Goal: Task Accomplishment & Management: Manage account settings

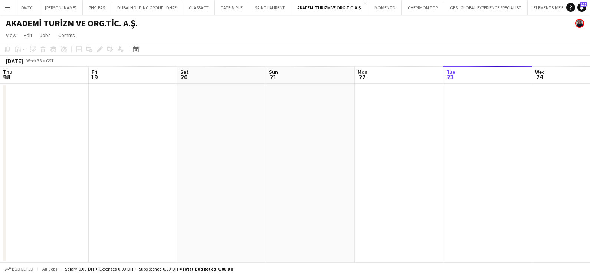
scroll to position [0, 177]
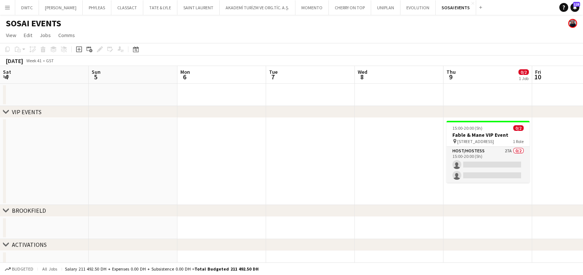
scroll to position [0, 193]
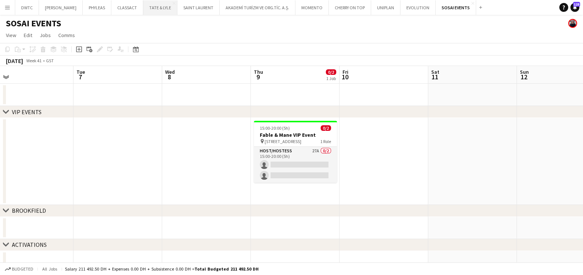
click at [145, 8] on button "TATE & LYLE Close" at bounding box center [160, 7] width 34 height 14
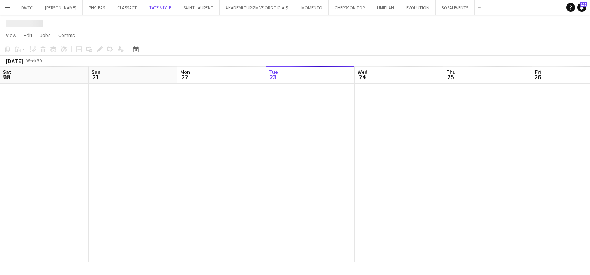
scroll to position [0, 177]
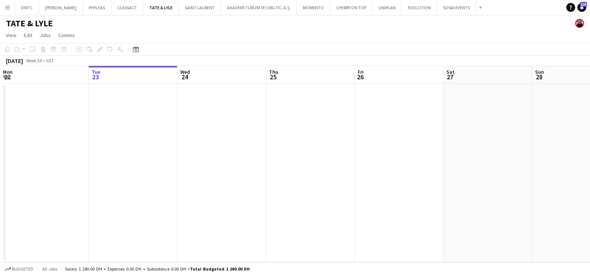
click at [479, 9] on app-icon "Add" at bounding box center [480, 7] width 3 height 3
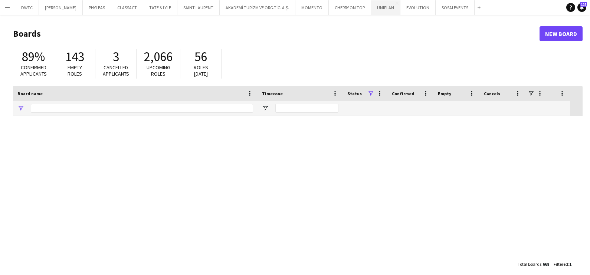
type input "***"
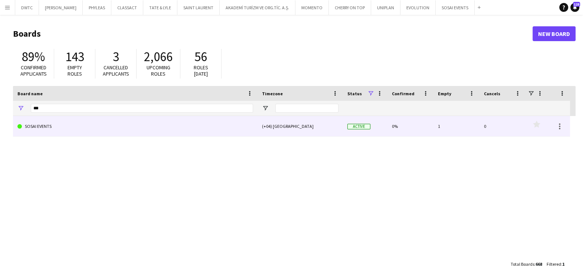
click at [115, 121] on link "SOSAI EVENTS" at bounding box center [135, 126] width 236 height 21
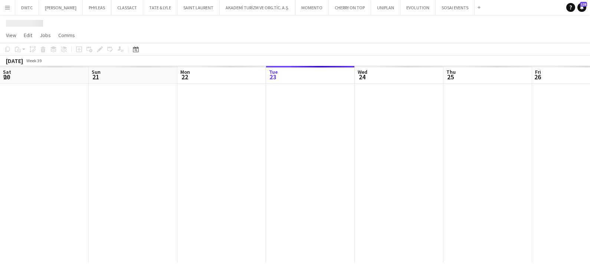
scroll to position [0, 177]
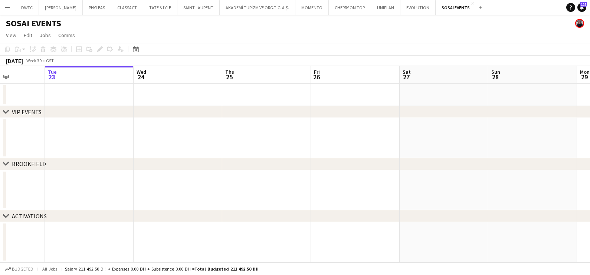
drag, startPoint x: 392, startPoint y: 186, endPoint x: 98, endPoint y: 193, distance: 294.7
click at [98, 193] on app-calendar-viewport "Sat 20 Sun 21 Mon 22 Tue 23 Wed 24 Thu 25 Fri 26 Sat 27 Sun 28 Mon 29 Tue 30 We…" at bounding box center [295, 164] width 590 height 197
drag, startPoint x: 424, startPoint y: 193, endPoint x: 128, endPoint y: 223, distance: 296.8
click at [133, 222] on div "chevron-right VIP EVENTS chevron-right BROOKFIELD chevron-right ACTIVATIONS Mon…" at bounding box center [295, 164] width 590 height 197
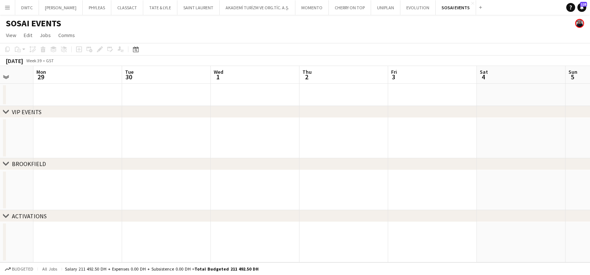
drag, startPoint x: 237, startPoint y: 214, endPoint x: 265, endPoint y: 210, distance: 28.2
click at [153, 220] on div "chevron-right VIP EVENTS chevron-right BROOKFIELD chevron-right ACTIVATIONS Thu…" at bounding box center [295, 164] width 590 height 197
click at [172, 200] on app-calendar-viewport "Thu 25 Fri 26 Sat 27 Sun 28 Mon 29 Tue 30 Wed 1 Thu 2 Fri 3 Sat 4 Sun 5 Mon 6" at bounding box center [295, 164] width 590 height 197
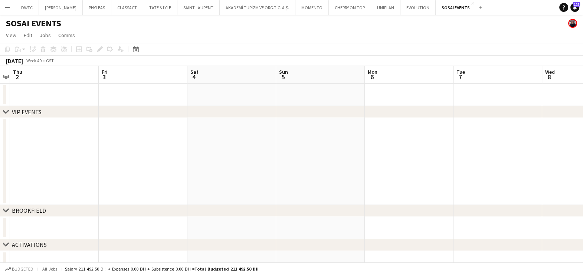
drag, startPoint x: 314, startPoint y: 192, endPoint x: 83, endPoint y: 206, distance: 230.8
click at [76, 206] on div "chevron-right VIP EVENTS chevron-right BROOKFIELD chevron-right ACTIVATIONS Mon…" at bounding box center [291, 169] width 583 height 207
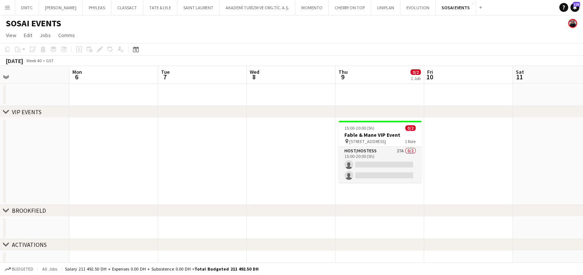
drag, startPoint x: 293, startPoint y: 174, endPoint x: 236, endPoint y: 174, distance: 57.5
click at [256, 174] on app-calendar-viewport "Thu 2 Fri 3 Sat 4 Sun 5 Mon 6 Tue 7 Wed 8 Thu 9 0/2 1 Job Fri 10 Sat 11 Sun 12 …" at bounding box center [291, 169] width 583 height 207
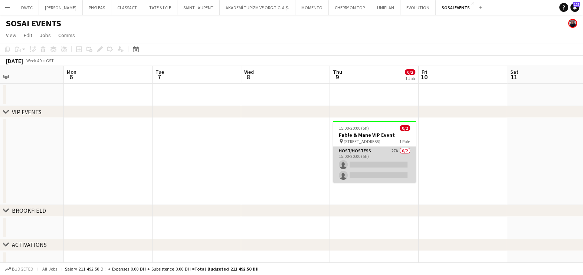
click at [375, 156] on app-card-role "Host/Hostess 27A 0/2 15:00-20:00 (5h) single-neutral-actions single-neutral-act…" at bounding box center [374, 165] width 83 height 36
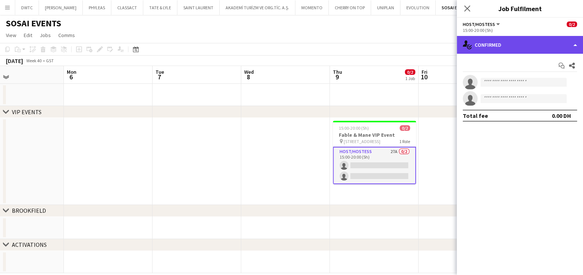
click at [497, 43] on div "single-neutral-actions-check-2 Confirmed" at bounding box center [520, 45] width 126 height 18
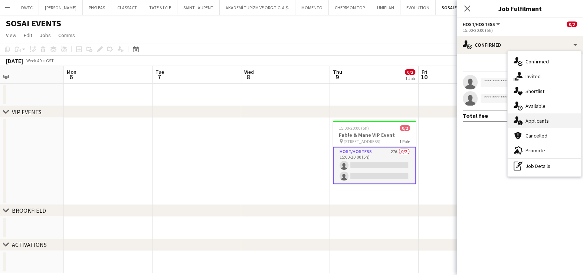
click at [538, 117] on div "single-neutral-actions-information Applicants" at bounding box center [544, 121] width 73 height 15
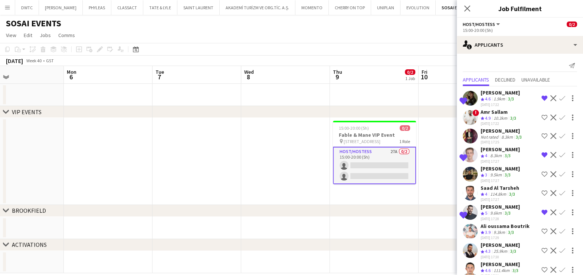
click at [490, 91] on div "Ninoslav Ceperkovic" at bounding box center [499, 92] width 39 height 7
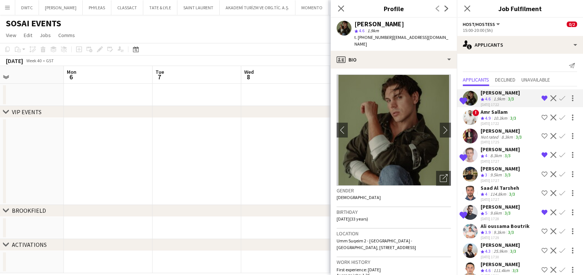
click at [485, 117] on span "4.9" at bounding box center [488, 118] width 6 height 6
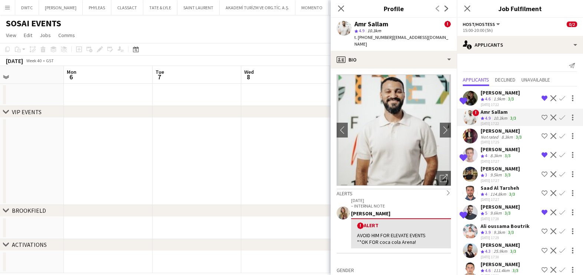
click at [492, 138] on div "Not rated" at bounding box center [489, 137] width 19 height 6
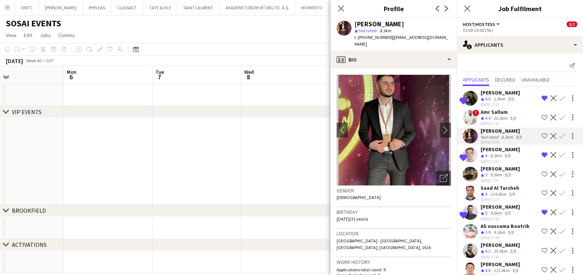
click at [484, 155] on div "Crew rating 4" at bounding box center [484, 156] width 8 height 6
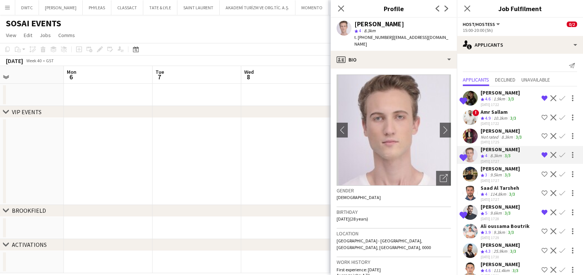
click at [485, 175] on span "3" at bounding box center [486, 175] width 2 height 6
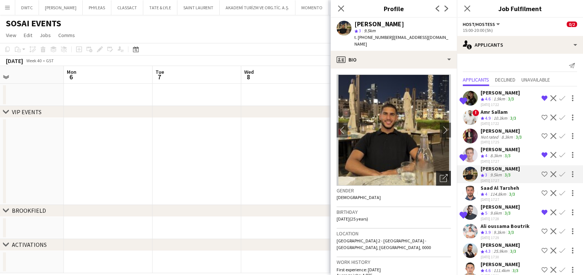
click at [440, 175] on icon at bounding box center [443, 178] width 7 height 7
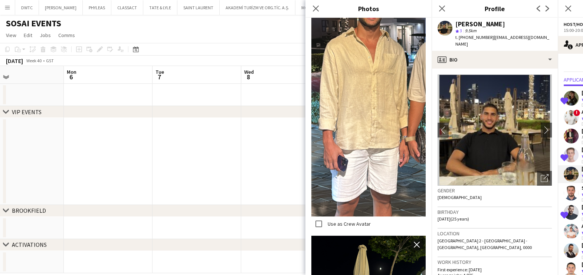
scroll to position [324, 0]
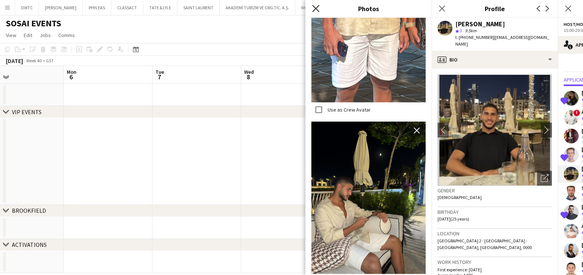
click at [315, 11] on icon "Close pop-in" at bounding box center [315, 8] width 7 height 7
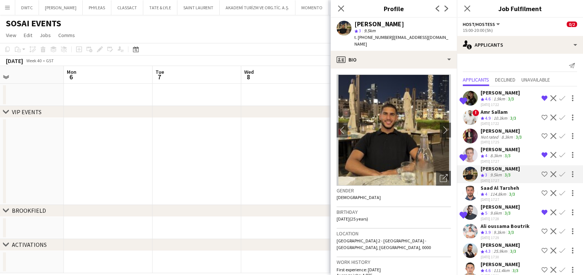
click at [492, 193] on div "114.8km" at bounding box center [498, 194] width 19 height 6
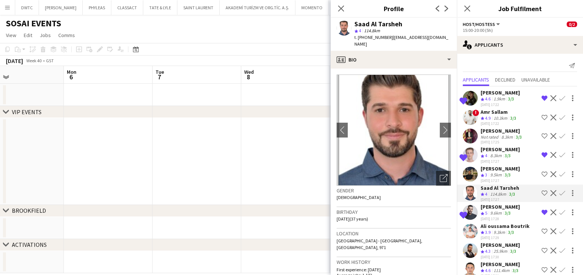
click at [484, 208] on div "Amine Chaoui" at bounding box center [499, 207] width 39 height 7
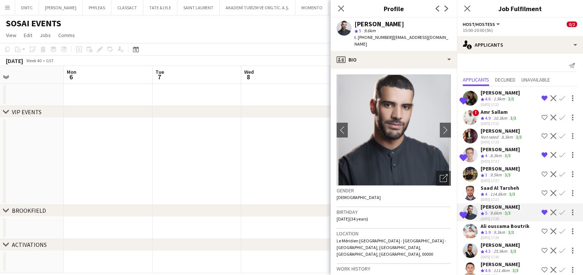
click at [492, 226] on div "Ali oussama Boutrik" at bounding box center [504, 226] width 49 height 7
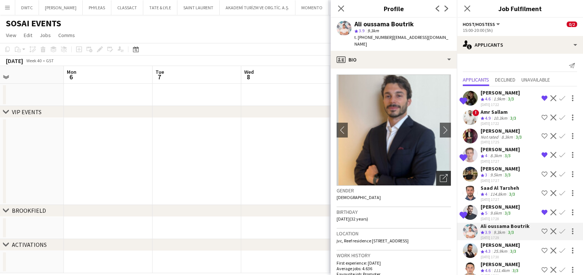
click at [440, 174] on icon "Open photos pop-in" at bounding box center [444, 178] width 8 height 8
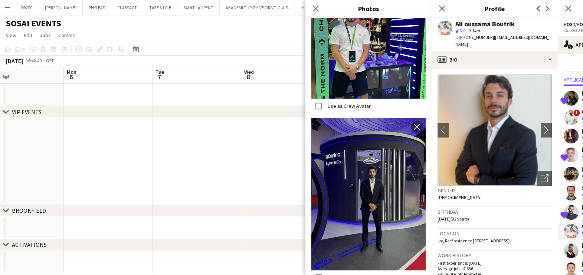
scroll to position [1067, 0]
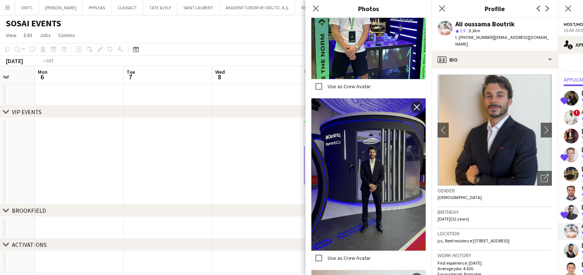
drag, startPoint x: 266, startPoint y: 191, endPoint x: 19, endPoint y: 154, distance: 250.6
click at [17, 155] on app-calendar-viewport "Fri 3 Sat 4 Sun 5 Mon 6 Tue 7 Wed 8 Thu 9 0/2 1 Job Fri 10 Sat 11 Sun 12 Mon 13…" at bounding box center [291, 169] width 583 height 207
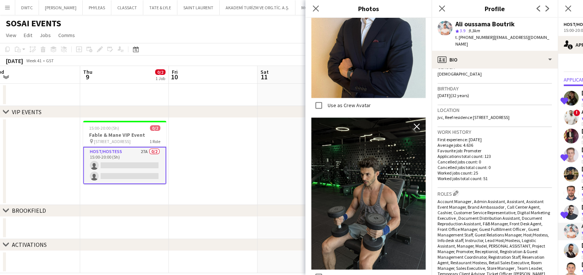
scroll to position [185, 0]
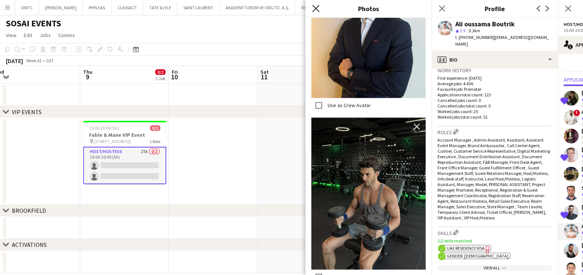
click at [314, 7] on icon at bounding box center [315, 8] width 7 height 7
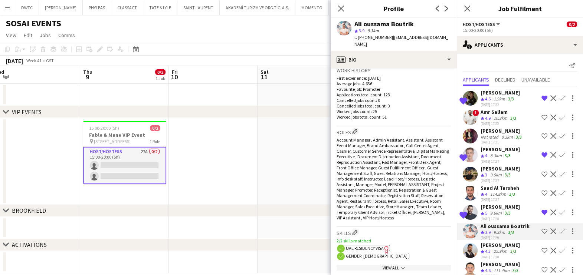
click at [492, 246] on div "Yamen Altawil" at bounding box center [499, 245] width 39 height 7
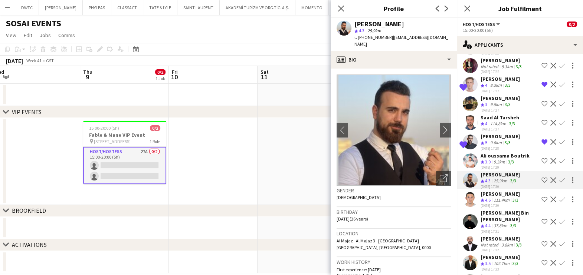
scroll to position [92, 0]
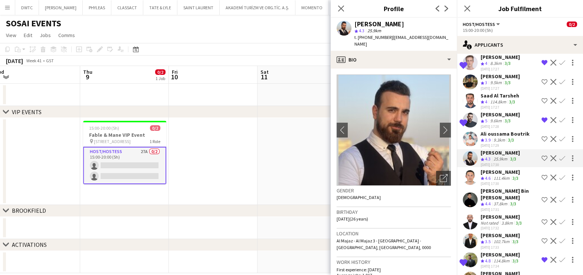
click at [490, 173] on div "Aliaksandr Dziaruha" at bounding box center [499, 172] width 39 height 7
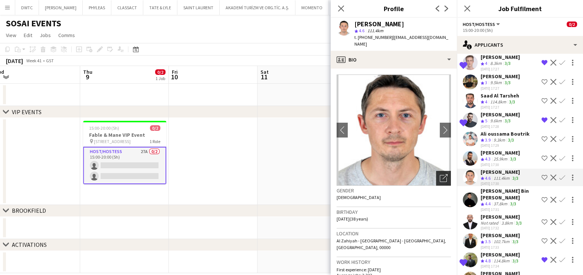
click at [436, 171] on div "Open photos pop-in" at bounding box center [443, 178] width 15 height 15
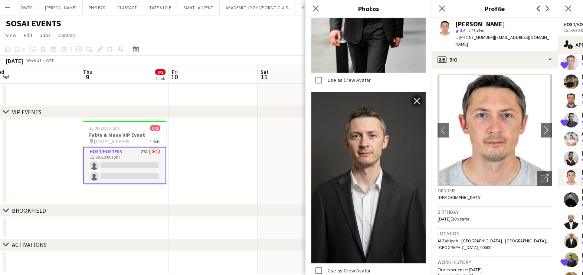
scroll to position [788, 0]
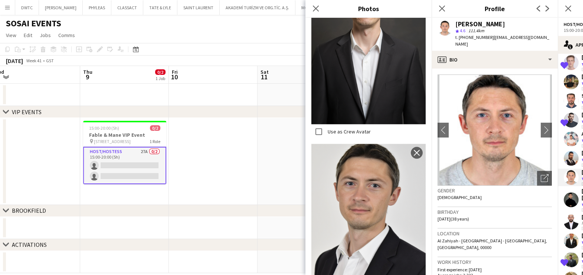
drag, startPoint x: 316, startPoint y: 7, endPoint x: 314, endPoint y: 16, distance: 9.0
click at [315, 7] on icon "Close pop-in" at bounding box center [316, 9] width 6 height 6
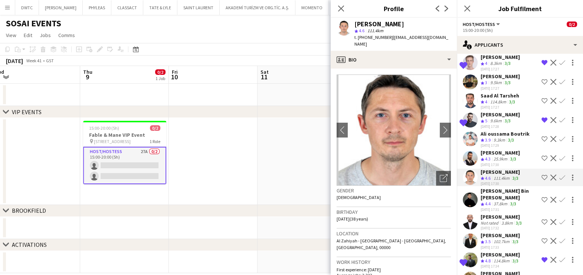
click at [488, 198] on div "Hassan Bin Rashid Ahmed" at bounding box center [509, 194] width 58 height 13
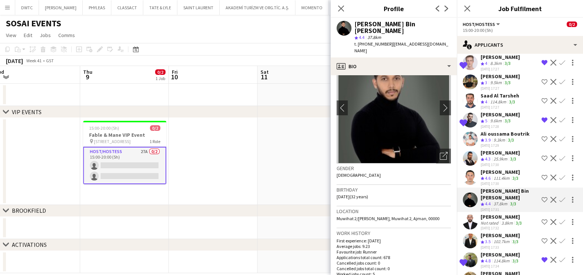
scroll to position [0, 0]
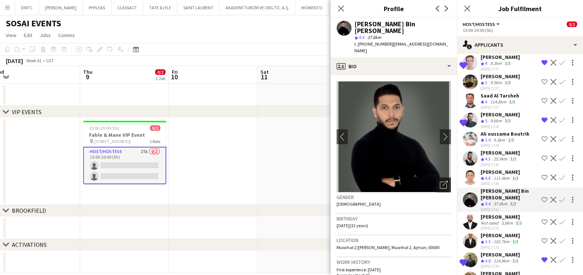
click at [440, 181] on icon "Open photos pop-in" at bounding box center [444, 185] width 8 height 8
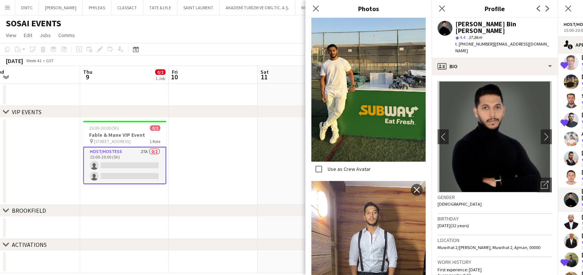
scroll to position [793, 0]
click at [312, 8] on icon "Close pop-in" at bounding box center [315, 8] width 7 height 7
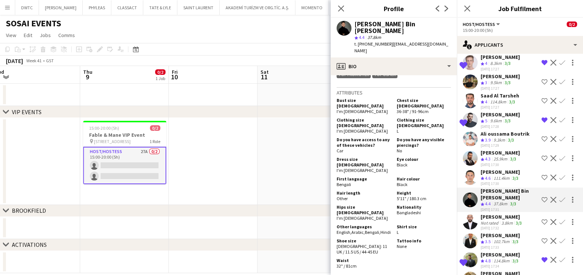
scroll to position [417, 0]
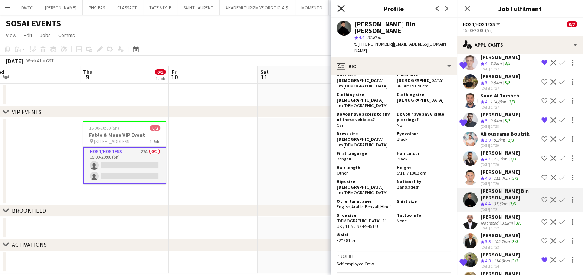
click at [339, 10] on icon "Close pop-in" at bounding box center [340, 8] width 7 height 7
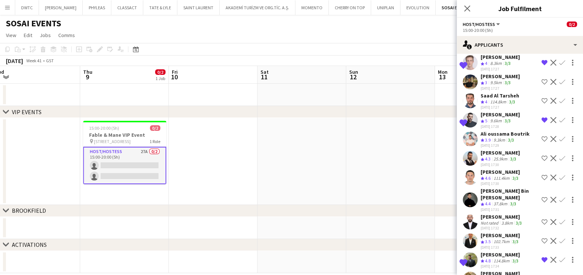
click at [482, 217] on div "Abderrahim Baloul" at bounding box center [501, 217] width 43 height 7
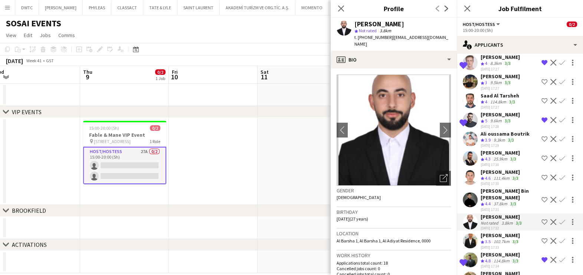
click at [541, 199] on app-icon "Shortlist crew" at bounding box center [544, 200] width 6 height 6
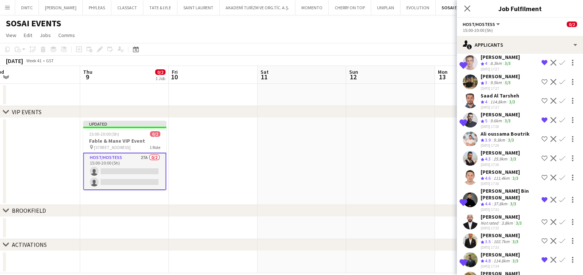
click at [495, 220] on div "Not rated" at bounding box center [489, 223] width 19 height 6
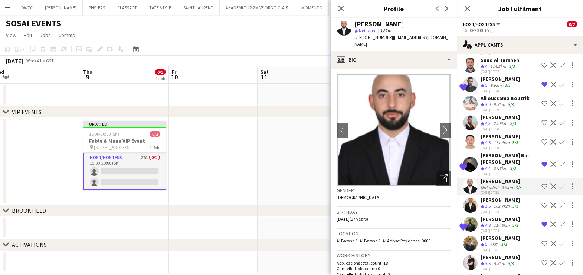
scroll to position [185, 0]
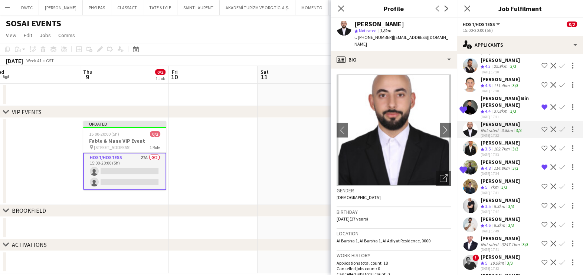
click at [488, 146] on span "3.5" at bounding box center [488, 149] width 6 height 6
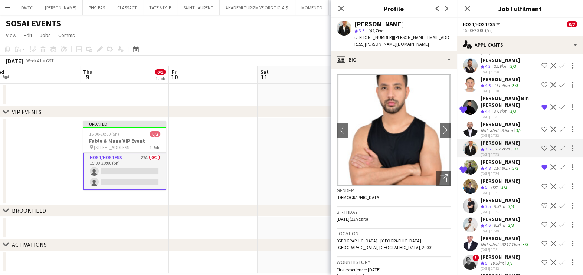
click at [485, 165] on span "4.8" at bounding box center [488, 168] width 6 height 6
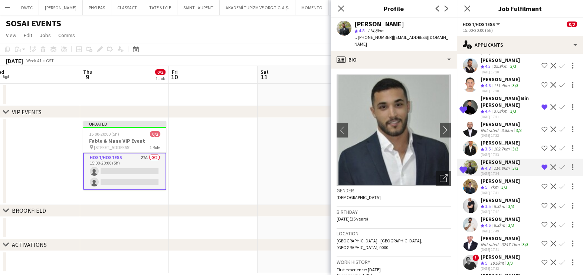
click at [483, 185] on app-icon "Crew rating" at bounding box center [482, 188] width 4 height 6
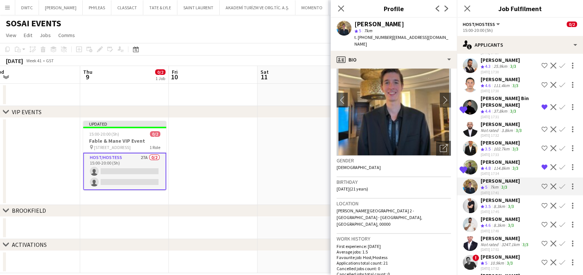
scroll to position [0, 0]
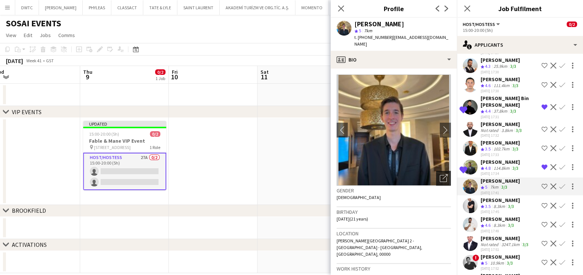
click at [440, 174] on icon "Open photos pop-in" at bounding box center [444, 178] width 8 height 8
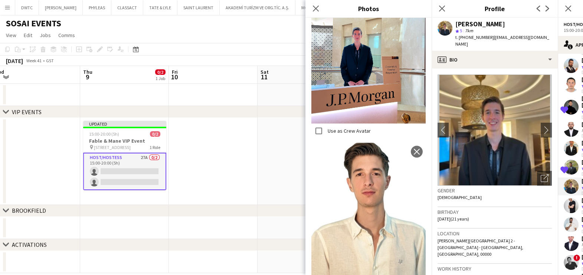
scroll to position [825, 0]
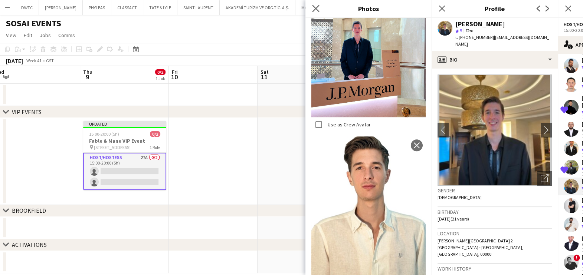
click at [311, 9] on app-icon "Close pop-in" at bounding box center [316, 8] width 11 height 11
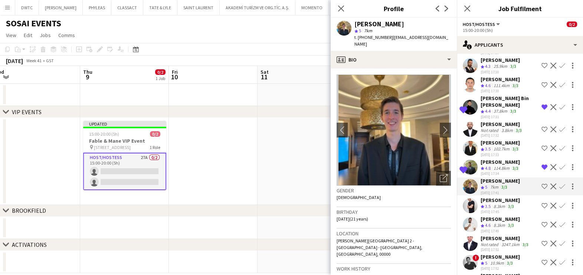
click at [541, 184] on app-icon "Shortlist crew" at bounding box center [544, 187] width 6 height 6
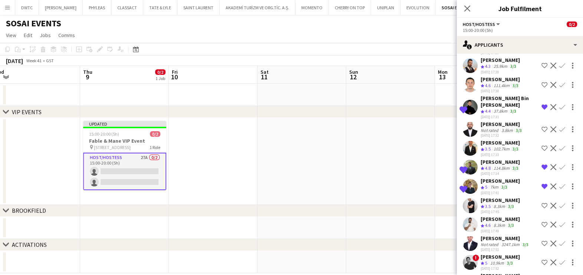
click at [497, 204] on div "8.3km" at bounding box center [499, 207] width 14 height 6
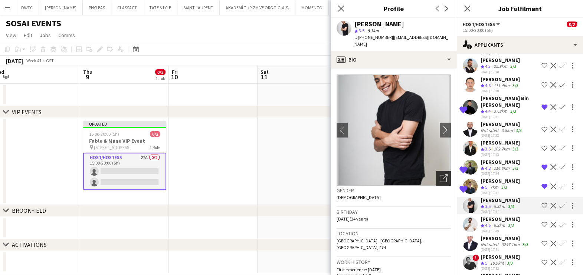
click at [437, 173] on div "Open photos pop-in" at bounding box center [443, 178] width 15 height 15
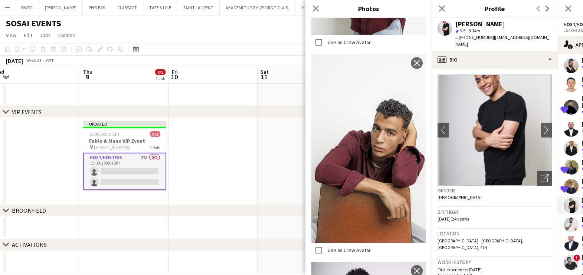
scroll to position [2534, 0]
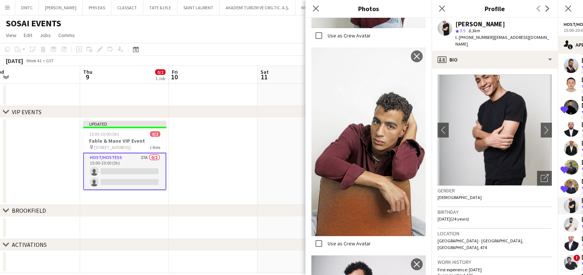
click at [315, 13] on div "Close pop-in" at bounding box center [315, 8] width 21 height 17
click at [315, 8] on icon at bounding box center [315, 8] width 7 height 7
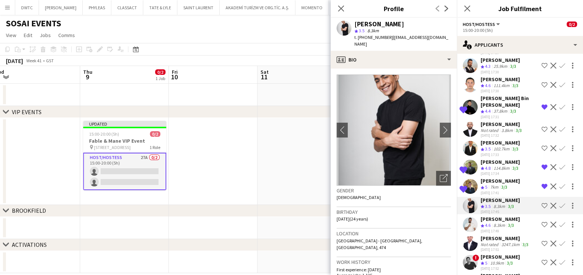
click at [495, 223] on div "George charbel Mbayed" at bounding box center [499, 219] width 39 height 7
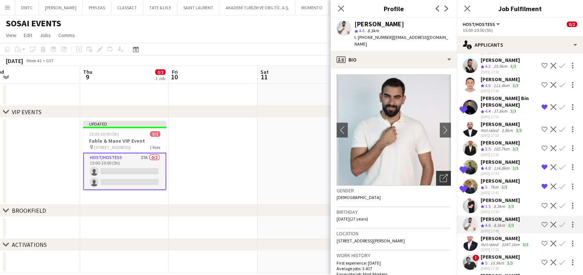
click at [436, 171] on div "Open photos pop-in" at bounding box center [443, 178] width 15 height 15
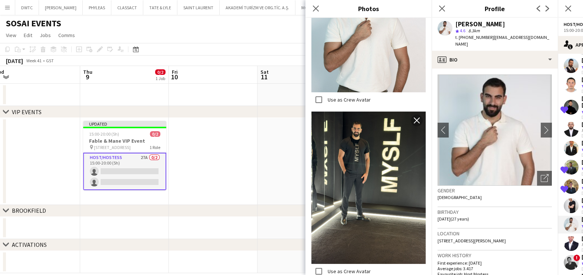
scroll to position [1403, 0]
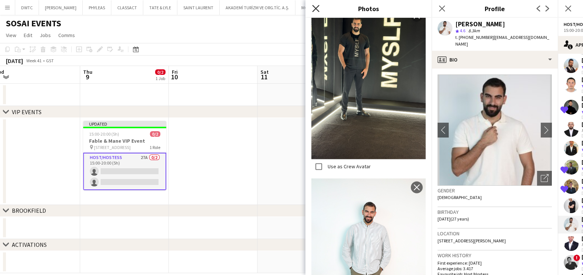
click at [317, 7] on icon at bounding box center [315, 8] width 7 height 7
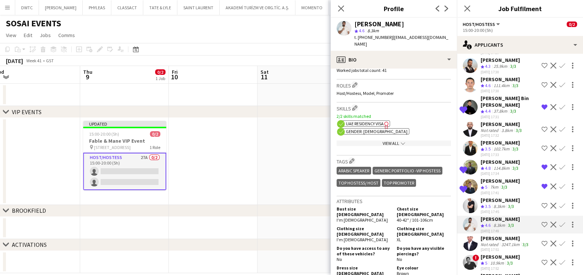
scroll to position [371, 0]
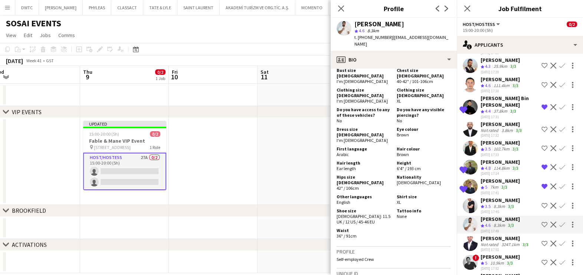
click at [541, 225] on app-icon "Shortlist crew" at bounding box center [544, 225] width 6 height 6
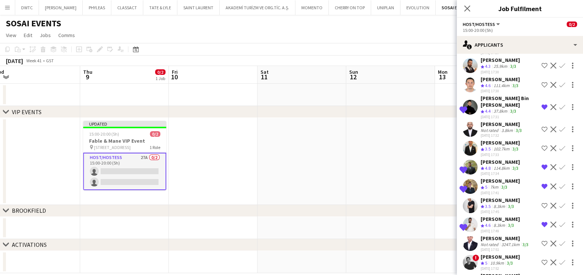
click at [498, 247] on div "Not rated" at bounding box center [489, 245] width 19 height 6
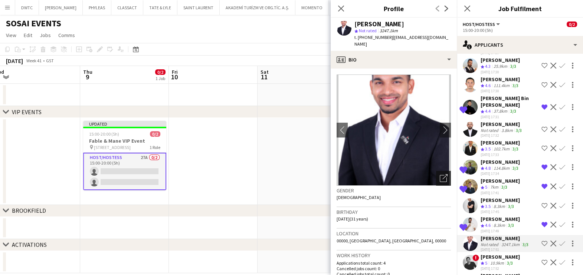
click at [436, 174] on div "Open photos pop-in" at bounding box center [443, 178] width 15 height 15
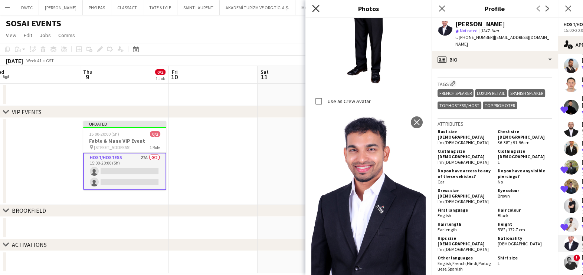
click at [314, 7] on icon at bounding box center [315, 8] width 7 height 7
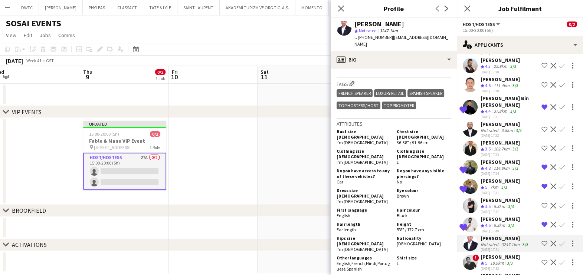
click at [482, 266] on polygon at bounding box center [482, 264] width 4 height 4
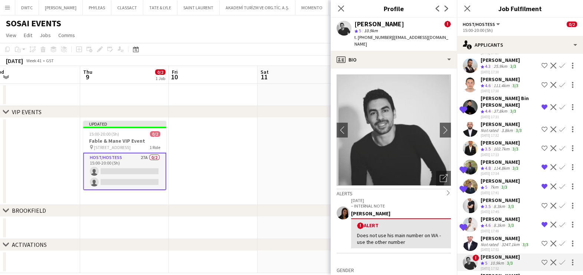
click at [541, 266] on app-icon "Shortlist crew" at bounding box center [544, 263] width 6 height 6
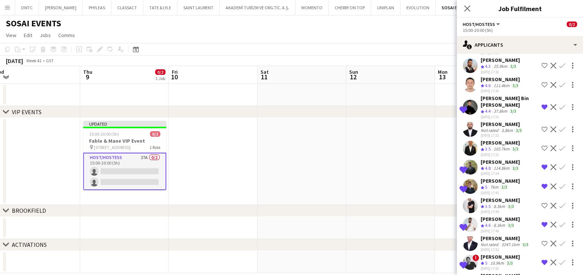
click at [495, 266] on div "10.9km" at bounding box center [497, 263] width 17 height 6
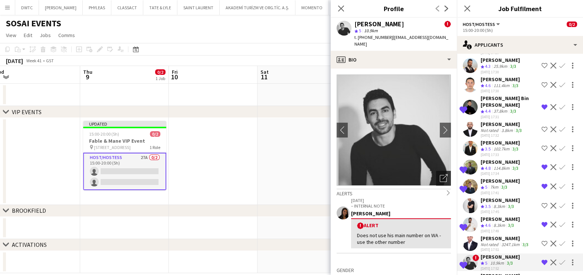
click at [440, 174] on icon "Open photos pop-in" at bounding box center [444, 178] width 8 height 8
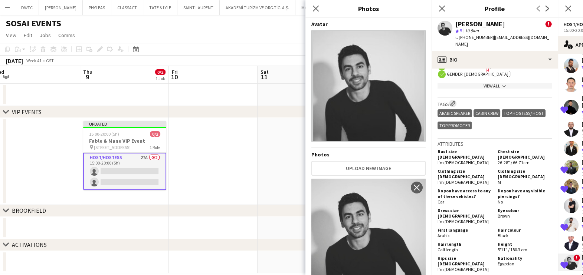
scroll to position [510, 0]
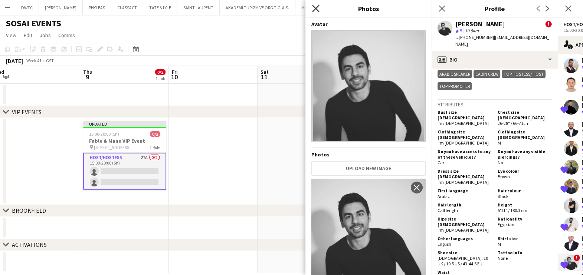
click at [315, 8] on icon at bounding box center [315, 8] width 7 height 7
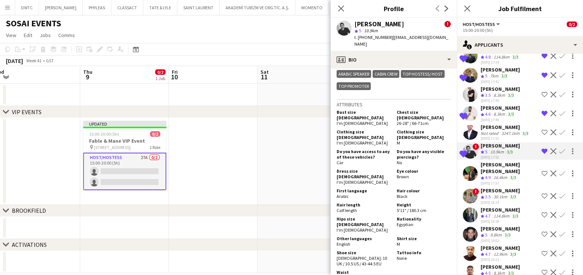
scroll to position [324, 0]
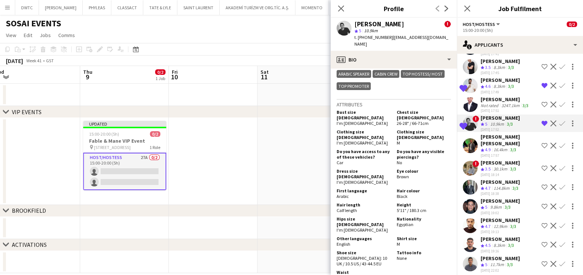
click at [488, 147] on div "Christian Benjamin Amechi" at bounding box center [509, 140] width 58 height 13
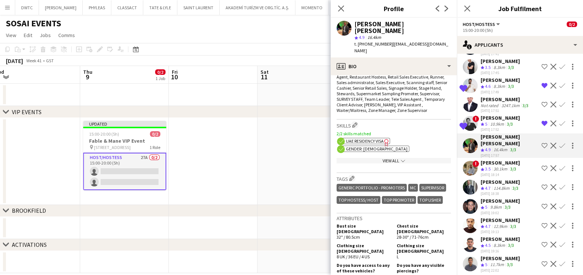
scroll to position [371, 0]
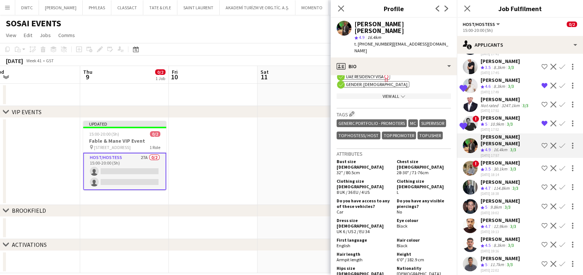
click at [489, 165] on div "Hussain Almeshal" at bounding box center [499, 163] width 39 height 7
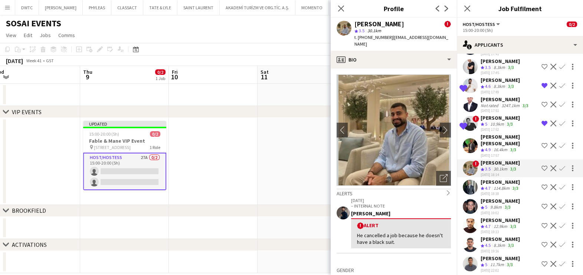
click at [498, 192] on div "114.8km" at bounding box center [501, 189] width 19 height 6
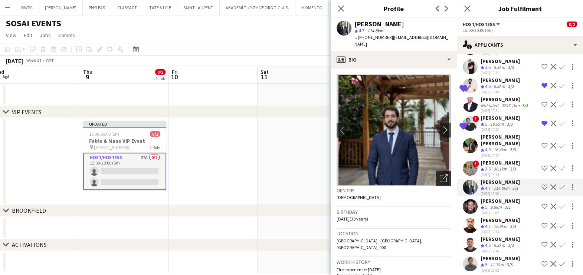
click at [440, 180] on icon "Open photos pop-in" at bounding box center [444, 178] width 8 height 8
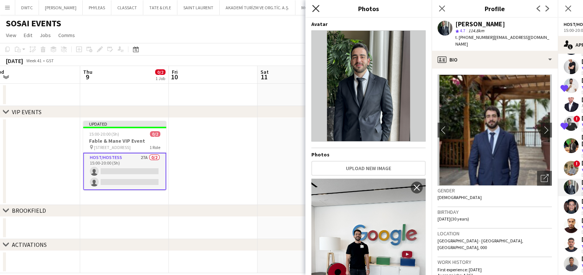
click at [315, 8] on icon "Close pop-in" at bounding box center [315, 8] width 7 height 7
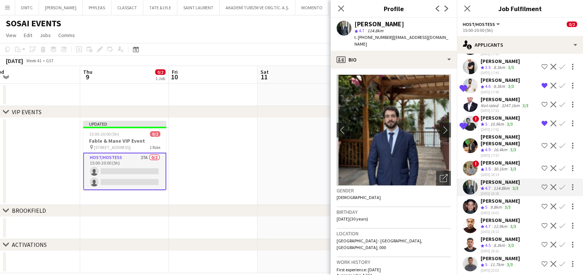
click at [486, 210] on span "5" at bounding box center [486, 207] width 2 height 6
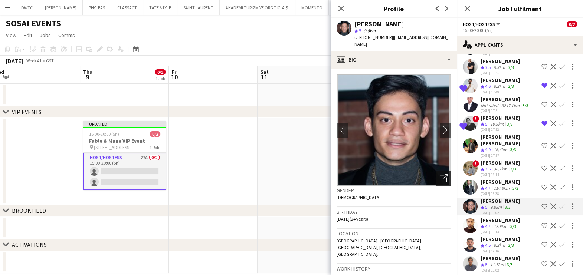
click at [440, 175] on icon at bounding box center [443, 178] width 7 height 7
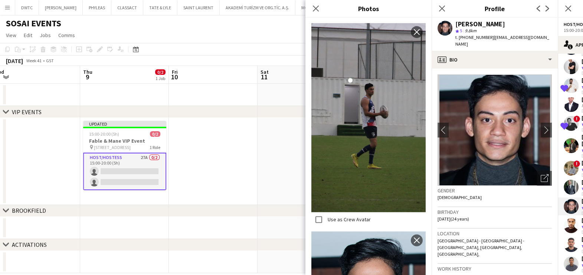
scroll to position [1437, 0]
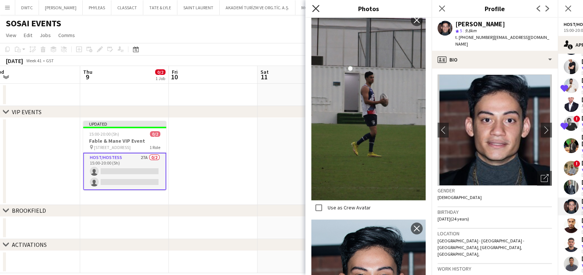
click at [314, 6] on icon "Close pop-in" at bounding box center [315, 8] width 7 height 7
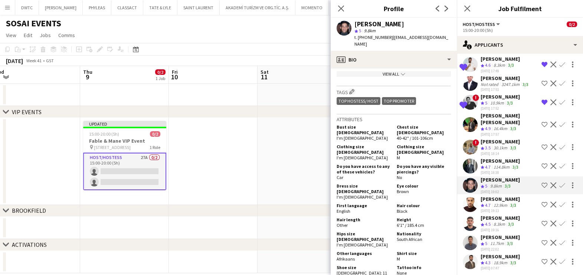
scroll to position [351, 0]
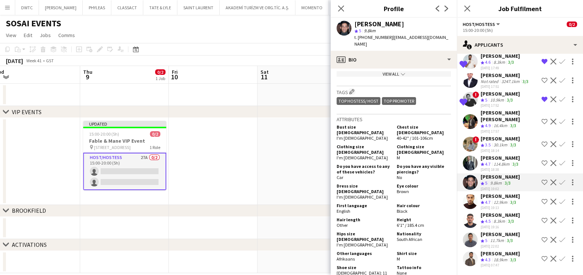
click at [540, 183] on button "Shortlist crew" at bounding box center [544, 182] width 9 height 9
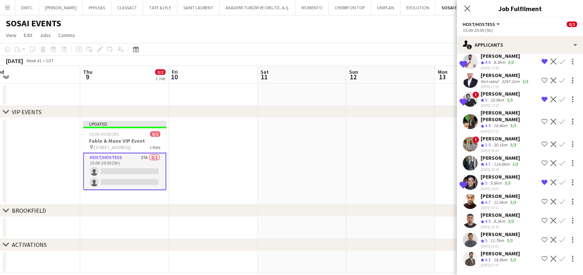
click at [502, 197] on div "Ahmed Abdelsalam" at bounding box center [499, 196] width 39 height 7
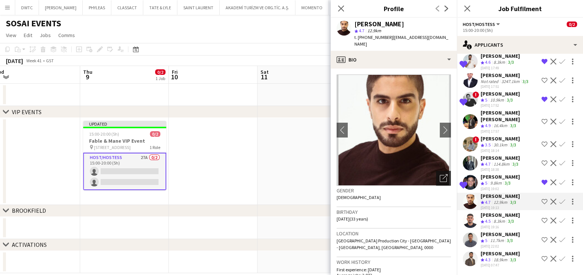
click at [440, 175] on icon at bounding box center [443, 178] width 7 height 7
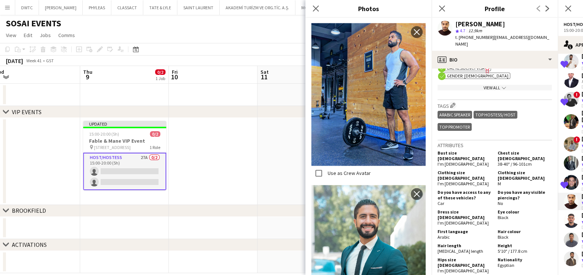
scroll to position [371, 0]
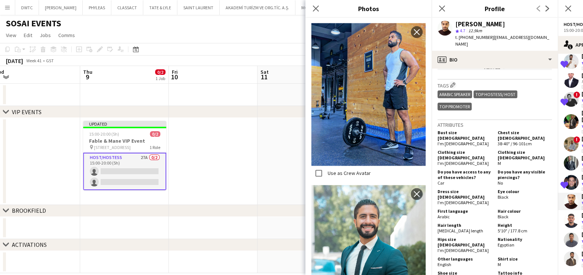
drag, startPoint x: 315, startPoint y: 6, endPoint x: 328, endPoint y: 18, distance: 17.9
click at [315, 6] on icon "Close pop-in" at bounding box center [316, 9] width 6 height 6
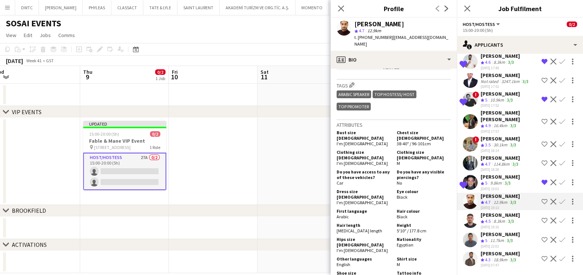
click at [506, 219] on div "8.3km" at bounding box center [499, 222] width 14 height 6
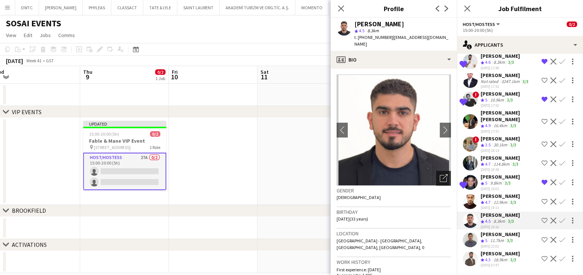
click at [440, 174] on icon "Open photos pop-in" at bounding box center [444, 178] width 8 height 8
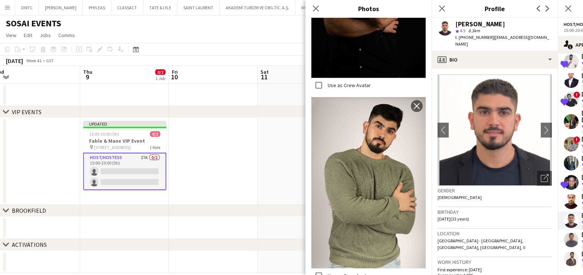
scroll to position [278, 0]
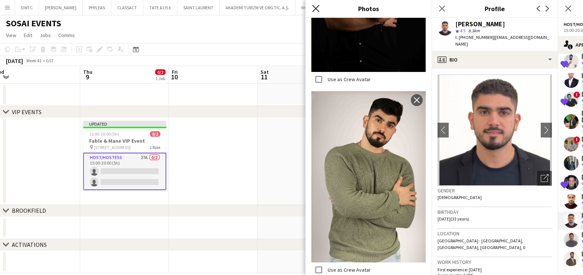
click at [317, 9] on icon "Close pop-in" at bounding box center [315, 8] width 7 height 7
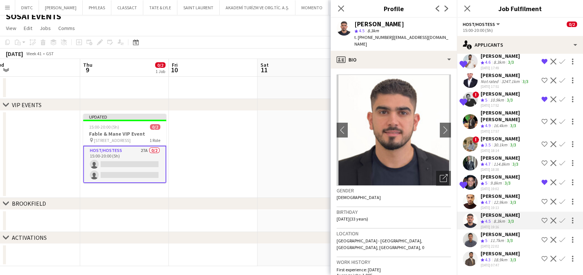
scroll to position [10, 0]
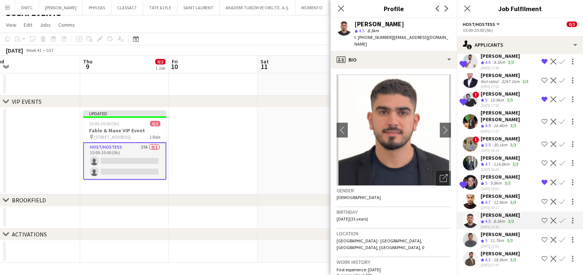
click at [496, 242] on div "11.7km" at bounding box center [497, 241] width 17 height 6
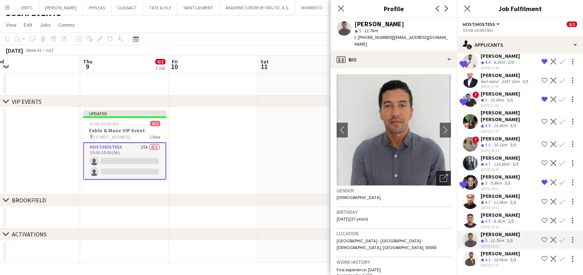
click at [440, 174] on icon "Open photos pop-in" at bounding box center [444, 178] width 8 height 8
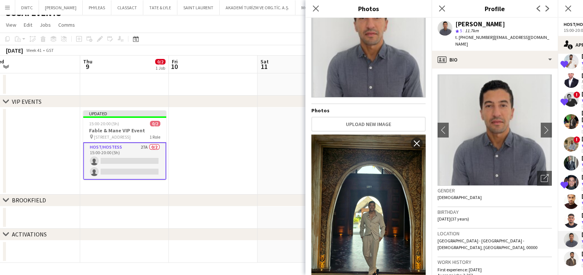
scroll to position [58, 0]
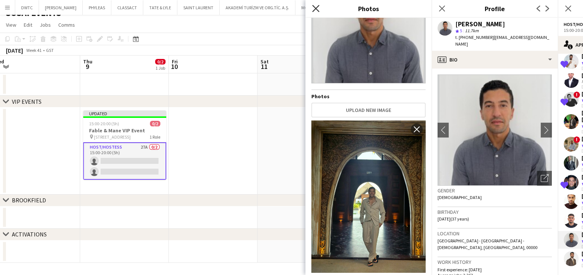
click at [317, 7] on icon "Close pop-in" at bounding box center [315, 8] width 7 height 7
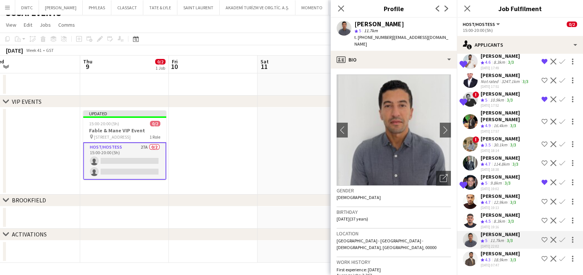
click at [489, 262] on span "4.3" at bounding box center [488, 260] width 6 height 6
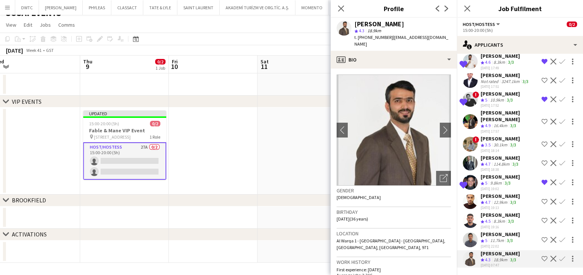
click at [305, 164] on app-date-cell at bounding box center [301, 151] width 89 height 87
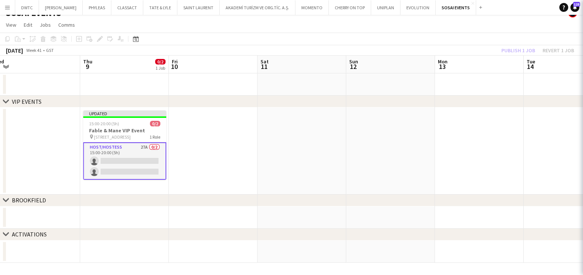
scroll to position [0, 0]
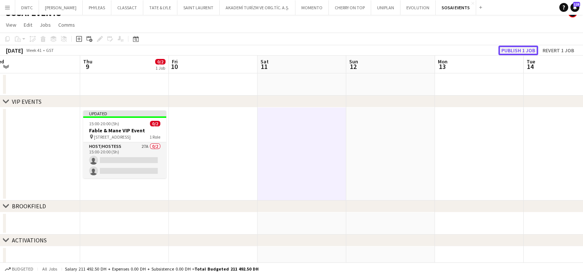
click at [510, 52] on button "Publish 1 job" at bounding box center [518, 51] width 40 height 10
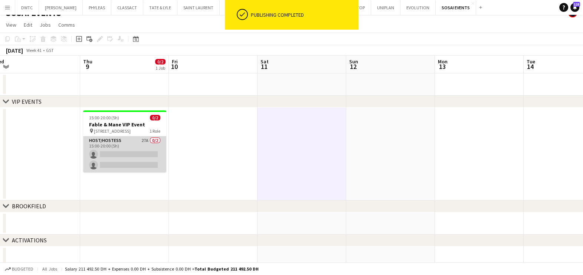
drag, startPoint x: 144, startPoint y: 150, endPoint x: 159, endPoint y: 143, distance: 17.0
click at [144, 150] on app-card-role "Host/Hostess 27A 0/2 15:00-20:00 (5h) single-neutral-actions single-neutral-act…" at bounding box center [124, 155] width 83 height 36
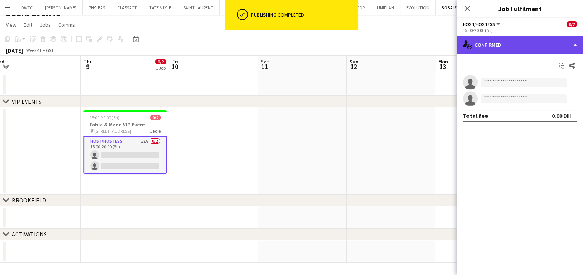
click at [488, 41] on div "single-neutral-actions-check-2 Confirmed" at bounding box center [520, 45] width 126 height 18
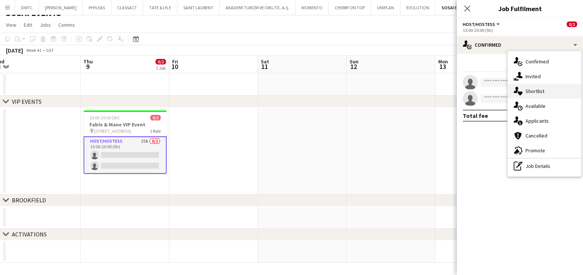
click at [548, 93] on div "single-neutral-actions-heart Shortlist" at bounding box center [544, 91] width 73 height 15
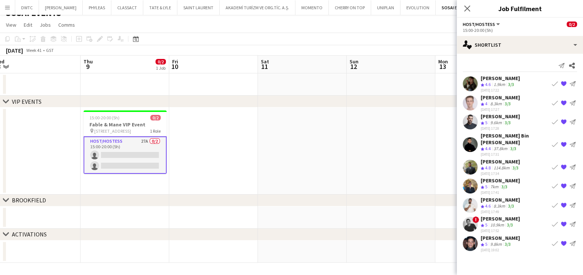
click at [564, 142] on app-icon "{{ spriteTitle }}" at bounding box center [564, 145] width 6 height 6
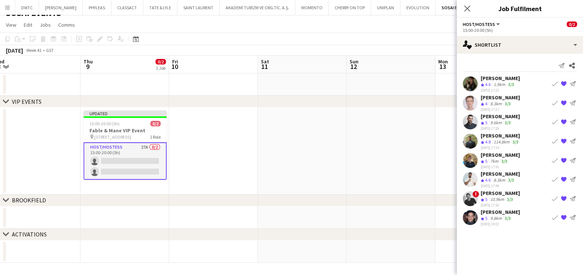
click at [488, 80] on div "Ninoslav Ceperkovic" at bounding box center [499, 78] width 39 height 7
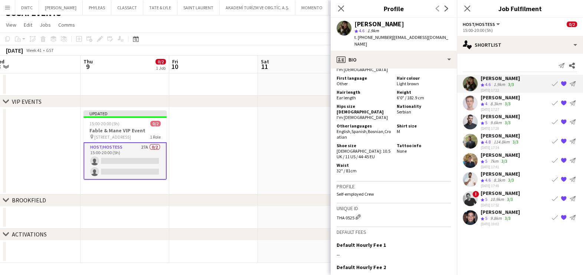
scroll to position [417, 0]
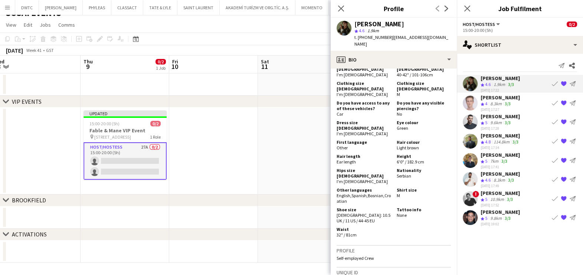
click at [494, 98] on div "Anis Abed" at bounding box center [499, 97] width 39 height 7
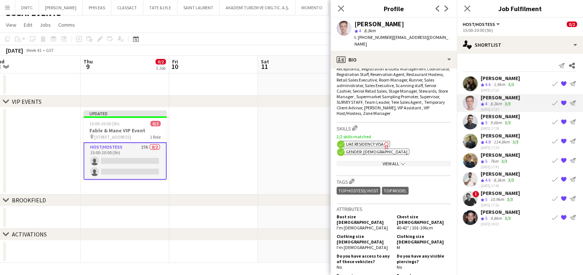
scroll to position [371, 0]
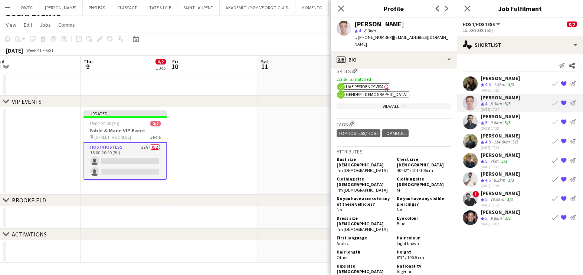
click at [492, 123] on div "9.6km" at bounding box center [496, 123] width 14 height 6
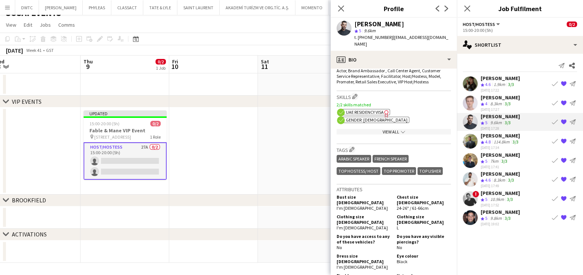
scroll to position [324, 0]
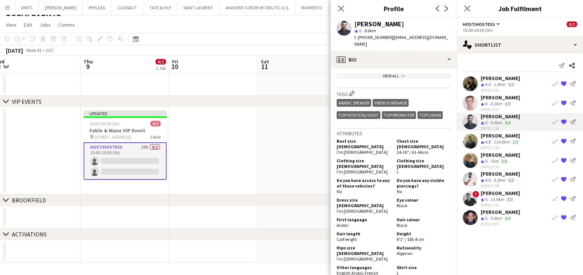
click at [495, 143] on div "114.8km" at bounding box center [501, 142] width 19 height 6
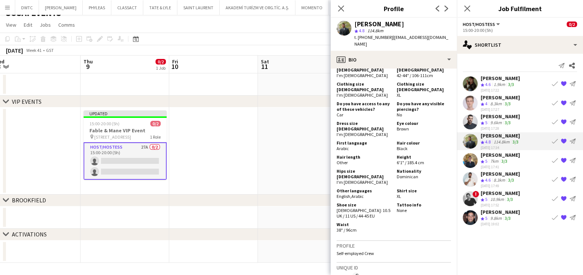
scroll to position [417, 0]
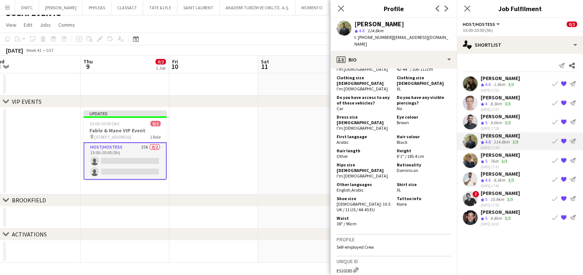
click at [493, 159] on div "7km" at bounding box center [494, 161] width 11 height 6
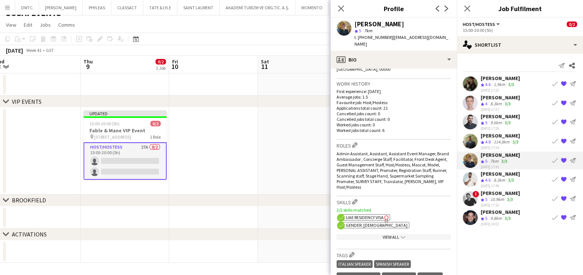
scroll to position [371, 0]
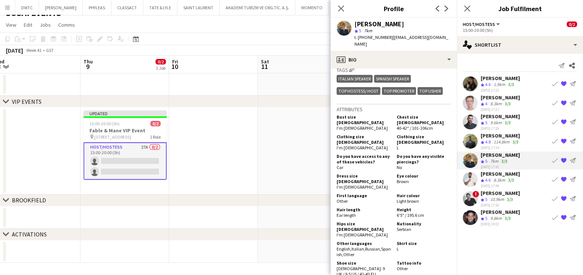
click at [495, 180] on div "8.3km" at bounding box center [499, 180] width 14 height 6
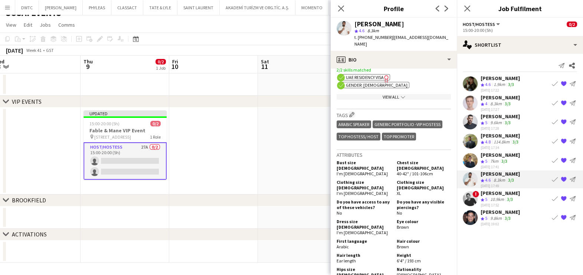
scroll to position [324, 0]
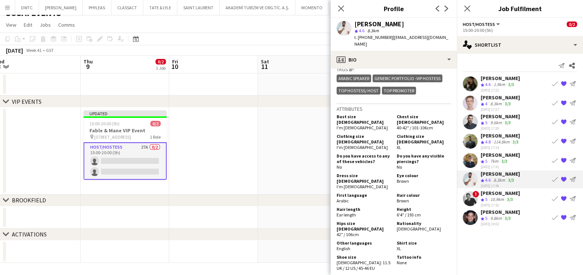
click at [488, 195] on div "aly fayed" at bounding box center [499, 193] width 39 height 7
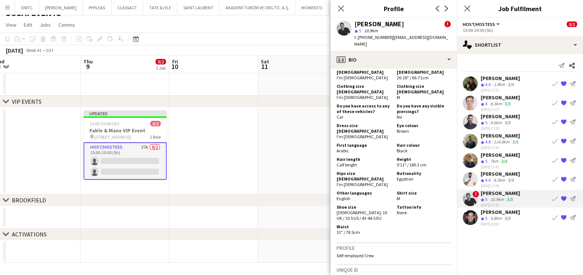
scroll to position [557, 0]
click at [564, 197] on app-icon "{{ spriteTitle }}" at bounding box center [564, 199] width 6 height 6
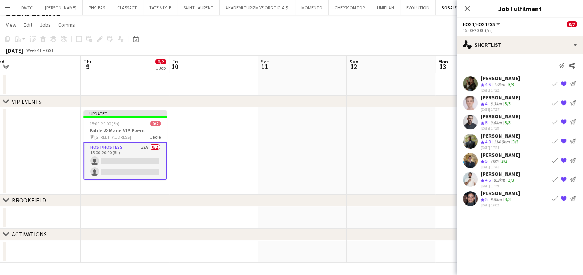
click at [507, 197] on app-skills-label "3/3" at bounding box center [508, 200] width 6 height 6
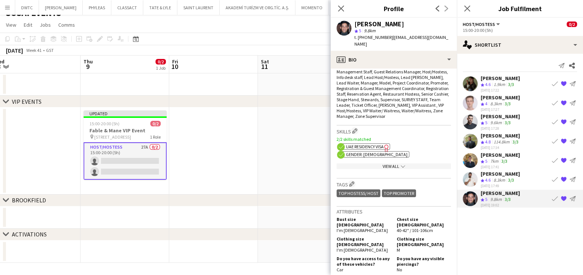
scroll to position [464, 0]
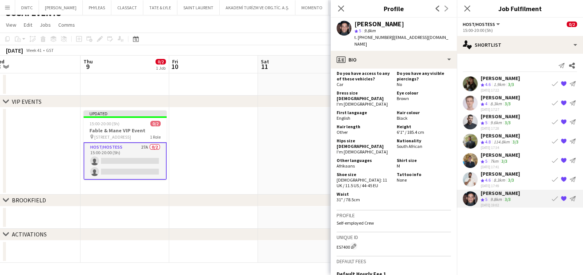
click at [498, 82] on div "1.9km" at bounding box center [499, 85] width 14 height 6
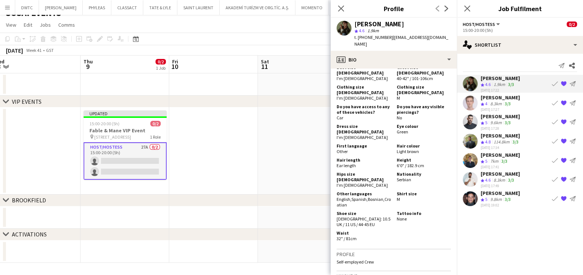
scroll to position [417, 0]
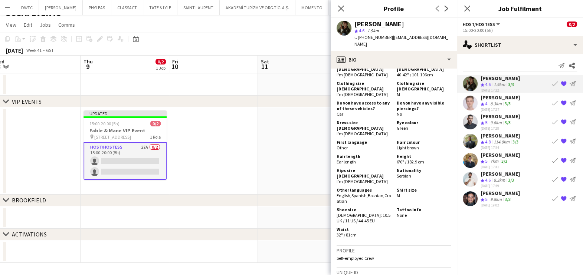
click at [563, 84] on app-icon "{{ spriteTitle }}" at bounding box center [564, 84] width 6 height 6
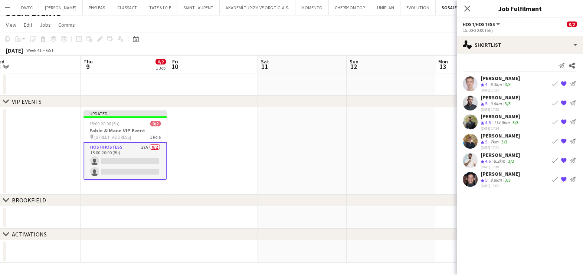
click at [386, 122] on app-date-cell at bounding box center [391, 151] width 89 height 87
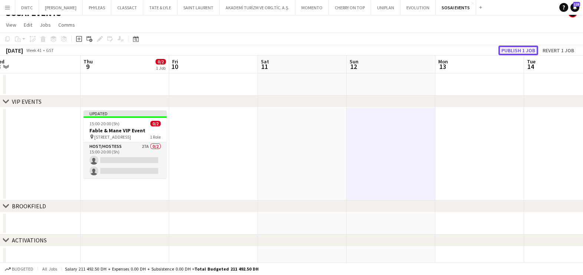
click at [529, 49] on button "Publish 1 job" at bounding box center [518, 51] width 40 height 10
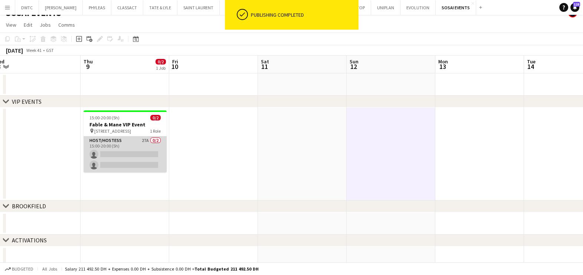
click at [139, 145] on app-card-role "Host/Hostess 27A 0/2 15:00-20:00 (5h) single-neutral-actions single-neutral-act…" at bounding box center [124, 155] width 83 height 36
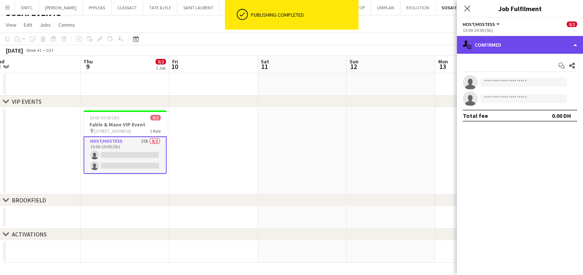
click at [540, 40] on div "single-neutral-actions-check-2 Confirmed" at bounding box center [520, 45] width 126 height 18
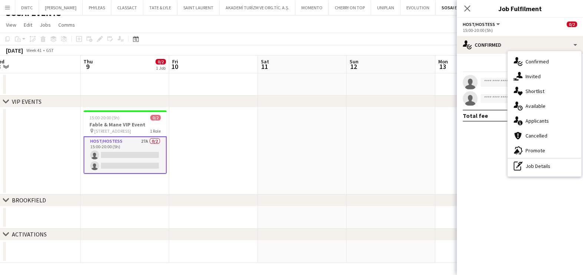
click at [546, 88] on div "single-neutral-actions-heart Shortlist" at bounding box center [544, 91] width 73 height 15
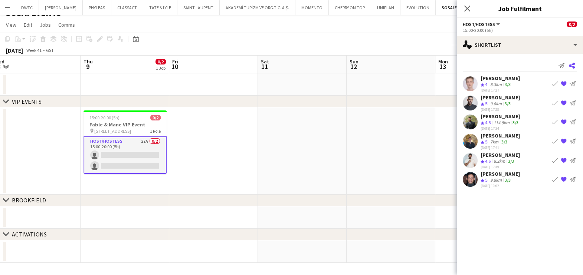
click at [572, 67] on icon at bounding box center [572, 66] width 6 height 6
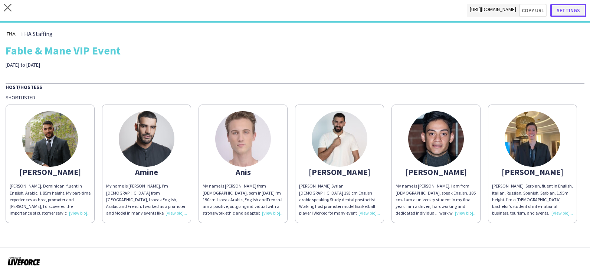
click at [575, 9] on button "Settings" at bounding box center [568, 10] width 36 height 13
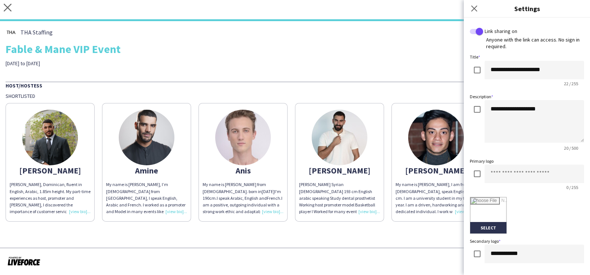
click at [355, 57] on div "THA Staffing Fable & Mane VIP Event 9 to 11th of October" at bounding box center [295, 47] width 579 height 40
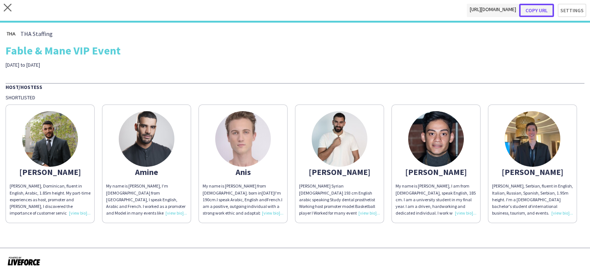
click at [539, 10] on button "Copy url" at bounding box center [536, 10] width 35 height 13
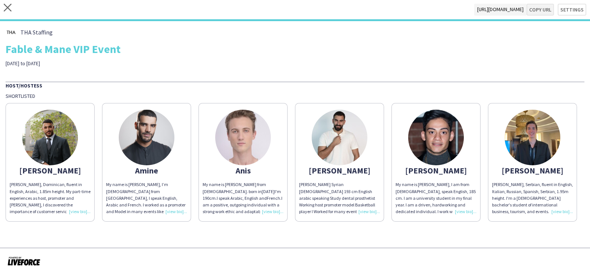
type textarea "**********"
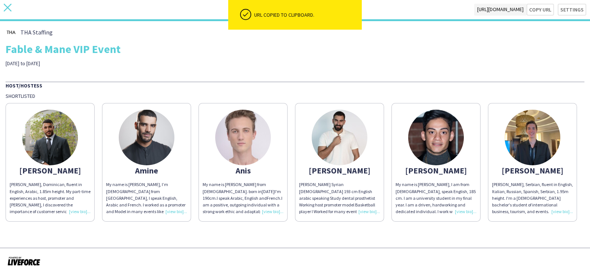
click at [7, 7] on icon at bounding box center [8, 8] width 8 height 8
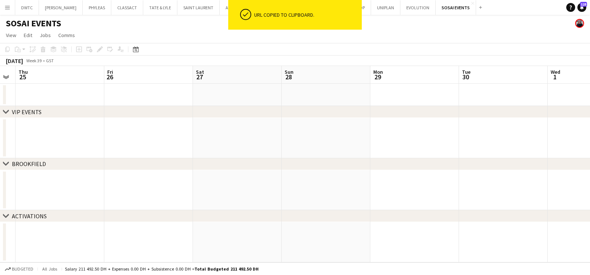
drag, startPoint x: 252, startPoint y: 137, endPoint x: 76, endPoint y: 137, distance: 175.9
click at [76, 137] on app-calendar-viewport "Mon 22 Tue 23 Wed 24 Thu 25 Fri 26 Sat 27 Sun 28 Mon 29 Tue 30 Wed 1 Thu 2 Fri 3" at bounding box center [295, 164] width 590 height 197
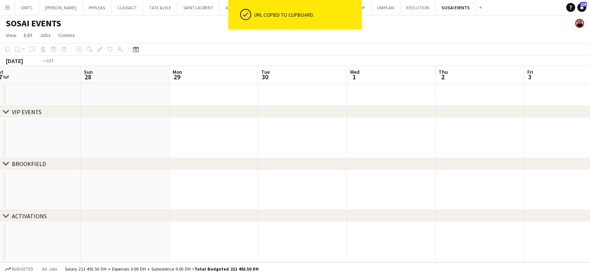
drag, startPoint x: 364, startPoint y: 143, endPoint x: -2, endPoint y: 143, distance: 365.4
click at [0, 143] on html "ok-circled URL copied to clipboard. Menu Boards Boards Boards All jobs Status W…" at bounding box center [295, 137] width 590 height 275
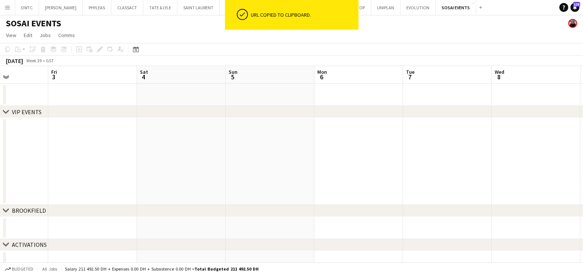
click at [42, 147] on app-calendar-viewport "Mon 29 Tue 30 Wed 1 Thu 2 Fri 3 Sat 4 Sun 5 Mon 6 Tue 7 Wed 8 Thu 9 0/2 1 Job F…" at bounding box center [291, 169] width 583 height 207
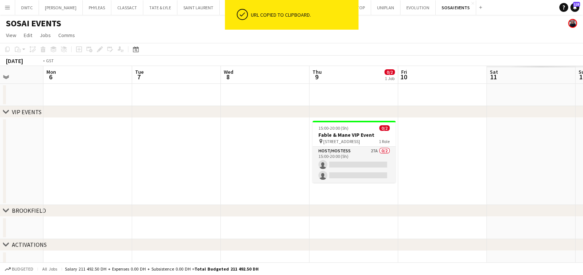
drag, startPoint x: 444, startPoint y: 150, endPoint x: 271, endPoint y: 150, distance: 173.3
click at [319, 150] on app-calendar-viewport "Thu 2 Fri 3 Sat 4 Sun 5 Mon 6 Tue 7 Wed 8 Thu 9 0/2 1 Job Fri 10 Sat 11 Sun 12 …" at bounding box center [291, 169] width 583 height 207
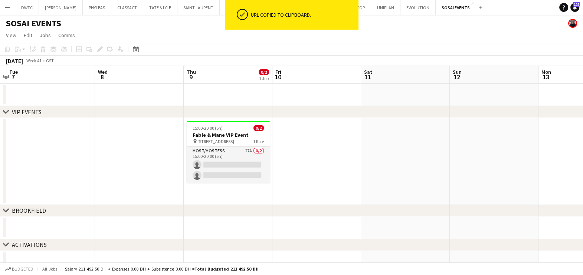
click at [171, 154] on app-date-cell at bounding box center [139, 161] width 89 height 87
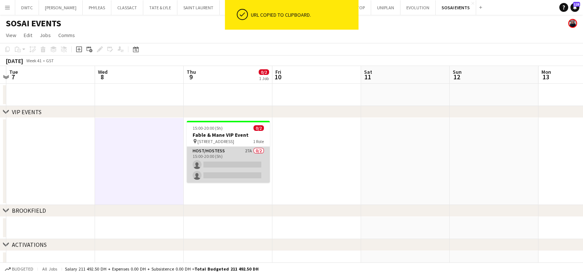
drag, startPoint x: 218, startPoint y: 154, endPoint x: 236, endPoint y: 152, distance: 17.9
click at [218, 154] on app-card-role "Host/Hostess 27A 0/2 15:00-20:00 (5h) single-neutral-actions single-neutral-act…" at bounding box center [228, 165] width 83 height 36
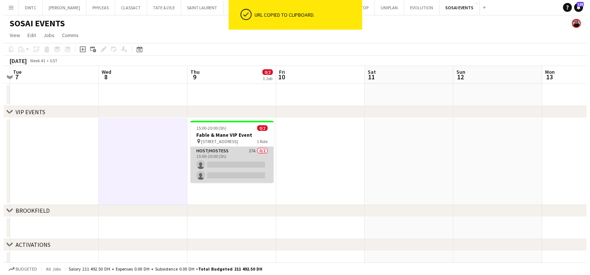
scroll to position [0, 260]
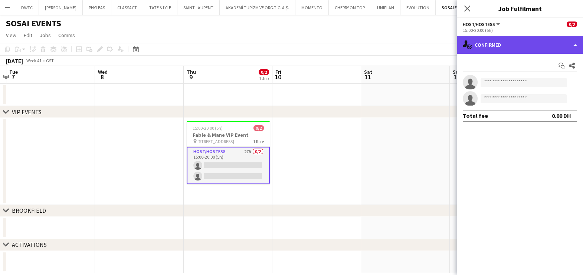
click at [513, 48] on div "single-neutral-actions-check-2 Confirmed" at bounding box center [520, 45] width 126 height 18
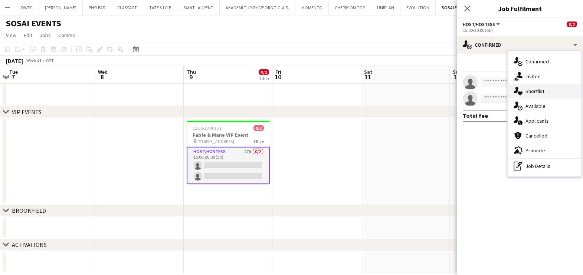
click at [537, 88] on span "Shortlist" at bounding box center [534, 91] width 19 height 7
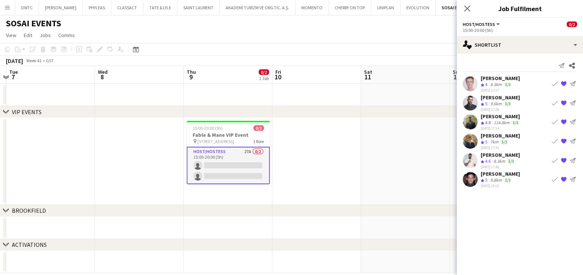
click at [506, 83] on app-skills-label "3/3" at bounding box center [508, 85] width 6 height 6
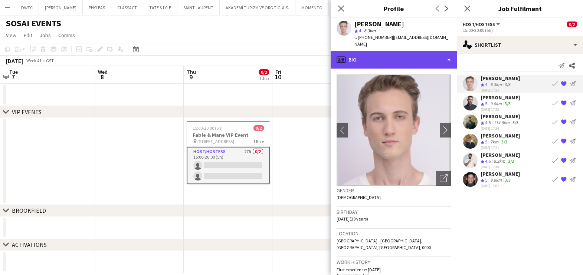
click at [408, 56] on div "profile Bio" at bounding box center [394, 60] width 126 height 18
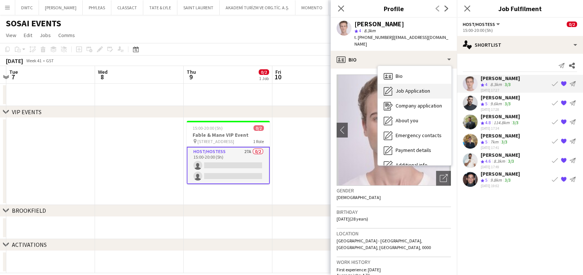
click at [411, 84] on div "Job Application Job Application" at bounding box center [414, 91] width 73 height 15
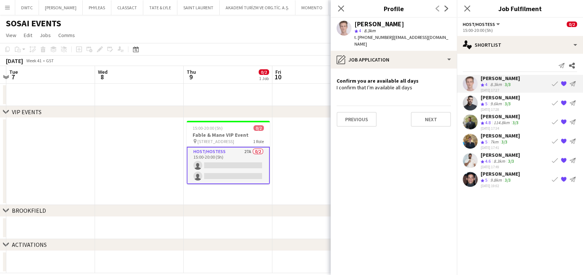
click at [484, 98] on div "Amine Chaoui" at bounding box center [499, 97] width 39 height 7
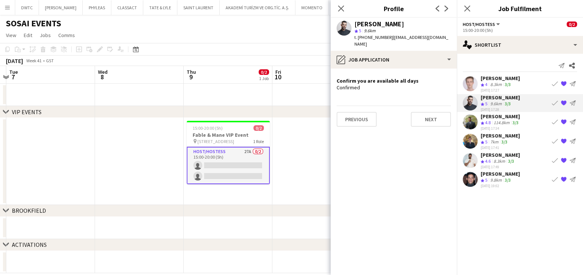
click at [490, 120] on span "4.8" at bounding box center [488, 123] width 6 height 6
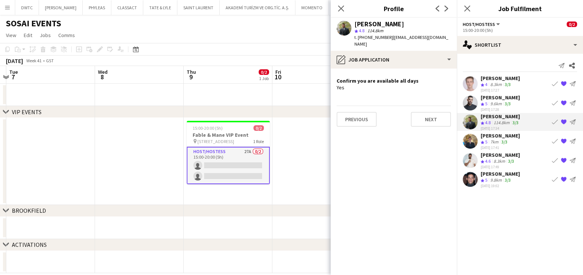
click at [494, 143] on div "7km" at bounding box center [494, 142] width 11 height 6
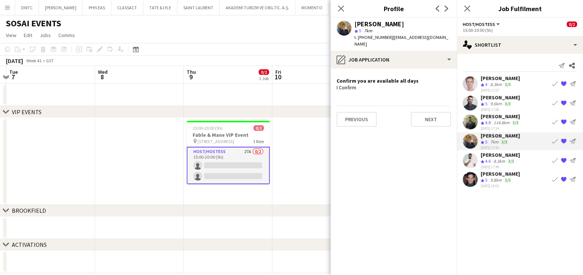
click at [480, 161] on icon "Crew rating" at bounding box center [482, 162] width 4 height 4
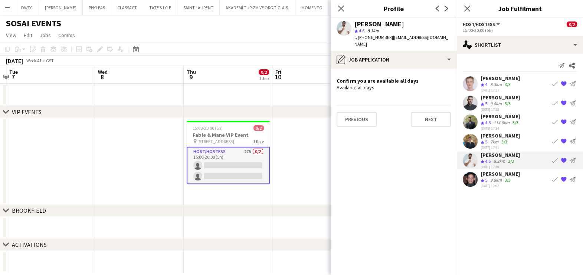
click at [492, 175] on div "Jarryn Van Dyk" at bounding box center [499, 174] width 39 height 7
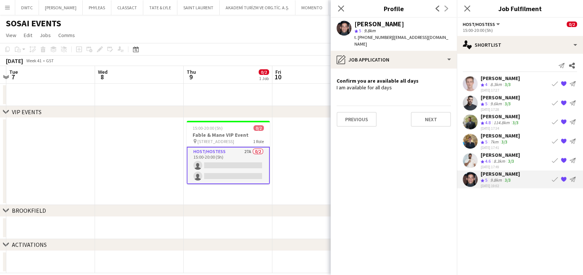
click at [289, 160] on app-date-cell at bounding box center [316, 161] width 89 height 87
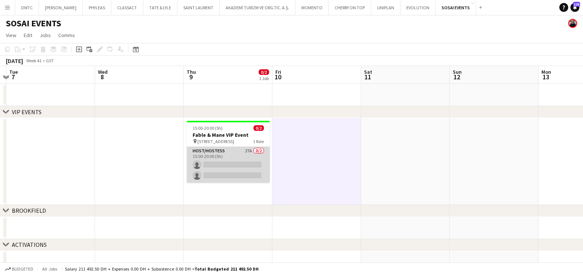
click at [240, 157] on app-card-role "Host/Hostess 27A 0/2 15:00-20:00 (5h) single-neutral-actions single-neutral-act…" at bounding box center [228, 165] width 83 height 36
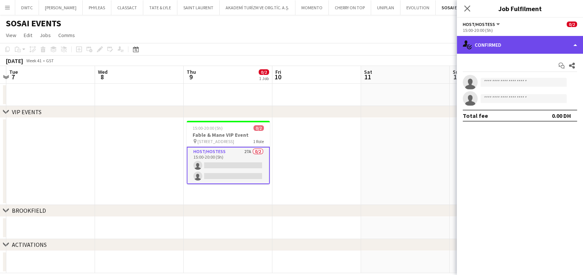
click at [500, 45] on div "single-neutral-actions-check-2 Confirmed" at bounding box center [520, 45] width 126 height 18
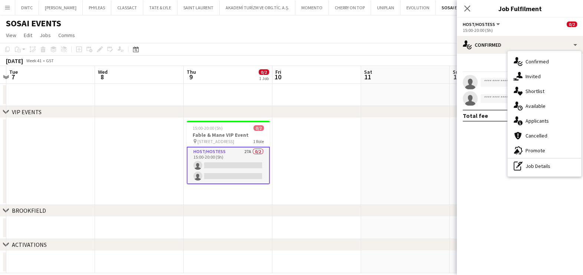
click at [548, 91] on div "single-neutral-actions-heart Shortlist" at bounding box center [544, 91] width 73 height 15
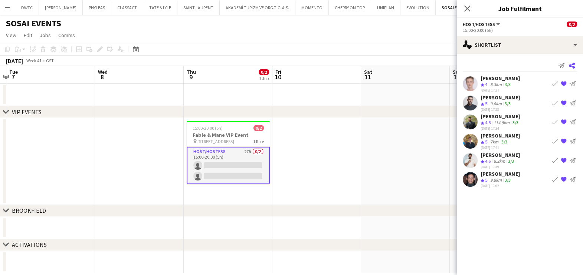
click at [574, 63] on icon "Share" at bounding box center [572, 66] width 6 height 6
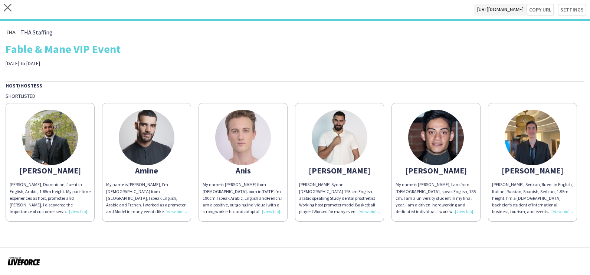
click at [525, 141] on img at bounding box center [533, 138] width 56 height 56
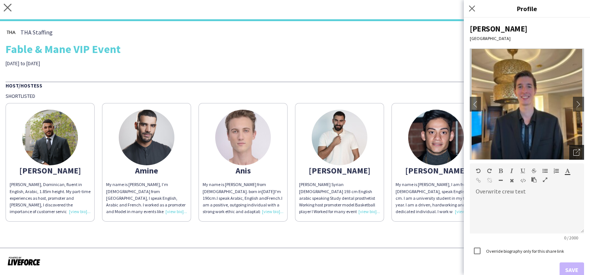
click at [575, 151] on icon at bounding box center [577, 151] width 4 height 4
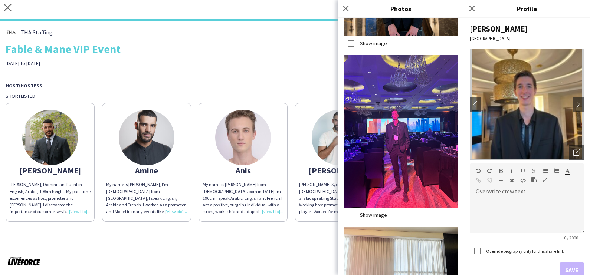
scroll to position [810, 0]
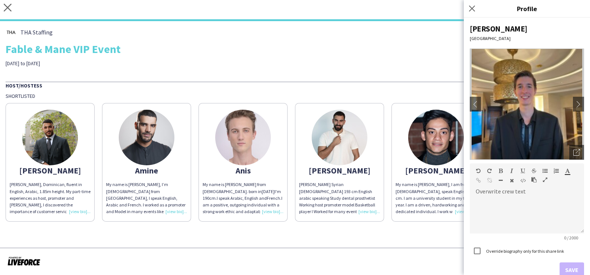
click at [376, 85] on div "Host/Hostess" at bounding box center [295, 85] width 579 height 7
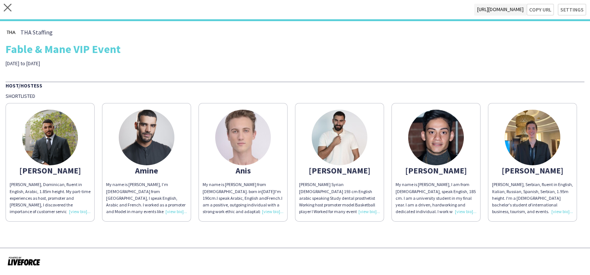
click at [419, 138] on img at bounding box center [436, 138] width 56 height 56
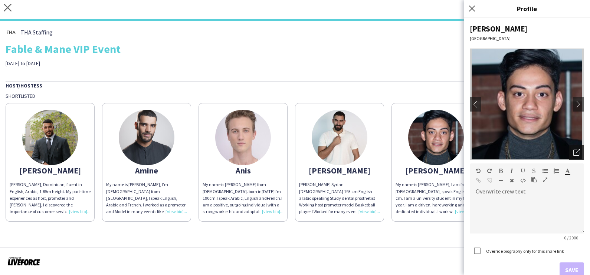
click at [573, 152] on icon "Open photos pop-in" at bounding box center [576, 152] width 7 height 7
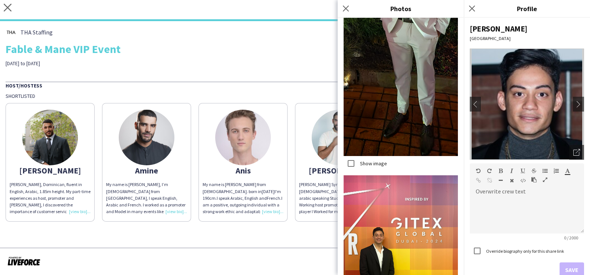
scroll to position [1423, 0]
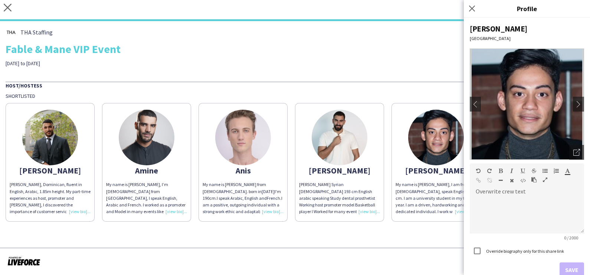
click at [301, 84] on div "Host/Hostess" at bounding box center [295, 85] width 579 height 7
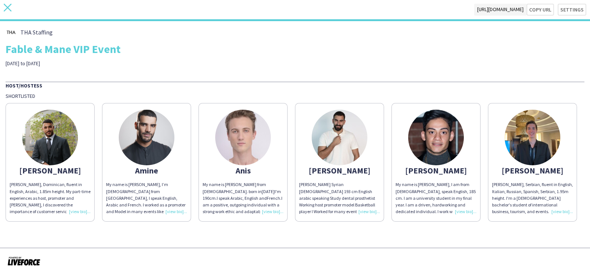
click at [4, 9] on icon "close" at bounding box center [8, 8] width 8 height 8
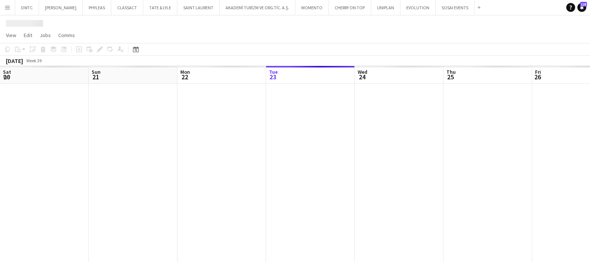
scroll to position [0, 177]
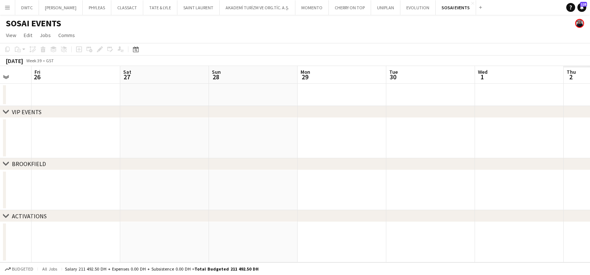
drag, startPoint x: 454, startPoint y: 142, endPoint x: 295, endPoint y: 143, distance: 158.4
click at [221, 138] on app-calendar-viewport "Mon 22 Tue 23 Wed 24 Thu 25 Fri 26 Sat 27 Sun 28 Mon 29 Tue 30 Wed 1 Thu 2 Fri 3" at bounding box center [295, 164] width 590 height 197
drag, startPoint x: 418, startPoint y: 152, endPoint x: 63, endPoint y: 145, distance: 354.7
click at [59, 145] on app-calendar-viewport "Mon 22 Tue 23 Wed 24 Thu 25 Fri 26 Sat 27 Sun 28 Mon 29 Tue 30 Wed 1 Thu 2 Fri 3" at bounding box center [295, 164] width 590 height 197
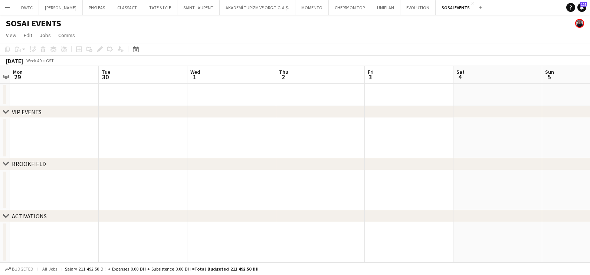
drag, startPoint x: 268, startPoint y: 157, endPoint x: -2, endPoint y: 144, distance: 270.4
click at [0, 144] on html "Menu Boards Boards Boards All jobs Status Workforce Workforce My Workforce Recr…" at bounding box center [295, 137] width 590 height 275
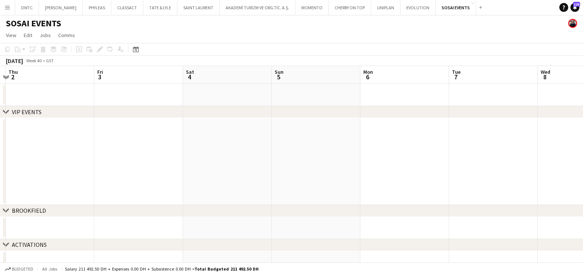
drag, startPoint x: 341, startPoint y: 156, endPoint x: 120, endPoint y: 158, distance: 221.5
click at [124, 156] on app-calendar-viewport "Mon 29 Tue 30 Wed 1 Thu 2 Fri 3 Sat 4 Sun 5 Mon 6 Tue 7 Wed 8 Thu 9 0/2 1 Job F…" at bounding box center [291, 169] width 583 height 207
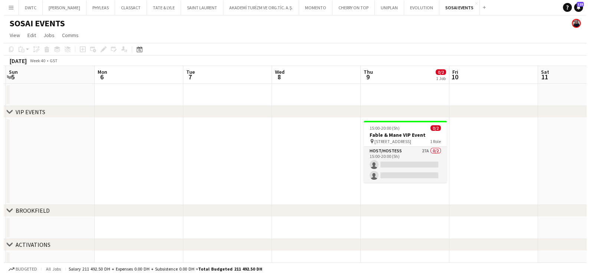
scroll to position [0, 253]
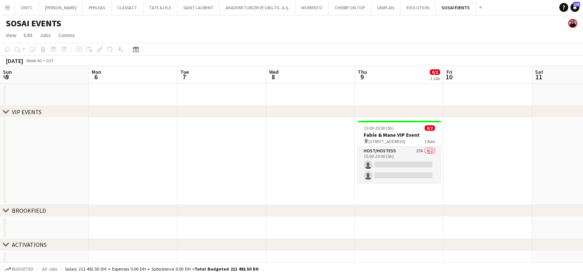
drag, startPoint x: 340, startPoint y: 170, endPoint x: 262, endPoint y: 171, distance: 78.3
click at [262, 171] on app-calendar-viewport "Thu 2 Fri 3 Sat 4 Sun 5 Mon 6 Tue 7 Wed 8 Thu 9 0/2 1 Job Fri 10 Sat 11 Sun 12 …" at bounding box center [291, 169] width 583 height 207
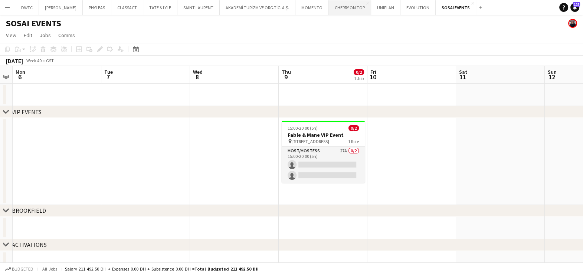
click at [347, 8] on button "CHERRY ON TOP Close" at bounding box center [350, 7] width 42 height 14
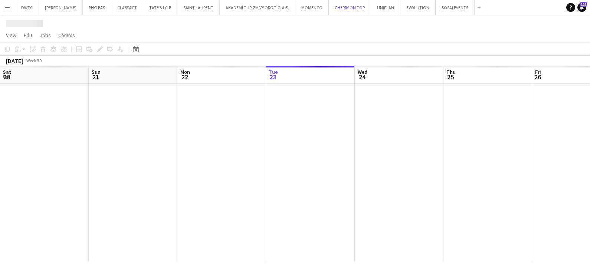
scroll to position [0, 177]
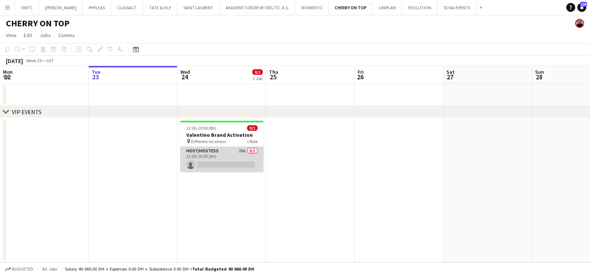
click at [244, 158] on app-card-role "Host/Hostess 28A 0/1 12:00-20:00 (8h) single-neutral-actions" at bounding box center [221, 159] width 83 height 25
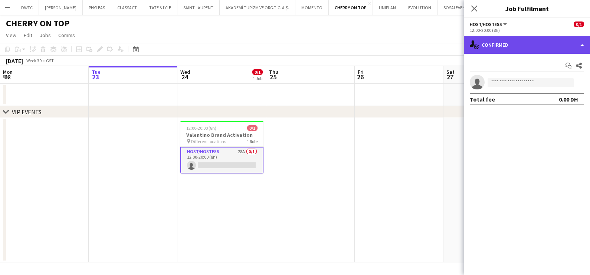
click at [531, 37] on div "single-neutral-actions-check-2 Confirmed" at bounding box center [527, 45] width 126 height 18
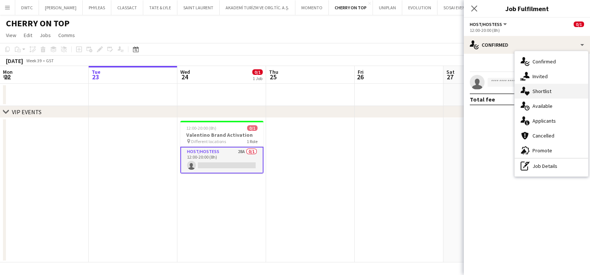
click at [542, 89] on span "Shortlist" at bounding box center [541, 91] width 19 height 7
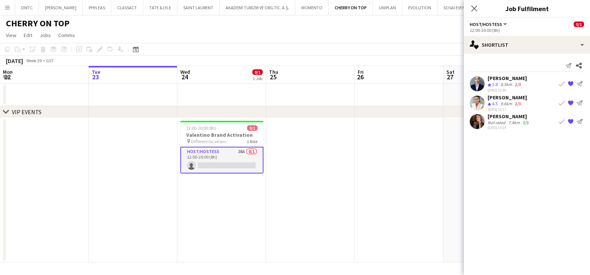
click at [560, 84] on app-icon "Book crew" at bounding box center [562, 84] width 6 height 6
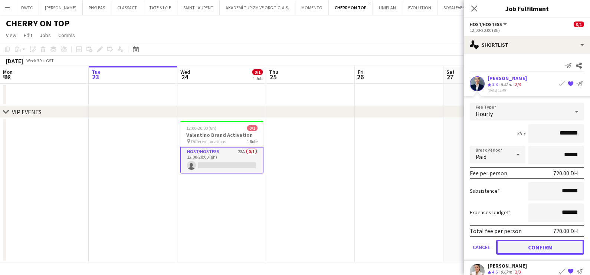
click at [523, 243] on button "Confirm" at bounding box center [540, 247] width 88 height 15
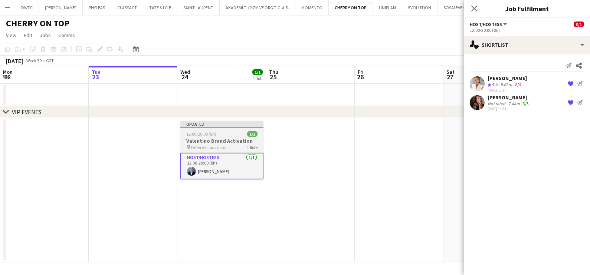
click at [226, 135] on div "12:00-20:00 (8h) 1/1" at bounding box center [221, 134] width 83 height 6
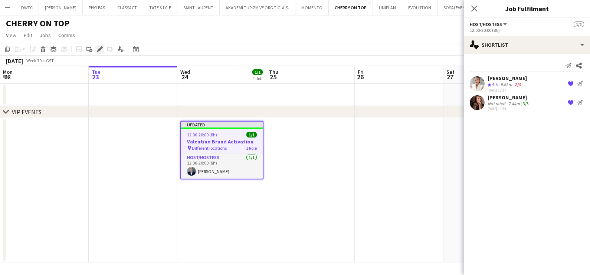
click at [100, 49] on icon at bounding box center [100, 49] width 4 height 4
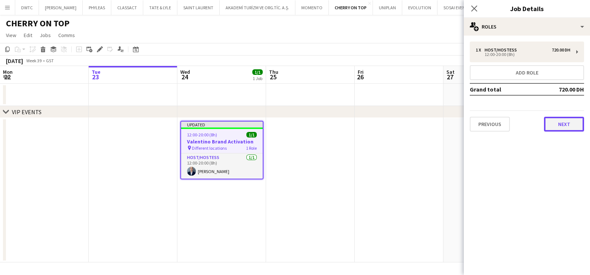
click at [577, 121] on button "Next" at bounding box center [564, 124] width 40 height 15
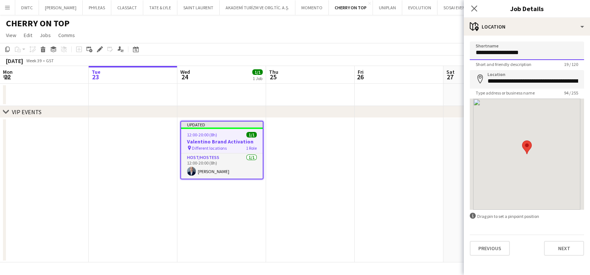
click at [504, 50] on input "**********" at bounding box center [527, 51] width 114 height 19
click at [505, 50] on input "**********" at bounding box center [527, 51] width 114 height 19
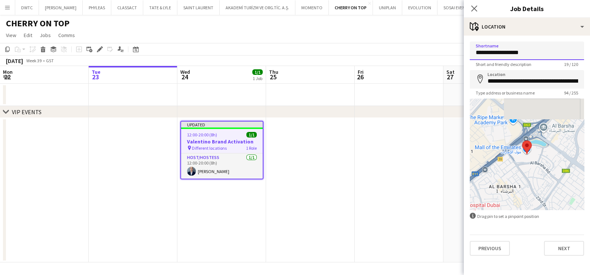
click at [505, 50] on input "**********" at bounding box center [527, 51] width 114 height 19
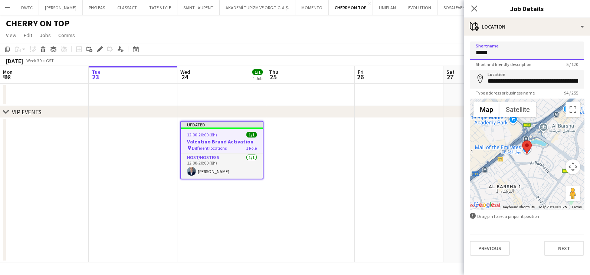
type input "**********"
click at [504, 52] on input "**********" at bounding box center [527, 51] width 114 height 19
click at [464, 127] on form "**********" at bounding box center [527, 149] width 126 height 214
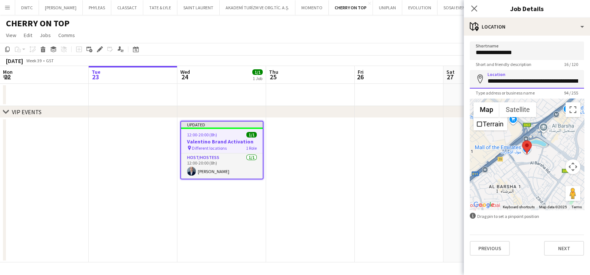
click at [492, 78] on input "**********" at bounding box center [527, 79] width 114 height 19
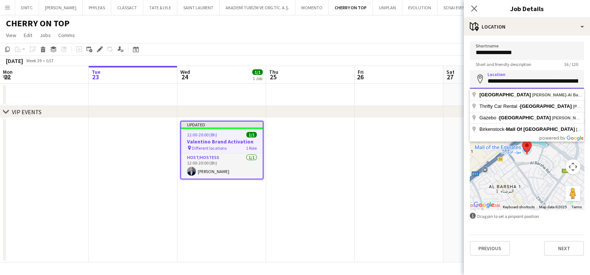
paste input
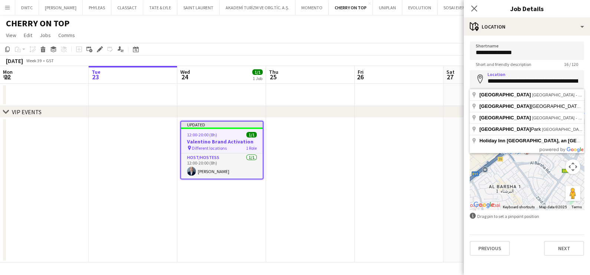
type input "**********"
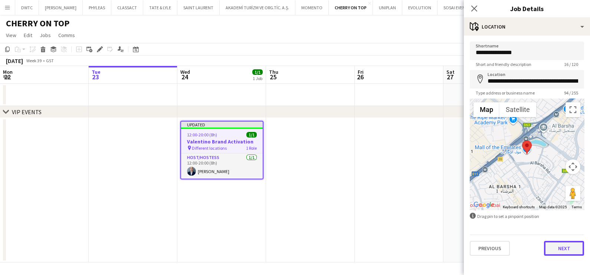
click at [566, 248] on button "Next" at bounding box center [564, 248] width 40 height 15
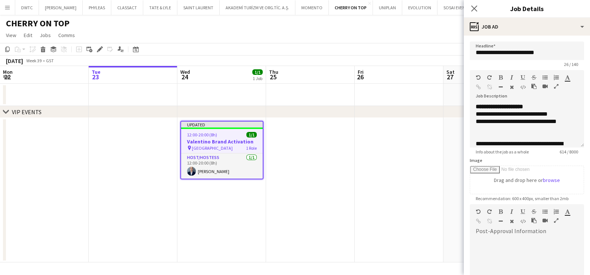
drag, startPoint x: 364, startPoint y: 164, endPoint x: 303, endPoint y: 158, distance: 61.1
click at [364, 164] on app-date-cell at bounding box center [399, 190] width 89 height 145
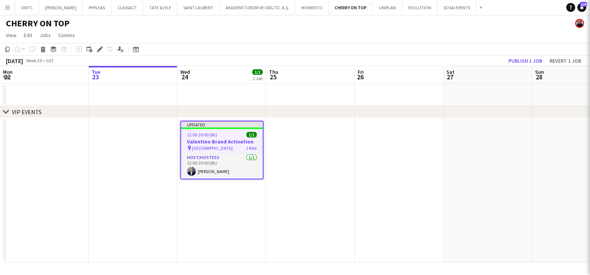
scroll to position [0, 178]
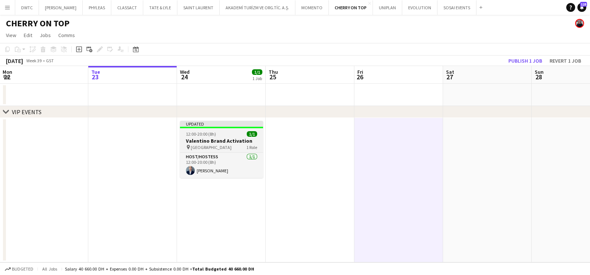
click at [224, 132] on div "12:00-20:00 (8h) 1/1" at bounding box center [221, 134] width 83 height 6
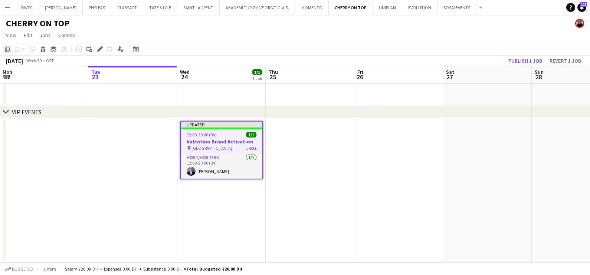
click at [7, 49] on icon "Copy" at bounding box center [7, 49] width 6 height 6
click at [304, 148] on app-date-cell at bounding box center [310, 190] width 89 height 145
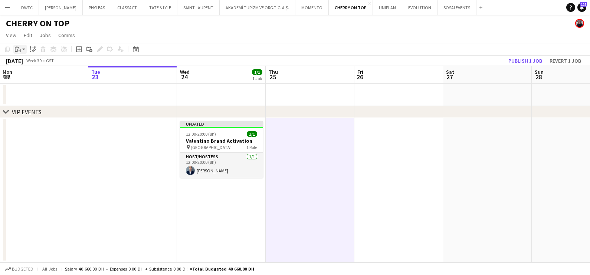
click at [23, 49] on app-action-btn "Paste" at bounding box center [19, 49] width 13 height 9
click at [30, 73] on link "Paste with crew Ctrl+Shift+V" at bounding box center [55, 76] width 70 height 7
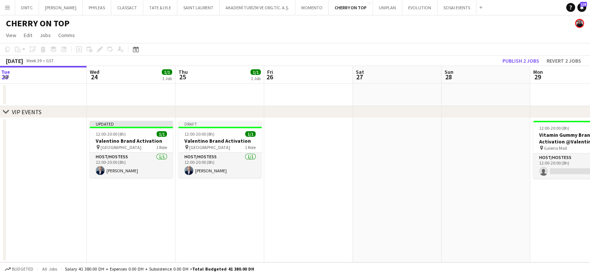
drag, startPoint x: 404, startPoint y: 167, endPoint x: 205, endPoint y: 134, distance: 201.6
click at [192, 134] on app-calendar-viewport "Sat 20 Sun 21 Mon 22 Tue 23 Wed 24 1/1 1 Job Thu 25 1/1 1 Job Fri 26 Sat 27 Sun…" at bounding box center [295, 164] width 590 height 197
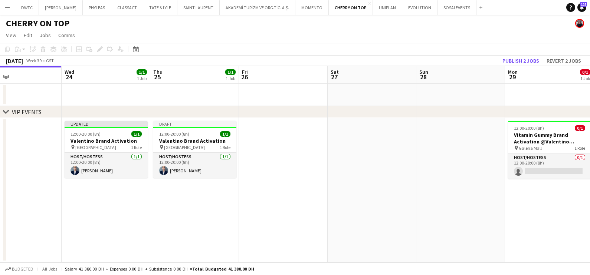
drag, startPoint x: 305, startPoint y: 164, endPoint x: 402, endPoint y: 163, distance: 97.6
click at [402, 163] on app-calendar-viewport "Sun 21 Mon 22 Tue 23 Wed 24 1/1 1 Job Thu 25 1/1 1 Job Fri 26 Sat 27 Sun 28 Mon…" at bounding box center [295, 164] width 590 height 197
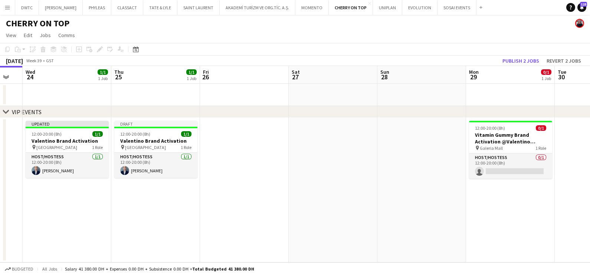
drag, startPoint x: 405, startPoint y: 162, endPoint x: 161, endPoint y: 151, distance: 243.7
click at [161, 151] on app-calendar-viewport "Sun 21 Mon 22 Tue 23 Wed 24 1/1 1 Job Thu 25 1/1 1 Job Fri 26 Sat 27 Sun 28 Mon…" at bounding box center [295, 164] width 590 height 197
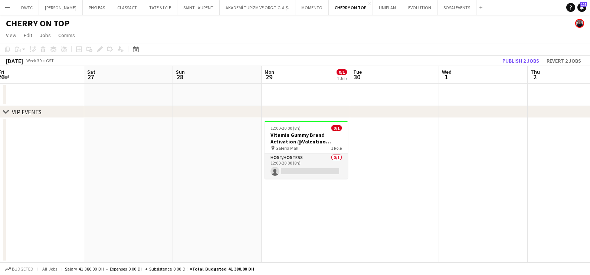
click at [309, 220] on app-date-cell "12:00-20:00 (8h) 0/1 Vitamin Gummy Brand Activation @Valentino Galleria Mall AD…" at bounding box center [306, 190] width 89 height 145
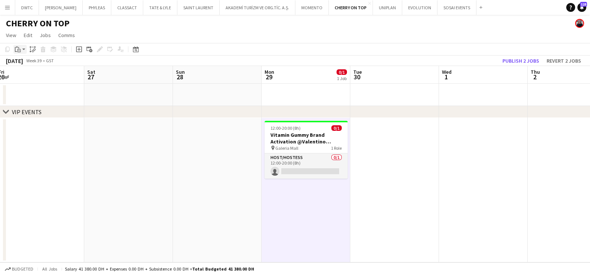
click at [23, 50] on app-action-btn "Paste" at bounding box center [19, 49] width 13 height 9
click at [30, 77] on link "Paste with crew Ctrl+Shift+V" at bounding box center [55, 76] width 70 height 7
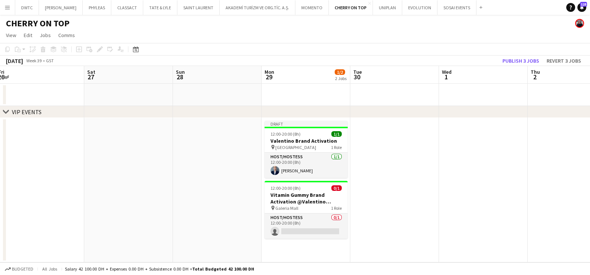
click at [382, 152] on app-date-cell at bounding box center [394, 190] width 89 height 145
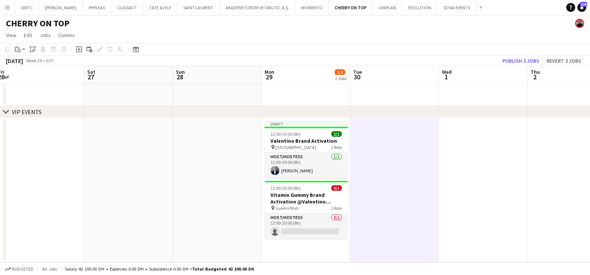
click at [26, 49] on app-action-btn "Paste" at bounding box center [19, 49] width 13 height 9
click at [36, 78] on link "Paste with crew Ctrl+Shift+V" at bounding box center [55, 76] width 70 height 7
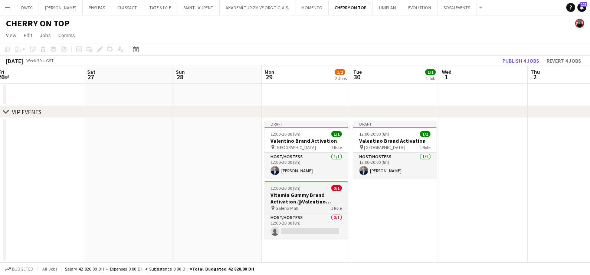
click at [323, 195] on h3 "Vitamin Gummy Brand Activation @Valentino Galleria Mall AD" at bounding box center [306, 198] width 83 height 13
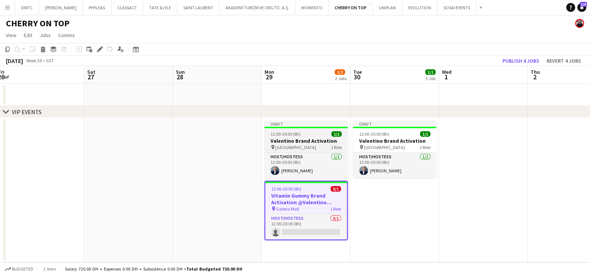
click at [303, 145] on span "Mall of Emirates" at bounding box center [295, 148] width 41 height 6
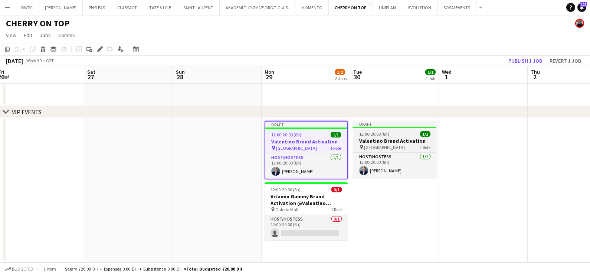
click at [383, 134] on span "12:00-20:00 (8h)" at bounding box center [374, 134] width 30 height 6
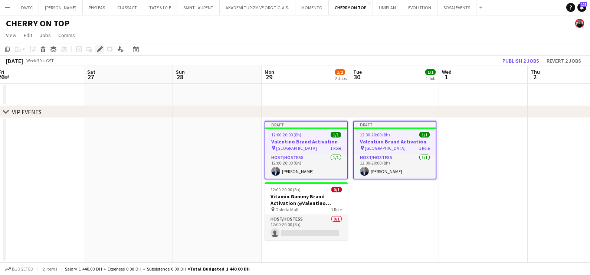
click at [100, 51] on icon "Edit" at bounding box center [100, 49] width 6 height 6
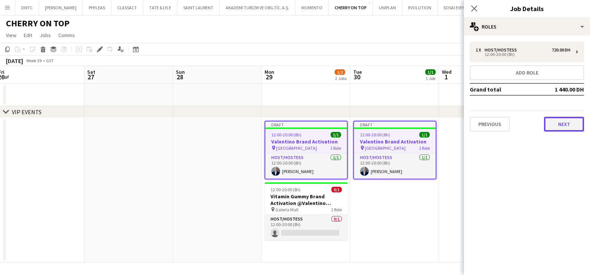
click at [557, 122] on button "Next" at bounding box center [564, 124] width 40 height 15
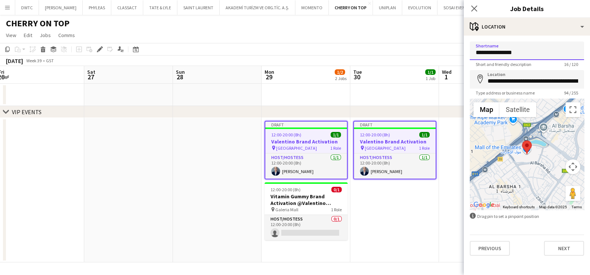
click at [499, 52] on input "**********" at bounding box center [527, 51] width 114 height 19
type input "**********"
click at [510, 46] on input "**********" at bounding box center [527, 51] width 114 height 19
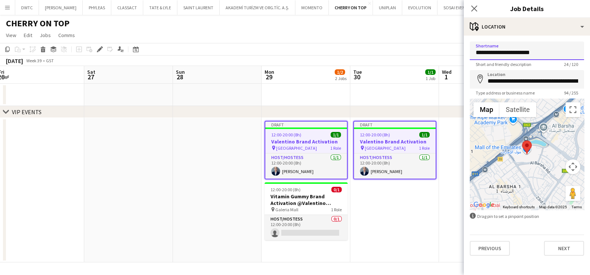
click at [510, 46] on input "**********" at bounding box center [527, 51] width 114 height 19
click at [506, 76] on input "**********" at bounding box center [527, 79] width 114 height 19
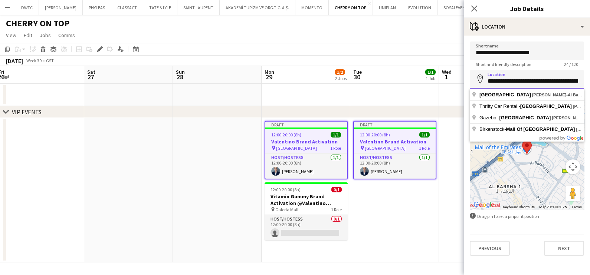
paste input
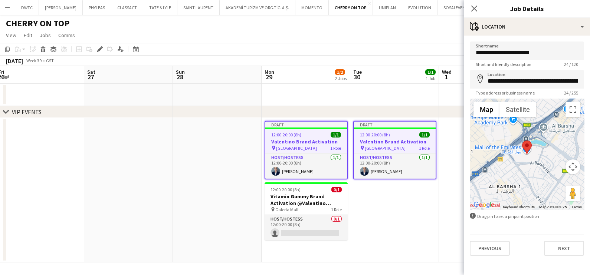
type input "**********"
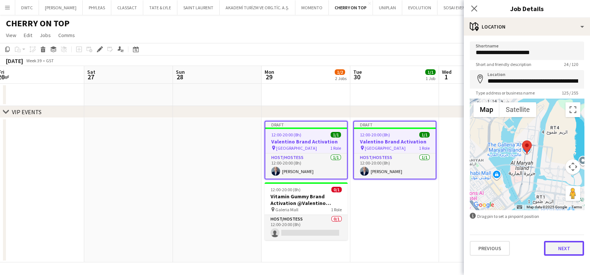
click at [558, 246] on button "Next" at bounding box center [564, 248] width 40 height 15
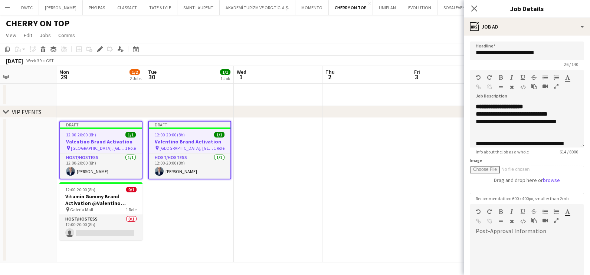
scroll to position [0, 300]
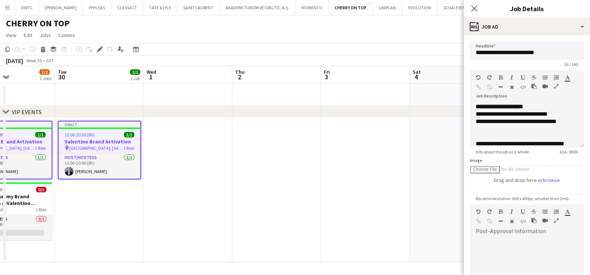
drag, startPoint x: 414, startPoint y: 230, endPoint x: 128, endPoint y: 188, distance: 288.4
click at [128, 188] on app-calendar-viewport "Fri 26 Sat 27 Sun 28 Mon 29 1/2 2 Jobs Tue 30 1/1 1 Job Wed 1 Thu 2 Fri 3 Sat 4…" at bounding box center [295, 164] width 590 height 197
click at [181, 142] on app-date-cell at bounding box center [188, 190] width 89 height 145
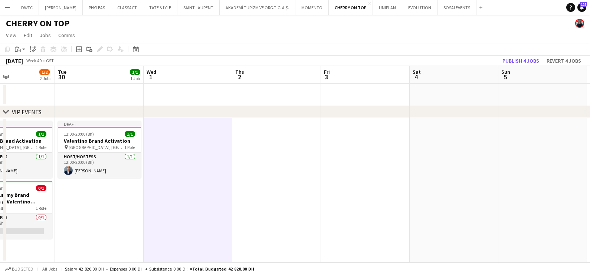
click at [278, 142] on app-date-cell at bounding box center [276, 190] width 89 height 145
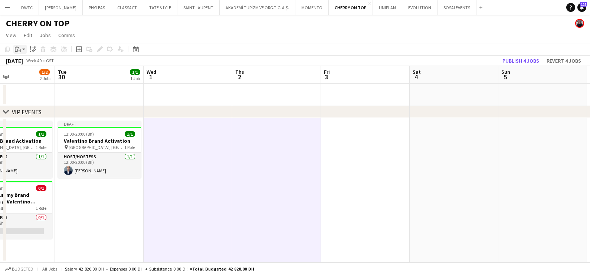
click at [24, 49] on app-action-btn "Paste" at bounding box center [19, 49] width 13 height 9
click at [31, 76] on link "Paste with crew Ctrl+Shift+V" at bounding box center [55, 76] width 70 height 7
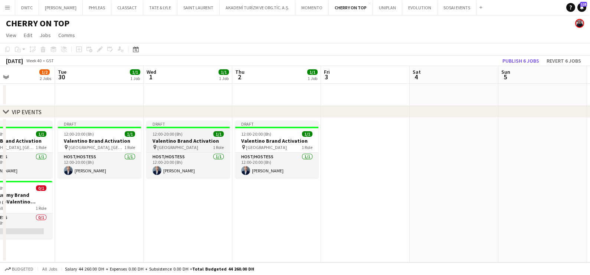
click at [194, 144] on h3 "Valentino Brand Activation" at bounding box center [188, 141] width 83 height 7
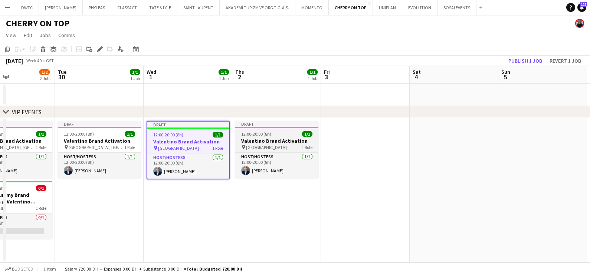
click at [265, 143] on h3 "Valentino Brand Activation" at bounding box center [276, 141] width 83 height 7
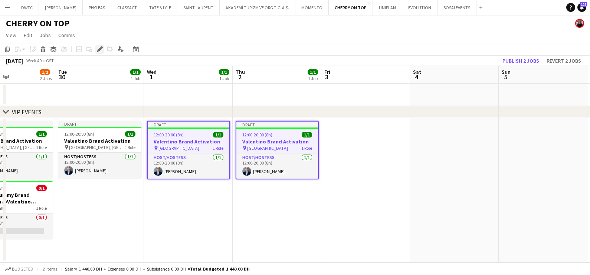
click at [101, 47] on icon at bounding box center [102, 47] width 2 height 2
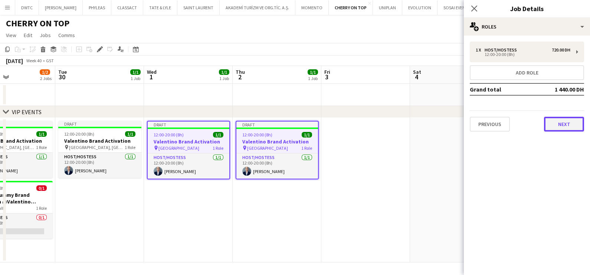
click at [573, 122] on button "Next" at bounding box center [564, 124] width 40 height 15
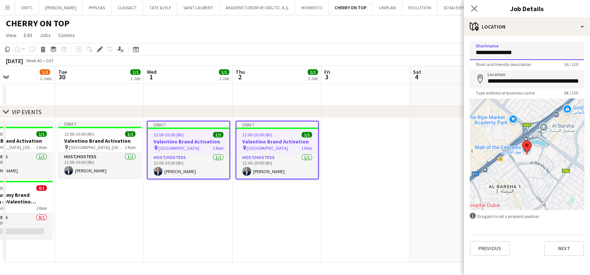
click at [499, 50] on input "**********" at bounding box center [527, 51] width 114 height 19
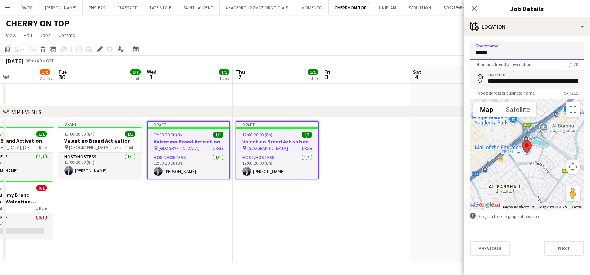
type input "**********"
click at [499, 48] on input "**********" at bounding box center [527, 51] width 114 height 19
click at [500, 48] on input "**********" at bounding box center [527, 51] width 114 height 19
click at [502, 81] on input "**********" at bounding box center [527, 79] width 114 height 19
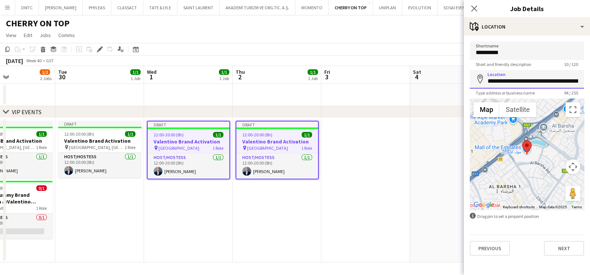
click at [502, 81] on input "**********" at bounding box center [527, 79] width 114 height 19
click at [502, 82] on input "**********" at bounding box center [527, 79] width 114 height 19
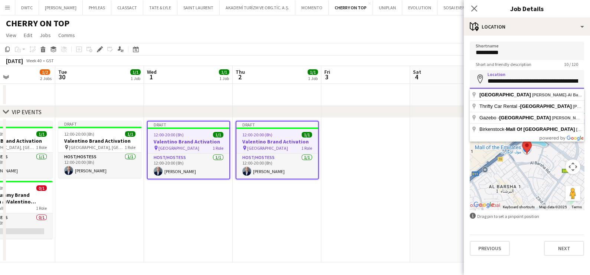
paste input
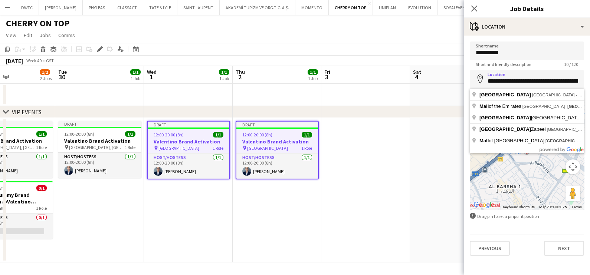
type input "**********"
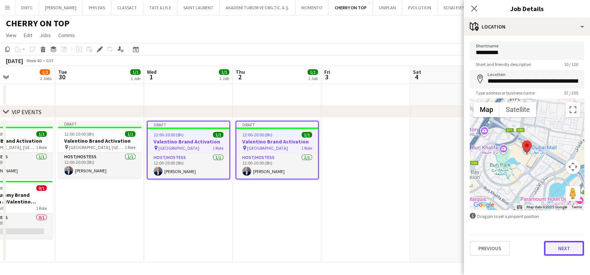
click at [567, 250] on button "Next" at bounding box center [564, 248] width 40 height 15
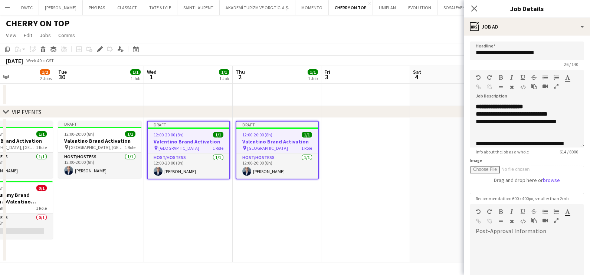
click at [360, 179] on app-date-cell at bounding box center [365, 190] width 89 height 145
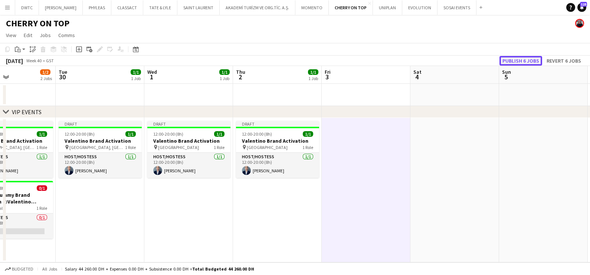
click at [524, 58] on button "Publish 6 jobs" at bounding box center [520, 61] width 43 height 10
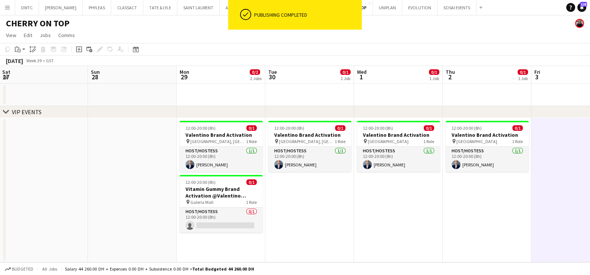
drag, startPoint x: 161, startPoint y: 197, endPoint x: 392, endPoint y: 226, distance: 232.9
click at [371, 235] on app-calendar-viewport "Thu 25 0/1 1 Job Fri 26 Sat 27 Sun 28 Mon 29 0/2 2 Jobs Tue 30 0/1 1 Job Wed 1 …" at bounding box center [295, 164] width 590 height 197
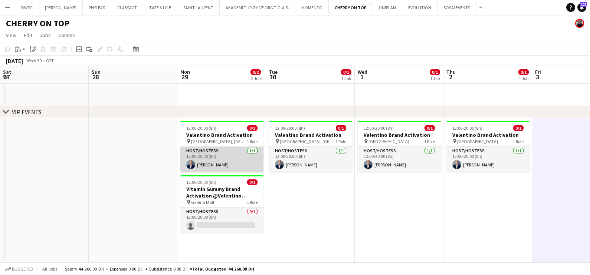
click at [236, 154] on app-card-role "Host/Hostess 1/1 12:00-20:00 (8h) Wafa Chinoun" at bounding box center [221, 159] width 83 height 25
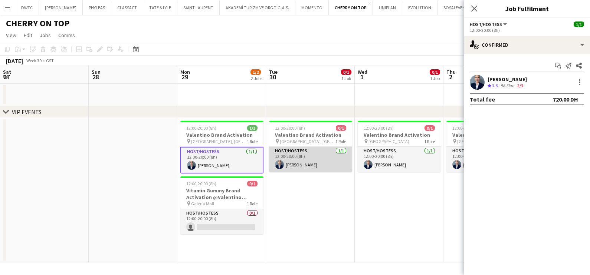
click at [314, 157] on app-card-role "Host/Hostess 1/1 12:00-20:00 (8h) Wafa Chinoun" at bounding box center [310, 159] width 83 height 25
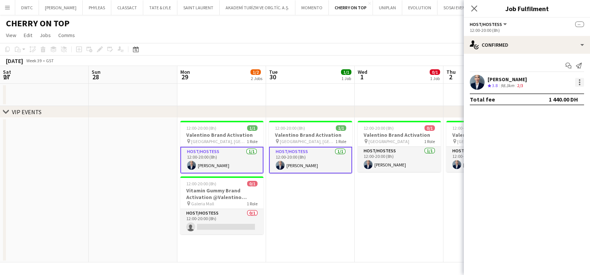
click at [582, 82] on div at bounding box center [579, 82] width 9 height 9
click at [547, 96] on span "Edit fee" at bounding box center [542, 96] width 20 height 6
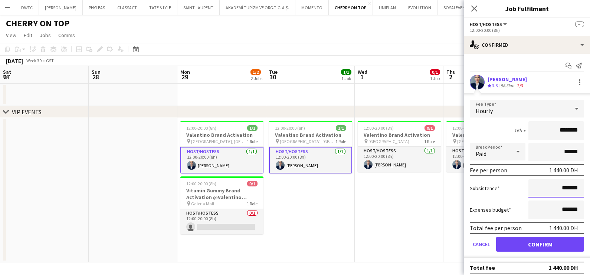
click at [542, 193] on input "*******" at bounding box center [556, 188] width 56 height 19
type input "****"
type input "******"
click at [392, 211] on app-date-cell "12:00-20:00 (8h) 0/1 Valentino Brand Activation pin Dubai Mall 1 Role Host/Host…" at bounding box center [399, 190] width 89 height 145
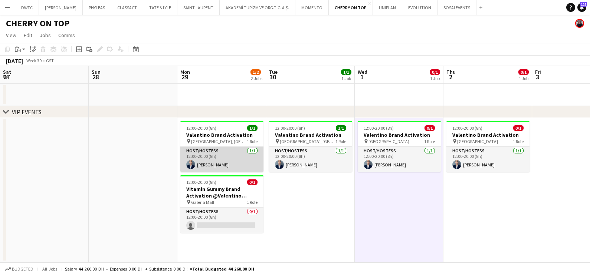
click at [223, 162] on app-card-role "Host/Hostess 1/1 12:00-20:00 (8h) Wafa Chinoun" at bounding box center [221, 159] width 83 height 25
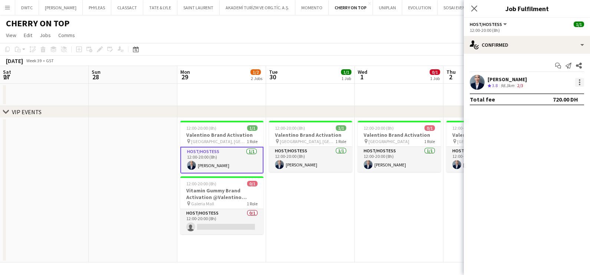
click at [580, 84] on div at bounding box center [579, 84] width 1 height 1
click at [546, 94] on span "Edit fee" at bounding box center [542, 96] width 20 height 6
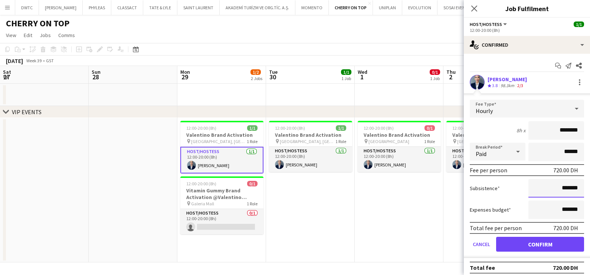
click at [536, 186] on input "*******" at bounding box center [556, 188] width 56 height 19
type input "*********"
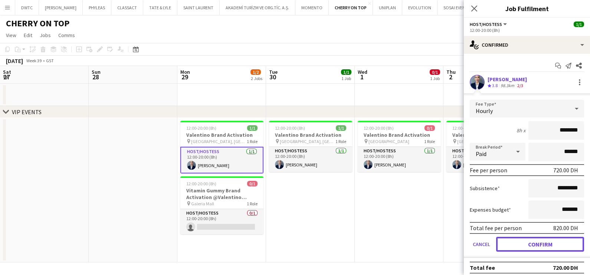
click at [554, 240] on button "Confirm" at bounding box center [540, 244] width 88 height 15
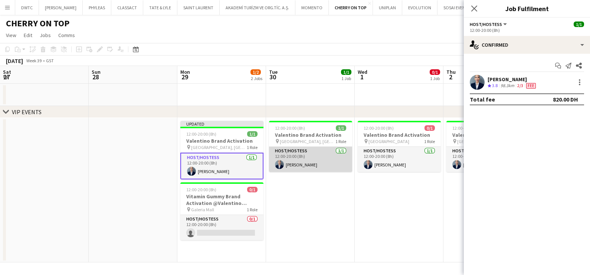
click at [311, 158] on app-card-role "Host/Hostess 1/1 12:00-20:00 (8h) Wafa Chinoun" at bounding box center [310, 159] width 83 height 25
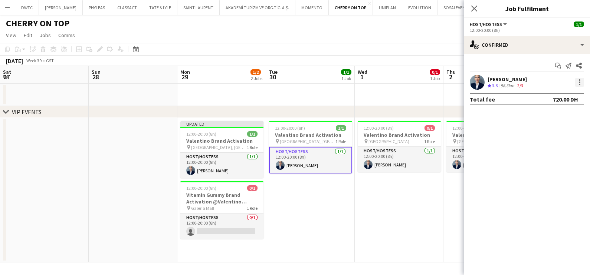
click at [582, 79] on div at bounding box center [579, 82] width 9 height 9
click at [558, 96] on span "Edit fee" at bounding box center [555, 96] width 46 height 7
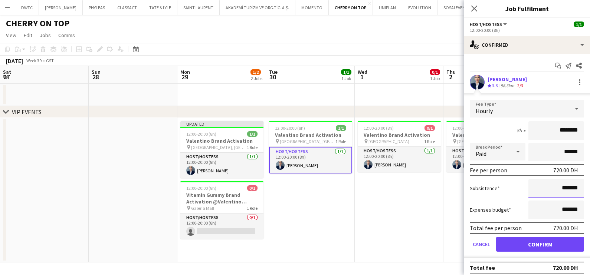
click at [543, 184] on input "*******" at bounding box center [556, 188] width 56 height 19
type input "*********"
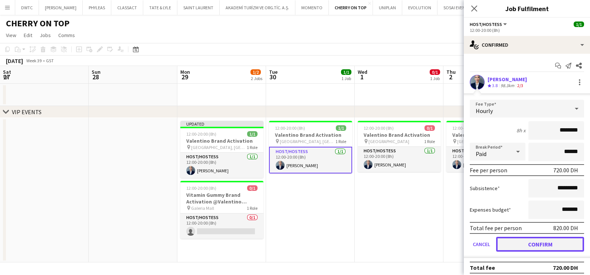
click at [533, 243] on button "Confirm" at bounding box center [540, 244] width 88 height 15
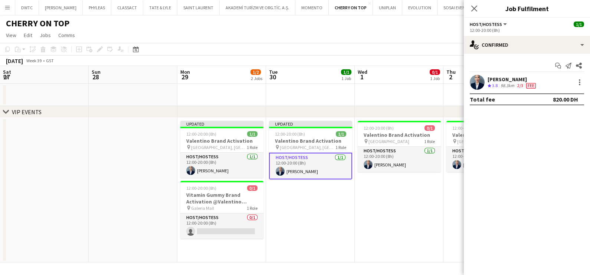
click at [398, 209] on app-date-cell "12:00-20:00 (8h) 0/1 Valentino Brand Activation pin Dubai Mall 1 Role Host/Host…" at bounding box center [399, 190] width 89 height 145
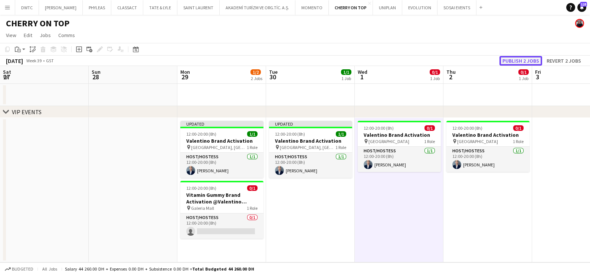
click at [523, 61] on button "Publish 2 jobs" at bounding box center [520, 61] width 43 height 10
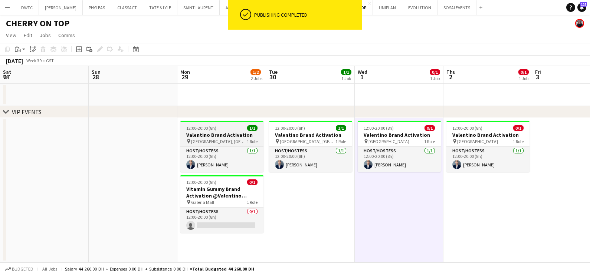
click at [230, 137] on h3 "Valentino Brand Activation" at bounding box center [221, 135] width 83 height 7
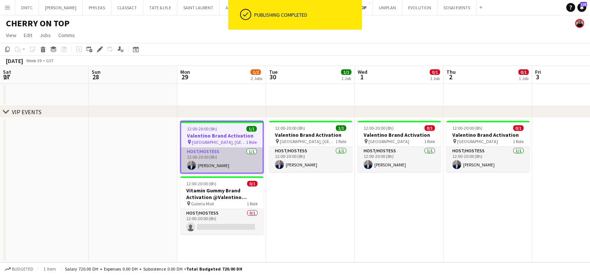
click at [221, 157] on app-card-role "Host/Hostess 1/1 12:00-20:00 (8h) Wafa Chinoun" at bounding box center [222, 160] width 82 height 25
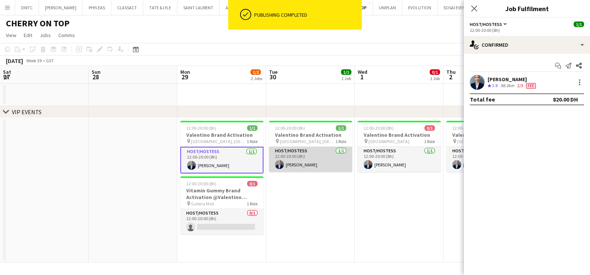
click at [312, 161] on app-card-role "Host/Hostess 1/1 12:00-20:00 (8h) Wafa Chinoun" at bounding box center [310, 159] width 83 height 25
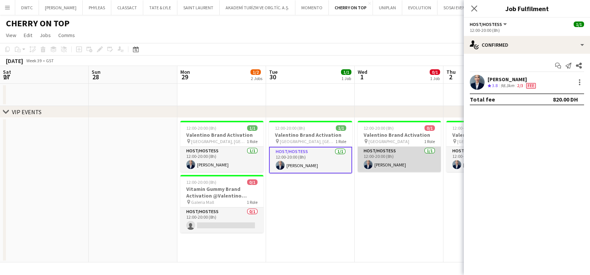
click at [388, 155] on app-card-role "Host/Hostess 1/1 12:00-20:00 (8h) Wafa Chinoun" at bounding box center [399, 159] width 83 height 25
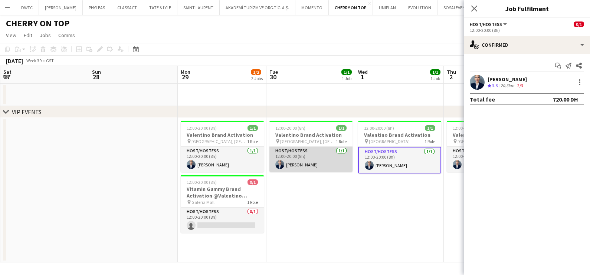
click at [324, 156] on app-card-role "Host/Hostess 1/1 12:00-20:00 (8h) Wafa Chinoun" at bounding box center [310, 159] width 83 height 25
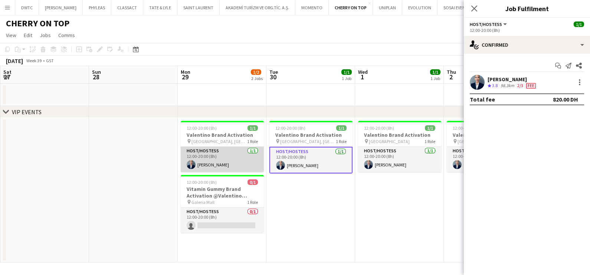
click at [212, 161] on app-card-role "Host/Hostess 1/1 12:00-20:00 (8h) Wafa Chinoun" at bounding box center [222, 159] width 83 height 25
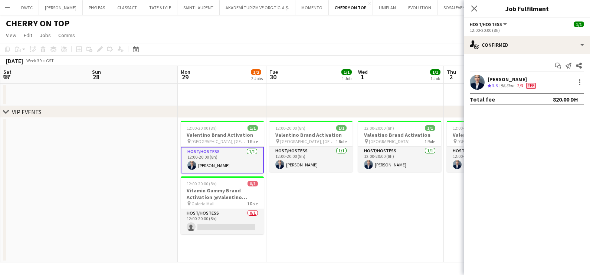
drag, startPoint x: 131, startPoint y: 165, endPoint x: 137, endPoint y: 164, distance: 6.0
click at [136, 165] on app-calendar-viewport "Thu 25 0/1 1 Job Fri 26 Sat 27 Sun 28 Mon 29 1/2 2 Jobs Tue 30 1/1 1 Job Wed 1 …" at bounding box center [295, 164] width 590 height 197
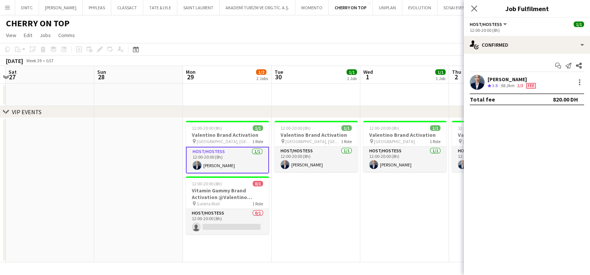
click at [389, 97] on app-date-cell at bounding box center [404, 95] width 89 height 22
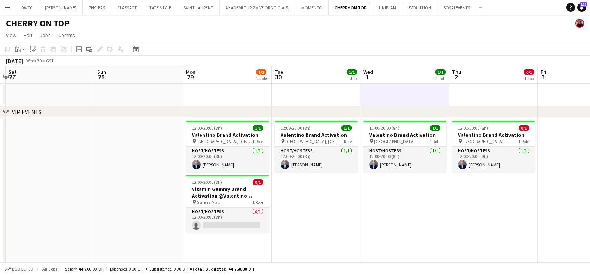
click at [317, 232] on app-date-cell "12:00-20:00 (8h) 1/1 Valentino Brand Activation pin Galleria Mall, Abu Dhabi 1 …" at bounding box center [316, 190] width 89 height 145
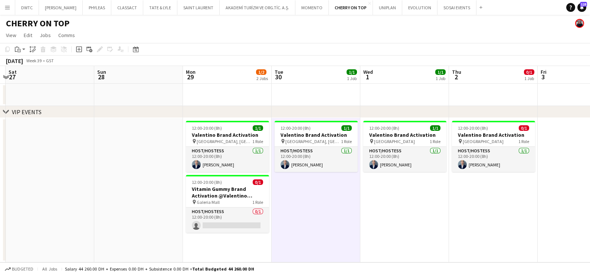
click at [135, 205] on app-date-cell at bounding box center [138, 190] width 89 height 145
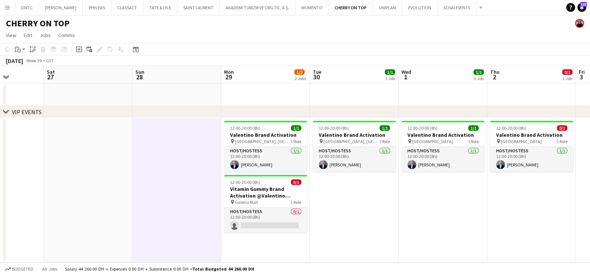
drag, startPoint x: 110, startPoint y: 145, endPoint x: 509, endPoint y: 145, distance: 398.8
click at [489, 145] on app-calendar-viewport "Thu 25 0/1 1 Job Fri 26 Sat 27 Sun 28 Mon 29 1/2 2 Jobs Tue 30 1/1 1 Job Wed 1 …" at bounding box center [295, 164] width 590 height 197
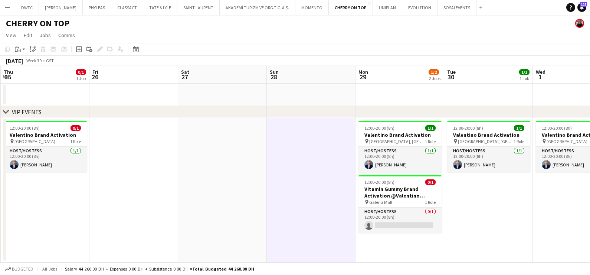
scroll to position [0, 288]
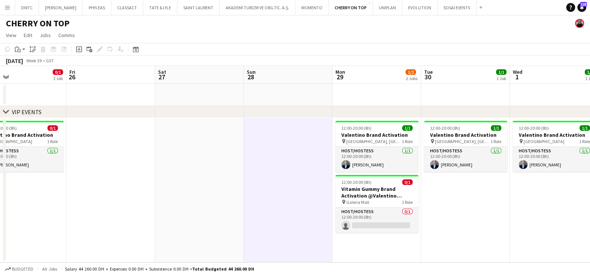
drag, startPoint x: 469, startPoint y: 203, endPoint x: 151, endPoint y: 196, distance: 318.0
click at [151, 196] on app-calendar-viewport "Mon 22 Tue 23 Wed 24 1/1 1 Job Thu 25 0/1 1 Job Fri 26 Sat 27 Sun 28 Mon 29 1/2…" at bounding box center [295, 164] width 590 height 197
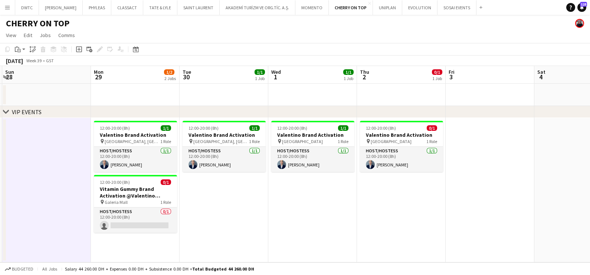
scroll to position [0, 273]
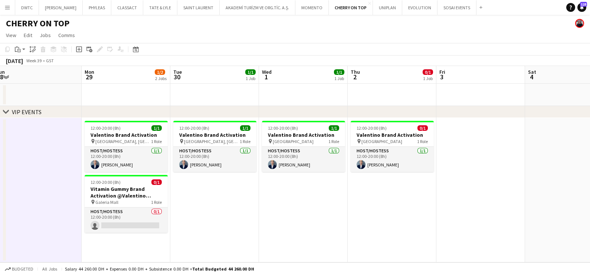
drag, startPoint x: 423, startPoint y: 220, endPoint x: 263, endPoint y: 220, distance: 159.9
click at [263, 220] on app-calendar-viewport "Thu 25 0/1 1 Job Fri 26 Sat 27 Sun 28 Mon 29 1/2 2 Jobs Tue 30 1/1 1 Job Wed 1 …" at bounding box center [295, 164] width 590 height 197
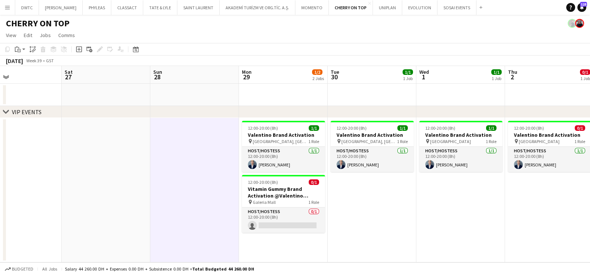
drag, startPoint x: 221, startPoint y: 217, endPoint x: 491, endPoint y: 224, distance: 270.2
click at [488, 224] on app-calendar-viewport "Wed 24 1/1 1 Job Thu 25 0/1 1 Job Fri 26 Sat 27 Sun 28 Mon 29 1/2 2 Jobs Tue 30…" at bounding box center [295, 164] width 590 height 197
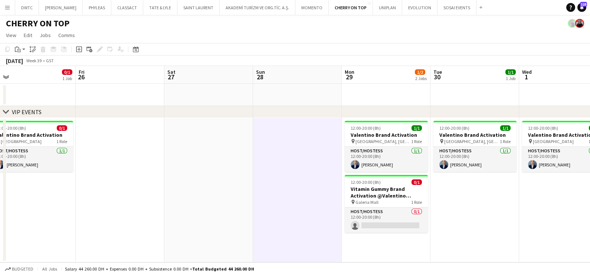
drag, startPoint x: 161, startPoint y: 220, endPoint x: 450, endPoint y: 224, distance: 288.7
click at [450, 224] on app-calendar-viewport "Tue 23 Wed 24 1/1 1 Job Thu 25 0/1 1 Job Fri 26 Sat 27 Sun 28 Mon 29 1/2 2 Jobs…" at bounding box center [295, 164] width 590 height 197
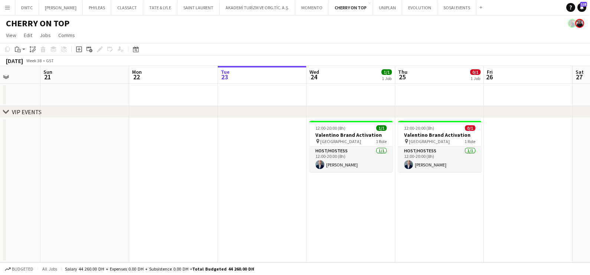
drag, startPoint x: 135, startPoint y: 172, endPoint x: 196, endPoint y: 171, distance: 61.6
click at [196, 171] on app-calendar-viewport "Wed 17 Thu 18 5/5 1 Job Fri 19 Sat 20 Sun 21 Mon 22 Tue 23 Wed 24 1/1 1 Job Thu…" at bounding box center [295, 164] width 590 height 197
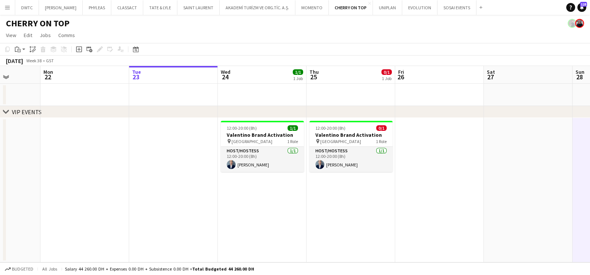
scroll to position [0, 275]
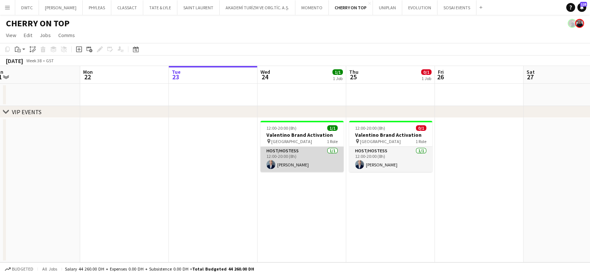
click at [314, 160] on app-card-role "Host/Hostess 1/1 12:00-20:00 (8h) Wafa Chinoun" at bounding box center [301, 159] width 83 height 25
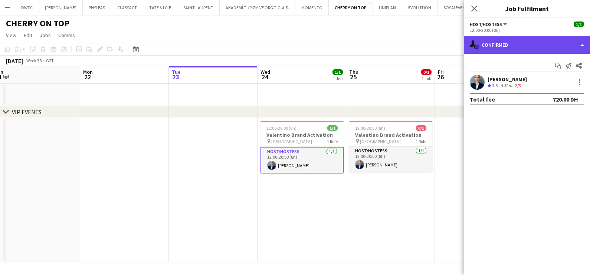
click at [529, 48] on div "single-neutral-actions-check-2 Confirmed" at bounding box center [527, 45] width 126 height 18
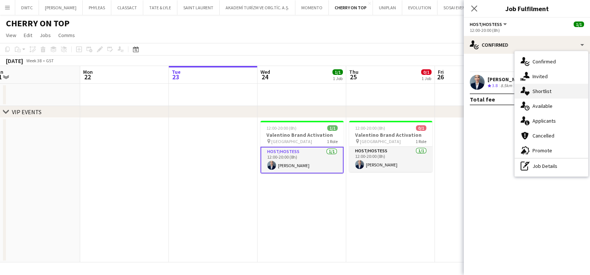
click at [538, 92] on span "Shortlist" at bounding box center [541, 91] width 19 height 7
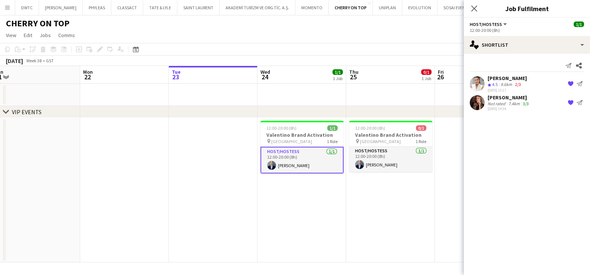
click at [512, 76] on div "Amina belamri" at bounding box center [507, 78] width 39 height 7
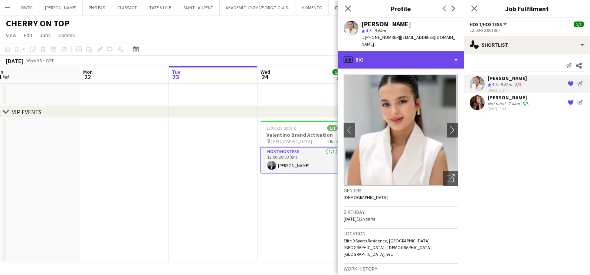
click at [414, 53] on div "profile Bio" at bounding box center [401, 60] width 126 height 18
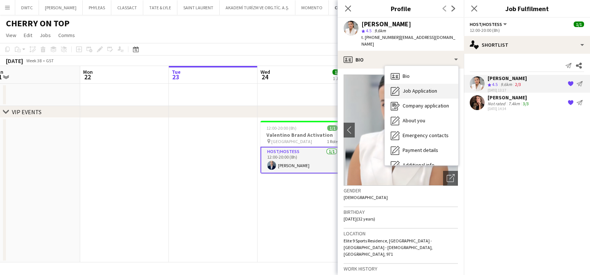
click at [417, 88] on span "Job Application" at bounding box center [420, 91] width 35 height 7
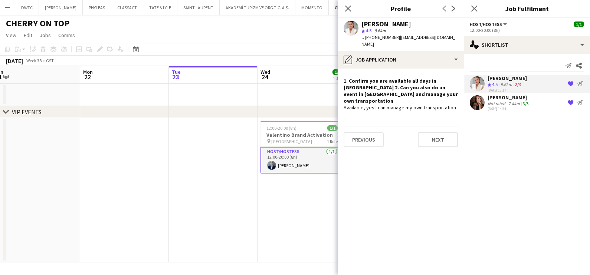
click at [273, 198] on app-date-cell "12:00-20:00 (8h) 1/1 Valentino Brand Activation pin Mall of Emirates 1 Role Hos…" at bounding box center [301, 190] width 89 height 145
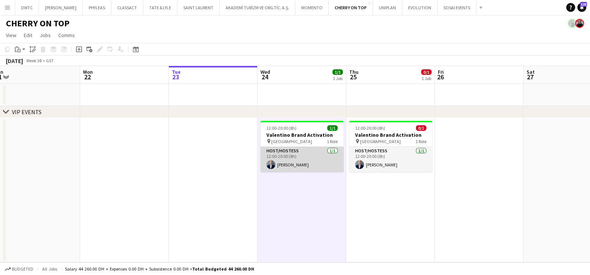
click at [301, 161] on app-card-role "Host/Hostess 1/1 12:00-20:00 (8h) Wafa Chinoun" at bounding box center [301, 159] width 83 height 25
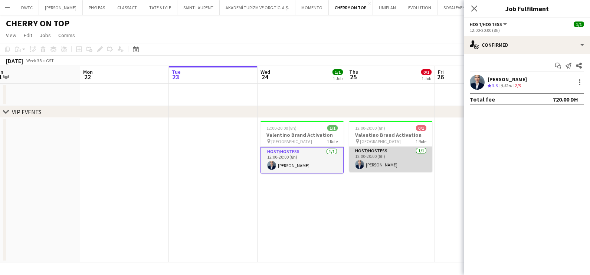
click at [392, 158] on app-card-role "Host/Hostess 1/1 12:00-20:00 (8h) Wafa Chinoun" at bounding box center [390, 159] width 83 height 25
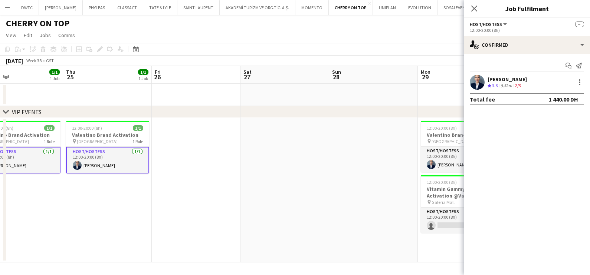
drag, startPoint x: 449, startPoint y: 160, endPoint x: 231, endPoint y: 162, distance: 218.5
click at [217, 161] on app-calendar-viewport "Sun 21 Mon 22 Tue 23 Wed 24 1/1 1 Job Thu 25 1/1 1 Job Fri 26 Sat 27 Sun 28 Mon…" at bounding box center [295, 164] width 590 height 197
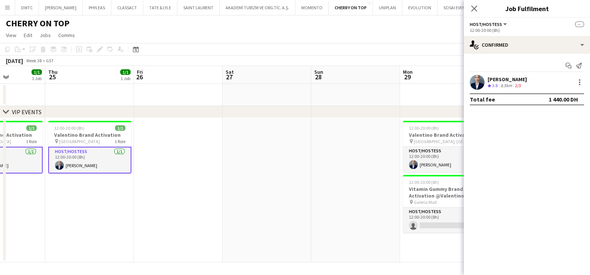
click at [134, 162] on app-calendar-viewport "Sun 21 Mon 22 Tue 23 Wed 24 1/1 1 Job Thu 25 1/1 1 Job Fri 26 Sat 27 Sun 28 Mon…" at bounding box center [295, 164] width 590 height 197
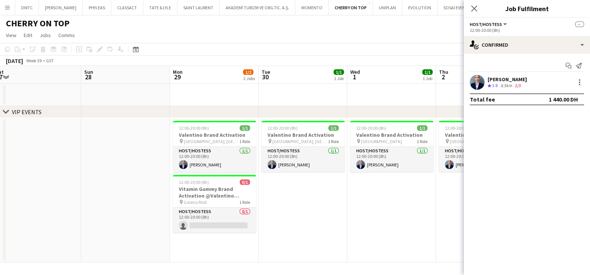
scroll to position [0, 322]
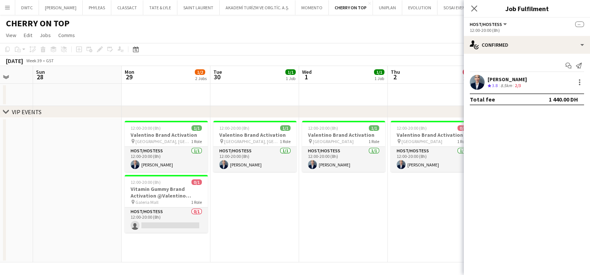
drag, startPoint x: 233, startPoint y: 165, endPoint x: 139, endPoint y: 165, distance: 93.9
click at [139, 165] on app-calendar-viewport "Wed 24 1/1 1 Job Thu 25 1/1 1 Job Fri 26 Sat 27 Sun 28 Mon 29 1/2 2 Jobs Tue 30…" at bounding box center [295, 164] width 590 height 197
click at [176, 160] on app-card-role "Host/Hostess 1/1 12:00-20:00 (8h) Wafa Chinoun" at bounding box center [166, 159] width 83 height 25
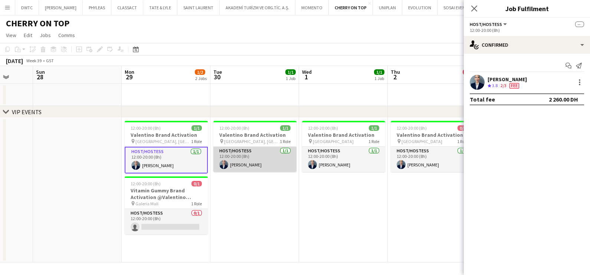
click at [273, 161] on app-card-role "Host/Hostess 1/1 12:00-20:00 (8h) Wafa Chinoun" at bounding box center [254, 159] width 83 height 25
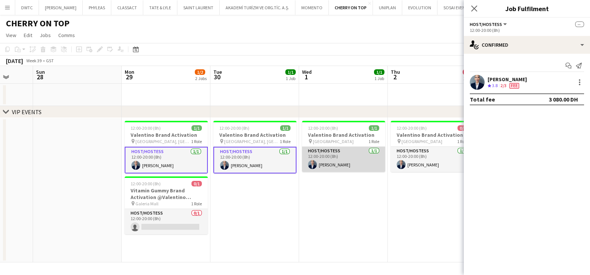
click at [359, 161] on app-card-role "Host/Hostess 1/1 12:00-20:00 (8h) Wafa Chinoun" at bounding box center [343, 159] width 83 height 25
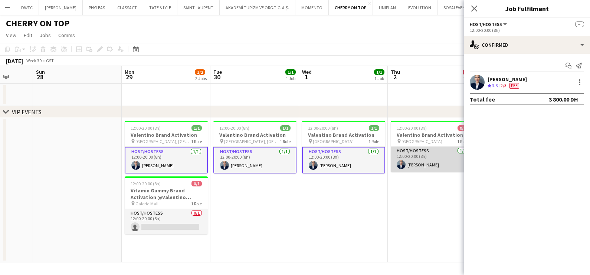
click at [409, 164] on app-card-role "Host/Hostess 1/1 12:00-20:00 (8h) Wafa Chinoun" at bounding box center [432, 159] width 83 height 25
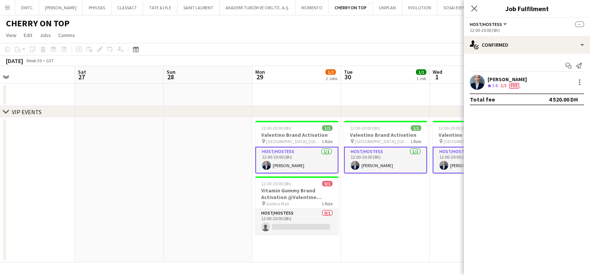
drag, startPoint x: 429, startPoint y: 198, endPoint x: 267, endPoint y: 198, distance: 161.4
click at [267, 198] on app-calendar-viewport "Wed 24 1/1 1 Job Thu 25 1/1 1 Job Fri 26 Sat 27 Sun 28 Mon 29 1/2 2 Jobs Tue 30…" at bounding box center [295, 164] width 590 height 197
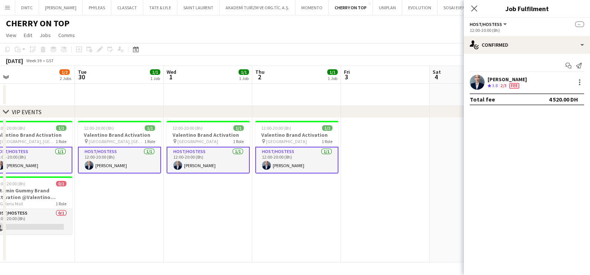
scroll to position [0, 223]
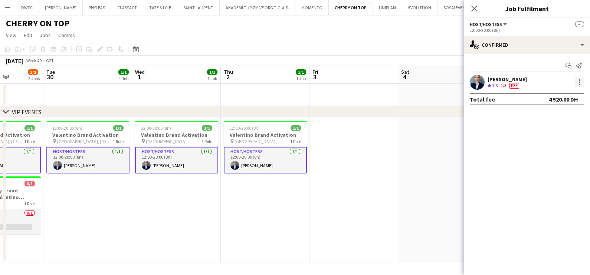
click at [582, 83] on div at bounding box center [579, 82] width 9 height 9
click at [545, 151] on span "Remove" at bounding box center [543, 149] width 22 height 6
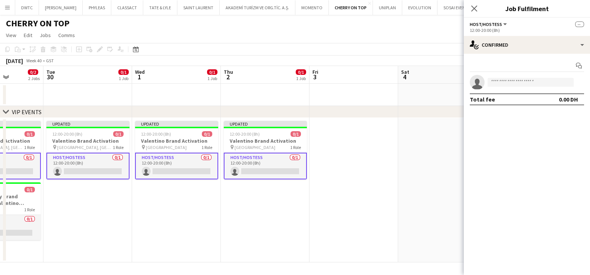
click at [349, 155] on app-date-cell at bounding box center [353, 190] width 89 height 145
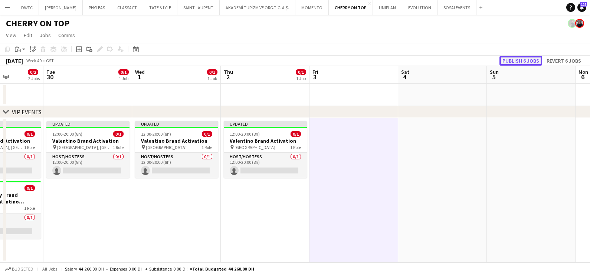
click at [519, 59] on button "Publish 6 jobs" at bounding box center [520, 61] width 43 height 10
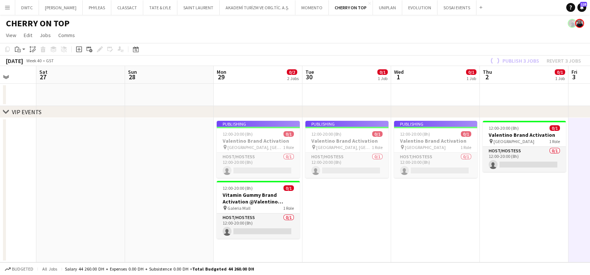
drag, startPoint x: 346, startPoint y: 199, endPoint x: 383, endPoint y: 197, distance: 37.1
click at [453, 199] on app-calendar-viewport "Wed 24 0/1 1 Job Thu 25 0/1 1 Job Fri 26 Sat 27 Sun 28 Mon 29 0/2 2 Jobs Tue 30…" at bounding box center [295, 164] width 590 height 197
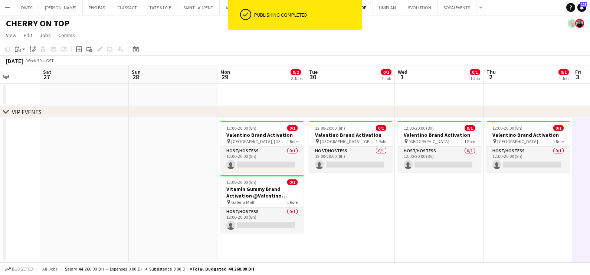
drag, startPoint x: 147, startPoint y: 187, endPoint x: 406, endPoint y: 188, distance: 259.0
click at [403, 188] on app-calendar-viewport "Wed 24 0/1 1 Job Thu 25 0/1 1 Job Fri 26 Sat 27 Sun 28 Mon 29 0/2 2 Jobs Tue 30…" at bounding box center [295, 164] width 590 height 197
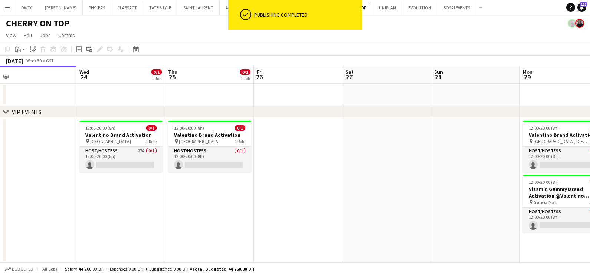
drag, startPoint x: 85, startPoint y: 167, endPoint x: 260, endPoint y: 175, distance: 175.3
click at [260, 175] on app-calendar-viewport "Sun 21 Mon 22 Tue 23 Wed 24 0/1 1 Job Thu 25 0/1 1 Job Fri 26 Sat 27 Sun 28 Mon…" at bounding box center [295, 164] width 590 height 197
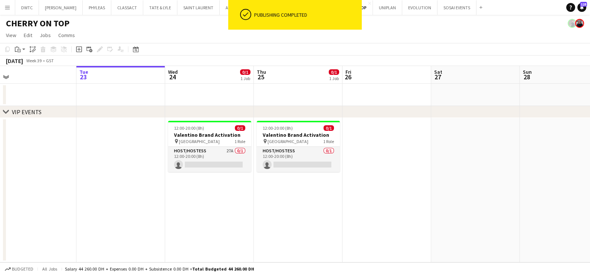
scroll to position [0, 150]
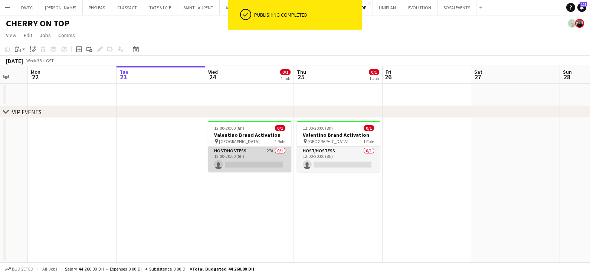
click at [251, 155] on app-card-role "Host/Hostess 27A 0/1 12:00-20:00 (8h) single-neutral-actions" at bounding box center [249, 159] width 83 height 25
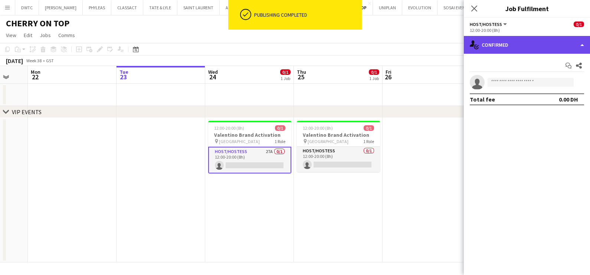
click at [513, 50] on div "single-neutral-actions-check-2 Confirmed" at bounding box center [527, 45] width 126 height 18
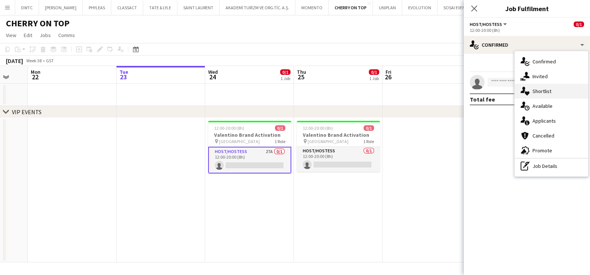
click at [548, 92] on span "Shortlist" at bounding box center [541, 91] width 19 height 7
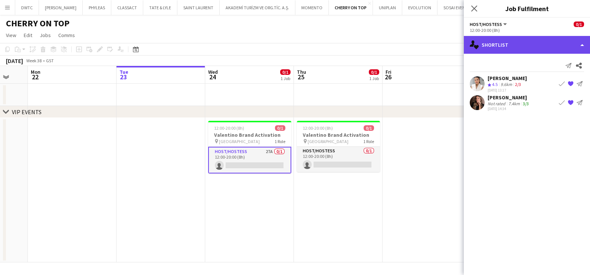
click at [511, 45] on div "single-neutral-actions-heart Shortlist" at bounding box center [527, 45] width 126 height 18
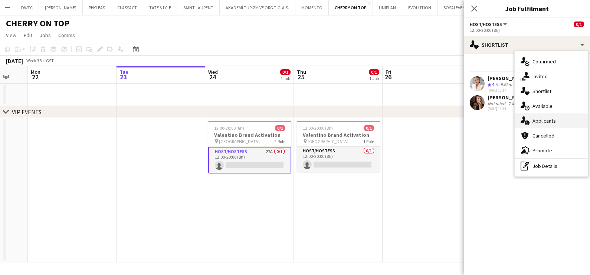
click at [541, 119] on span "Applicants" at bounding box center [543, 121] width 23 height 7
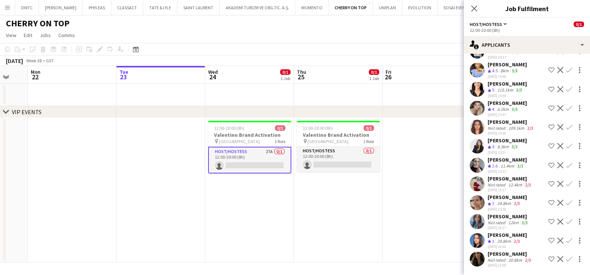
scroll to position [356, 0]
click at [500, 257] on div "Not rated" at bounding box center [497, 260] width 19 height 6
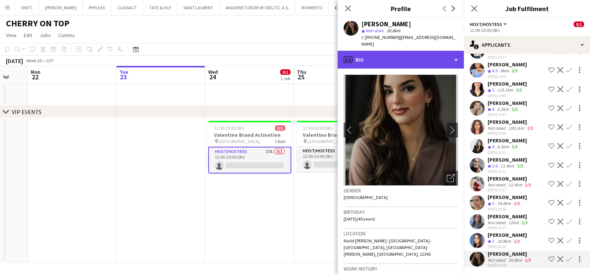
click at [402, 51] on div "profile Bio" at bounding box center [401, 60] width 126 height 18
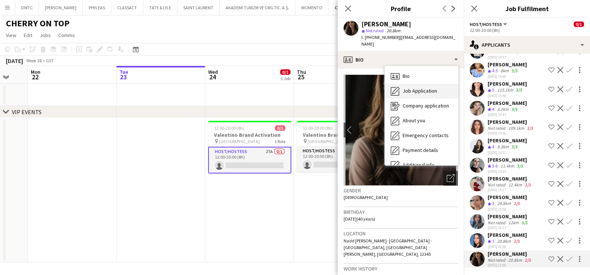
click at [409, 84] on div "Job Application Job Application" at bounding box center [421, 91] width 73 height 15
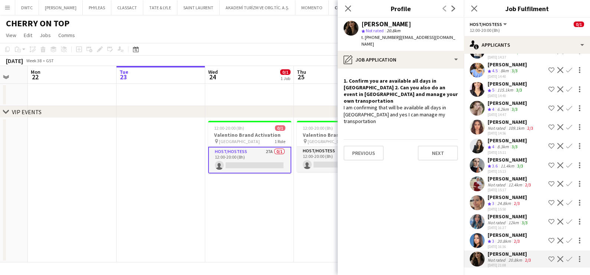
click at [506, 232] on div "Katya Abu Hasan" at bounding box center [507, 235] width 39 height 7
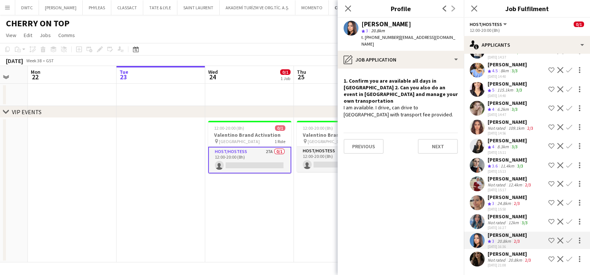
click at [495, 213] on div "Ghadeer Naser" at bounding box center [509, 216] width 42 height 7
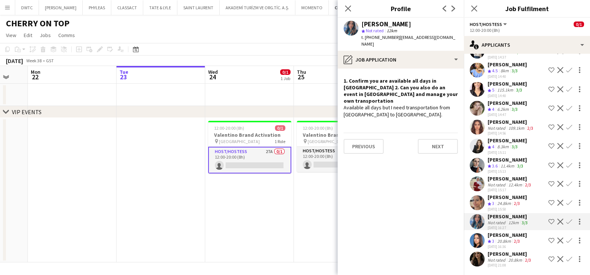
click at [501, 201] on div "24.8km" at bounding box center [504, 204] width 17 height 6
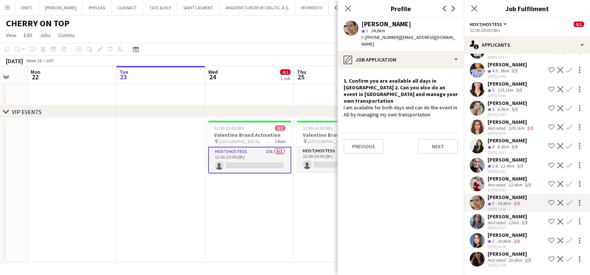
click at [501, 182] on div "Not rated" at bounding box center [497, 185] width 19 height 6
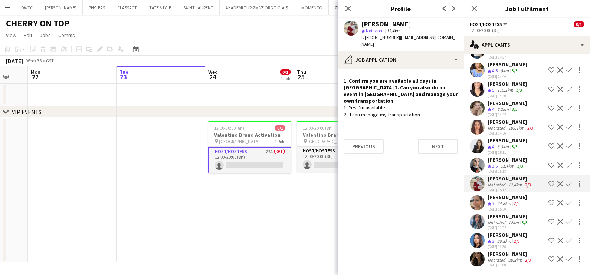
click at [502, 157] on div "Sepideh Salehi" at bounding box center [507, 160] width 39 height 7
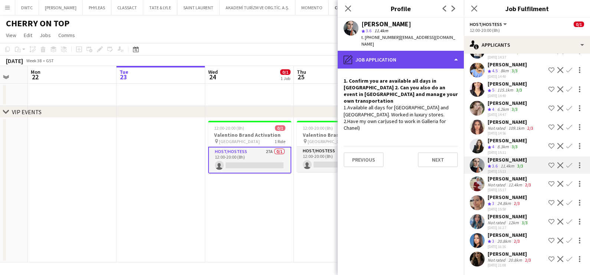
click at [399, 56] on div "pencil4 Job Application" at bounding box center [401, 60] width 126 height 18
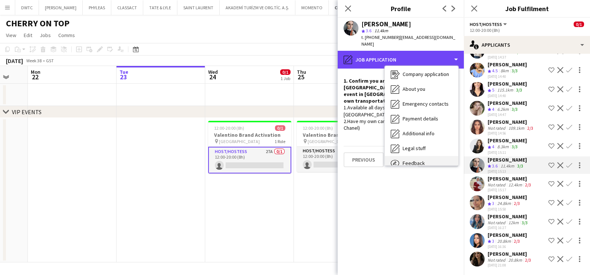
scroll to position [55, 0]
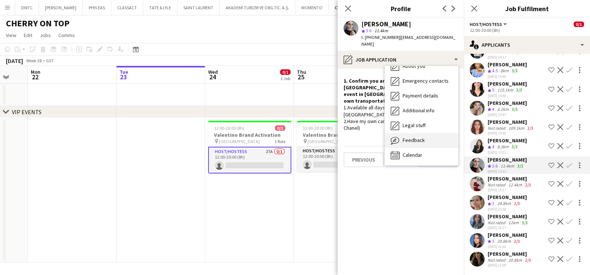
click at [424, 137] on div "Feedback Feedback" at bounding box center [421, 140] width 73 height 15
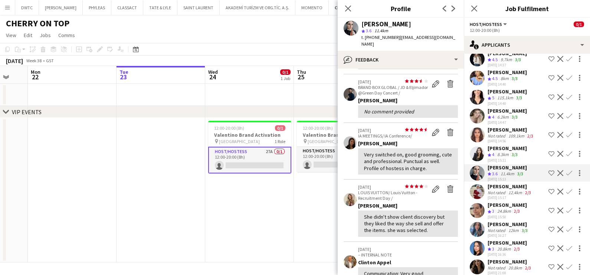
scroll to position [309, 0]
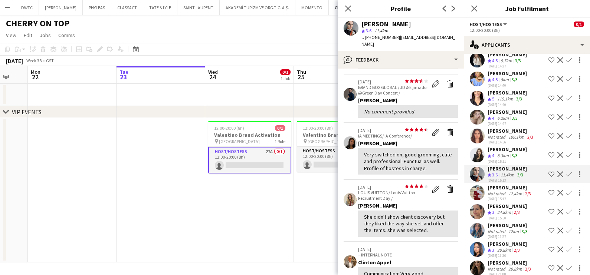
click at [499, 153] on div "8.3km" at bounding box center [503, 156] width 14 height 6
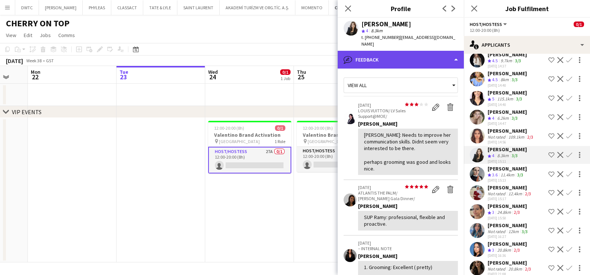
click at [393, 51] on div "bubble-pencil Feedback" at bounding box center [401, 60] width 126 height 18
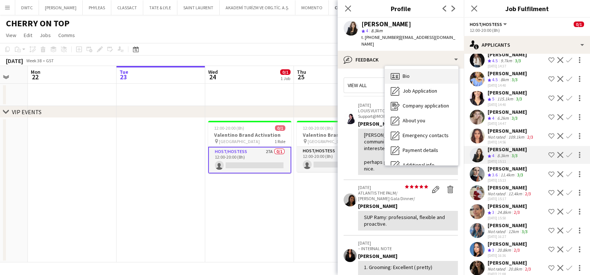
click at [408, 73] on span "Bio" at bounding box center [406, 76] width 7 height 7
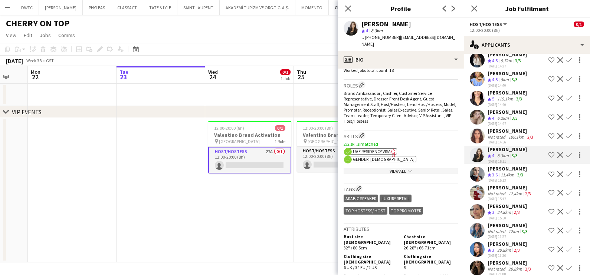
scroll to position [371, 0]
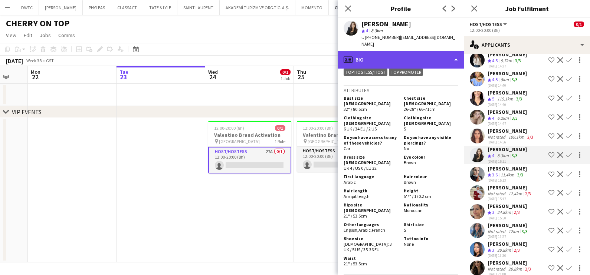
click at [384, 51] on div "profile Bio" at bounding box center [401, 60] width 126 height 18
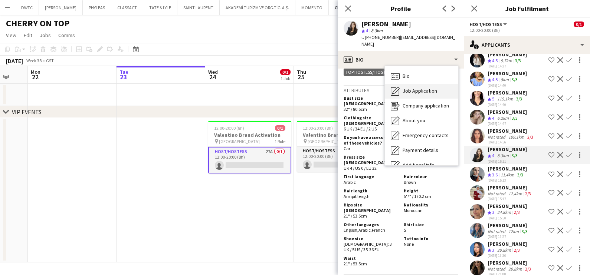
click at [408, 88] on span "Job Application" at bounding box center [420, 91] width 35 height 7
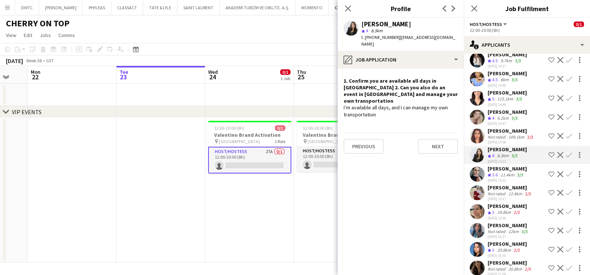
click at [548, 152] on app-icon "Shortlist crew" at bounding box center [551, 155] width 6 height 6
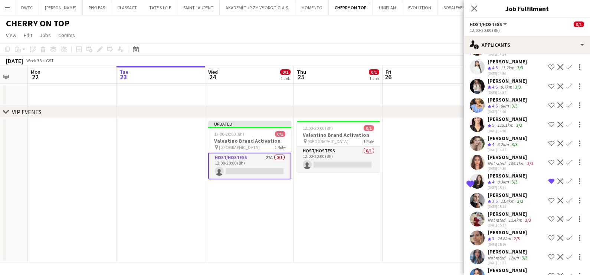
scroll to position [263, 0]
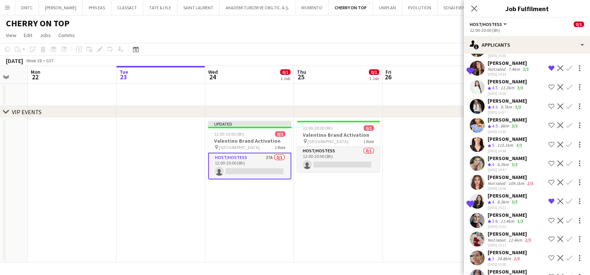
click at [500, 136] on div "Ambar Hernández" at bounding box center [507, 139] width 39 height 7
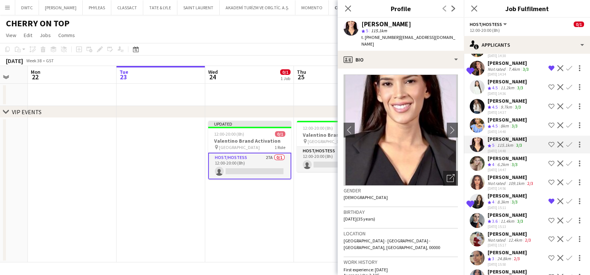
click at [302, 210] on app-date-cell "12:00-20:00 (8h) 0/1 Valentino Brand Activation pin Mall of Emirates 1 Role Hos…" at bounding box center [338, 190] width 89 height 145
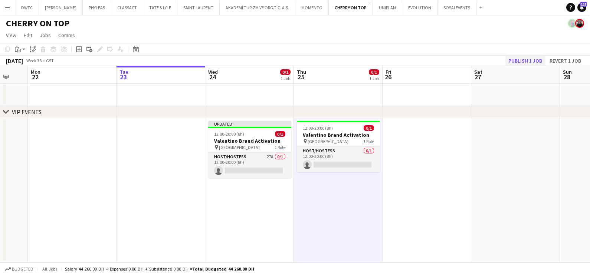
click at [522, 56] on div "September 2025 Week 38 • GST Publish 1 job Revert 1 job" at bounding box center [295, 61] width 590 height 10
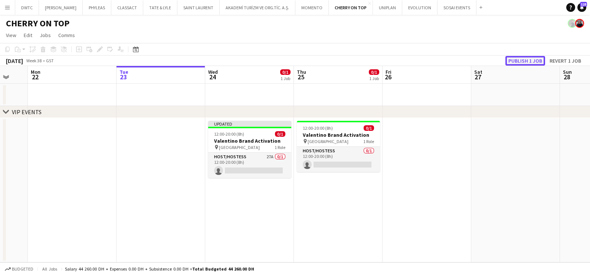
click at [522, 60] on button "Publish 1 job" at bounding box center [525, 61] width 40 height 10
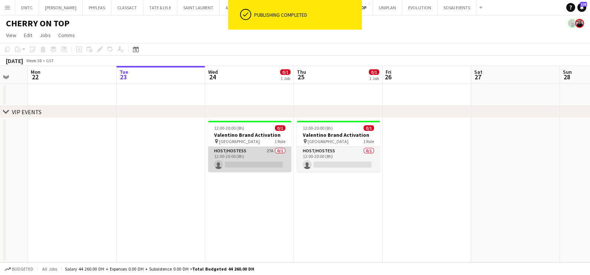
click at [257, 160] on app-card-role "Host/Hostess 27A 0/1 12:00-20:00 (8h) single-neutral-actions" at bounding box center [249, 159] width 83 height 25
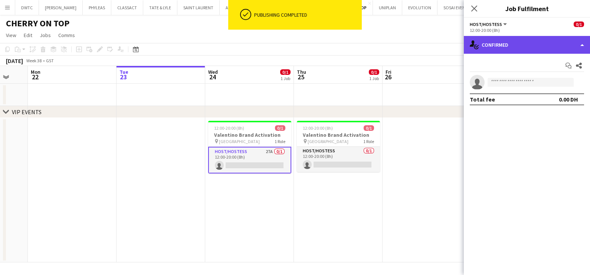
click at [525, 43] on div "single-neutral-actions-check-2 Confirmed" at bounding box center [527, 45] width 126 height 18
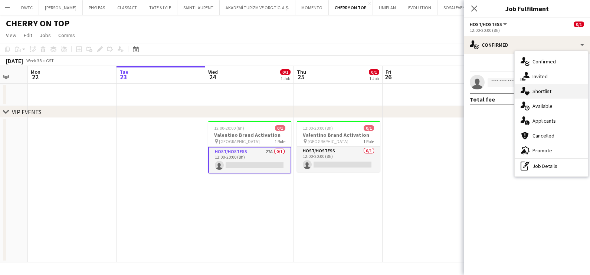
click at [542, 88] on span "Shortlist" at bounding box center [541, 91] width 19 height 7
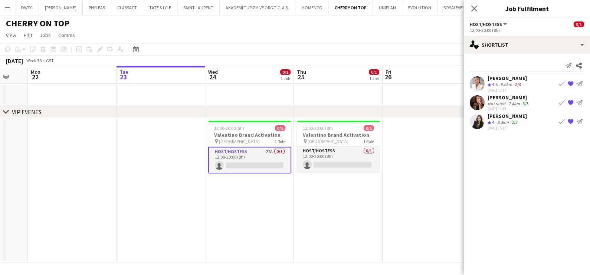
click at [501, 76] on div "Amina belamri" at bounding box center [507, 78] width 39 height 7
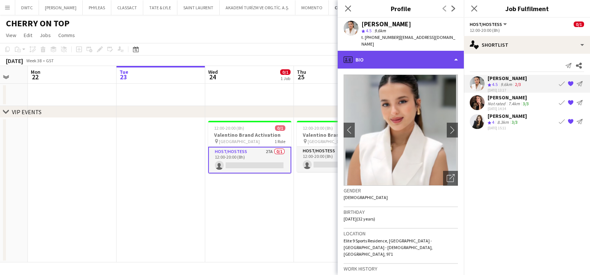
click at [393, 51] on div "profile Bio" at bounding box center [401, 60] width 126 height 18
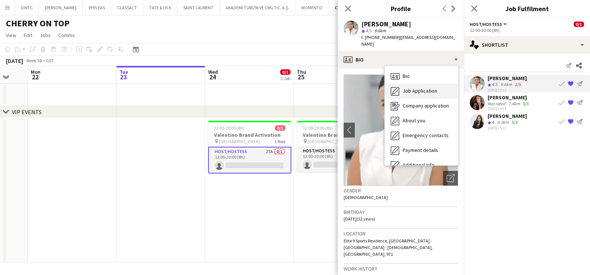
click at [416, 88] on span "Job Application" at bounding box center [420, 91] width 35 height 7
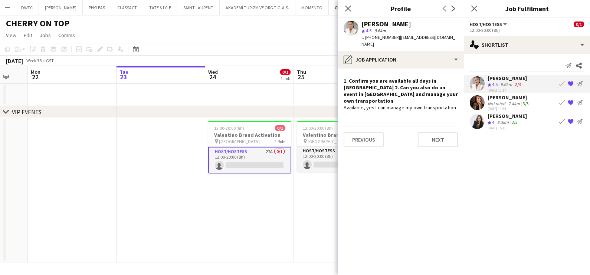
click at [497, 99] on div "Julia Drumond" at bounding box center [509, 97] width 43 height 7
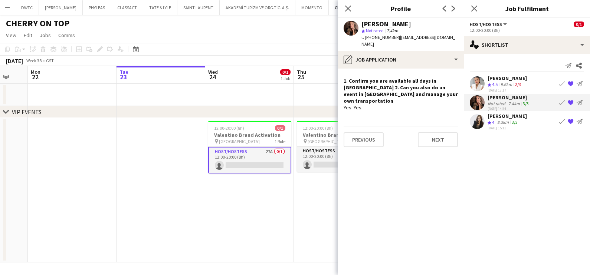
click at [493, 116] on div "Fadoua Sokrate" at bounding box center [507, 116] width 39 height 7
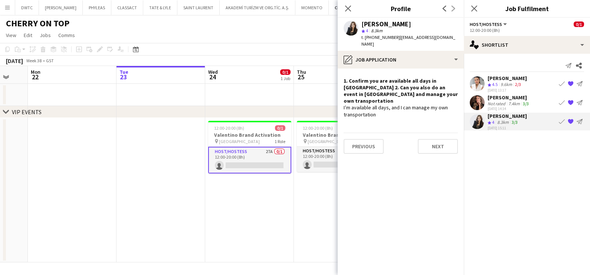
click at [285, 197] on app-date-cell "12:00-20:00 (8h) 0/1 Valentino Brand Activation pin Mall of Emirates 1 Role Hos…" at bounding box center [249, 190] width 89 height 145
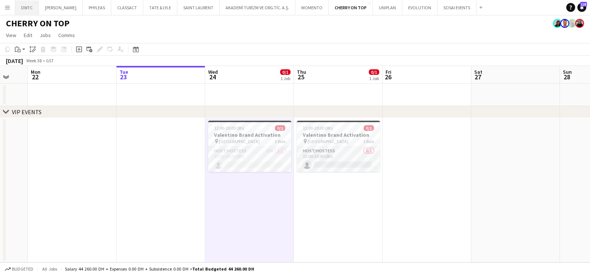
click at [21, 8] on button "DWTC Close" at bounding box center [27, 7] width 24 height 14
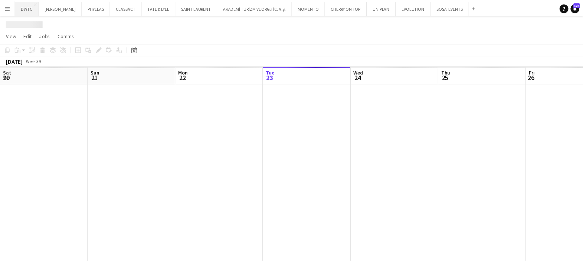
scroll to position [0, 177]
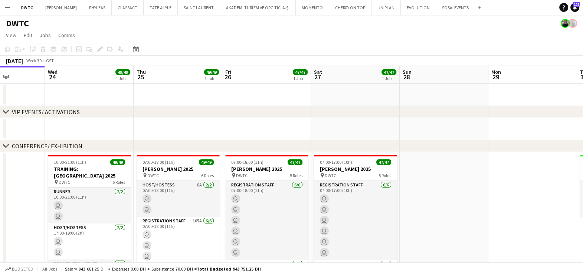
drag, startPoint x: 451, startPoint y: 127, endPoint x: 98, endPoint y: 127, distance: 352.5
click at [150, 127] on app-calendar-viewport "Sat 20 16/16 1 Job Sun 21 Mon 22 Tue 23 Wed 24 49/49 1 Job Thu 25 49/49 1 Job F…" at bounding box center [291, 275] width 583 height 418
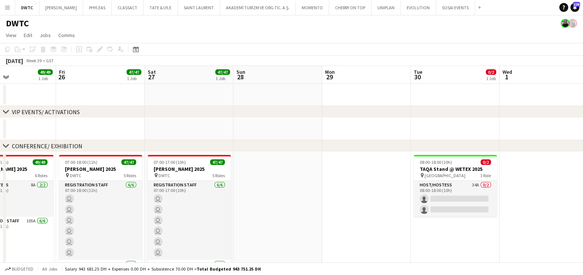
drag, startPoint x: 403, startPoint y: 133, endPoint x: 85, endPoint y: 134, distance: 317.2
click at [87, 134] on app-calendar-viewport "Mon 22 Tue 23 Wed 24 49/49 1 Job Thu 25 49/49 1 Job Fri 26 47/47 1 Job Sat 27 4…" at bounding box center [291, 275] width 583 height 418
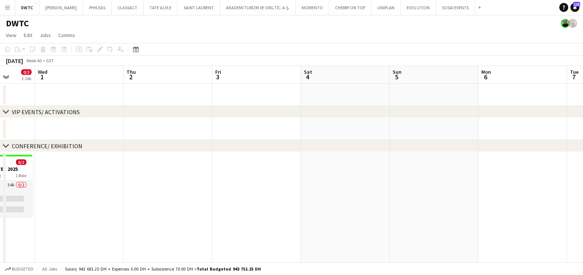
drag, startPoint x: 409, startPoint y: 137, endPoint x: 99, endPoint y: 130, distance: 309.9
click at [99, 130] on app-calendar-viewport "Sun 28 Mon 29 Tue 30 0/2 1 Job Wed 1 Thu 2 Fri 3 Sat 4 Sun 5 Mon 6 Tue 7 Wed 8 …" at bounding box center [291, 275] width 583 height 418
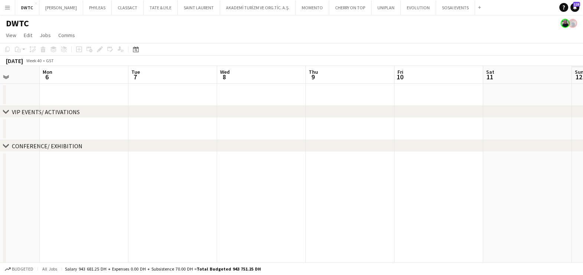
drag, startPoint x: 198, startPoint y: 138, endPoint x: 141, endPoint y: 138, distance: 57.1
click at [141, 138] on app-calendar-viewport "Thu 2 Fri 3 Sat 4 Sun 5 Mon 6 Tue 7 Wed 8 Thu 9 Fri 10 Sat 11 Sun 12 Mon 13" at bounding box center [291, 275] width 583 height 418
click at [327, 202] on app-date-cell at bounding box center [350, 216] width 89 height 128
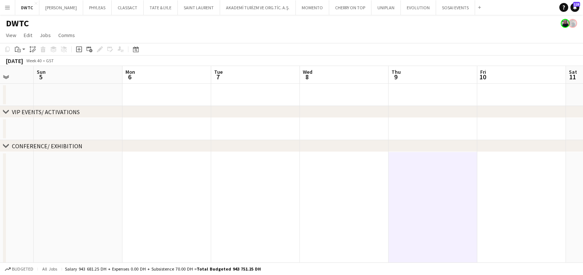
drag, startPoint x: 251, startPoint y: 214, endPoint x: 466, endPoint y: 216, distance: 214.8
click at [464, 216] on app-calendar-viewport "Thu 2 Fri 3 Sat 4 Sun 5 Mon 6 Tue 7 Wed 8 Thu 9 Fri 10 Sat 11 Sun 12 Mon 13" at bounding box center [291, 275] width 583 height 418
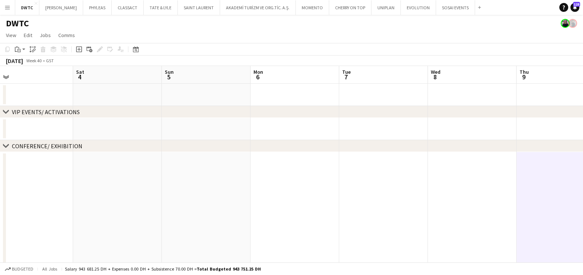
drag, startPoint x: 222, startPoint y: 197, endPoint x: 466, endPoint y: 205, distance: 244.2
click at [466, 205] on app-calendar-viewport "Wed 1 Thu 2 Fri 3 Sat 4 Sun 5 Mon 6 Tue 7 Wed 8 Thu 9 Fri 10 Sat 11 Sun 12" at bounding box center [291, 275] width 583 height 418
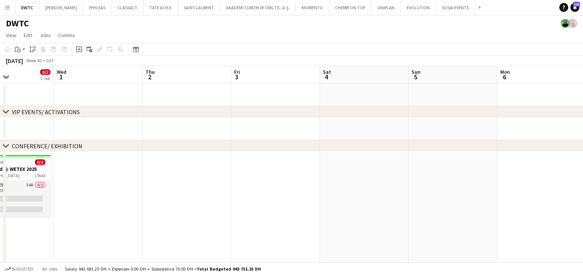
scroll to position [0, 237]
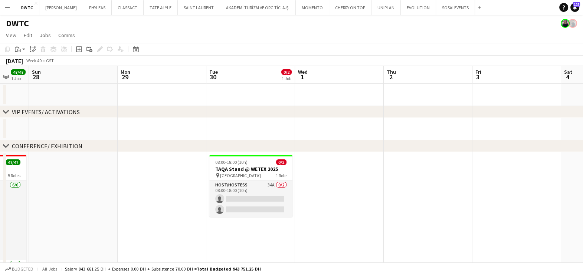
drag, startPoint x: 417, startPoint y: 215, endPoint x: 453, endPoint y: 216, distance: 36.0
click at [453, 216] on app-calendar-viewport "Thu 25 49/49 1 Job Fri 26 47/47 1 Job Sat 27 47/47 1 Job Sun 28 Mon 29 Tue 30 0…" at bounding box center [291, 275] width 583 height 418
click at [326, 184] on app-date-cell at bounding box center [339, 216] width 89 height 128
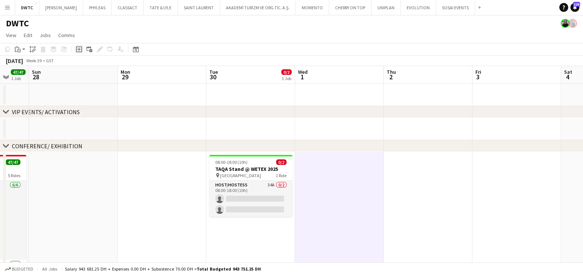
click at [79, 49] on icon "Add job" at bounding box center [79, 49] width 6 height 6
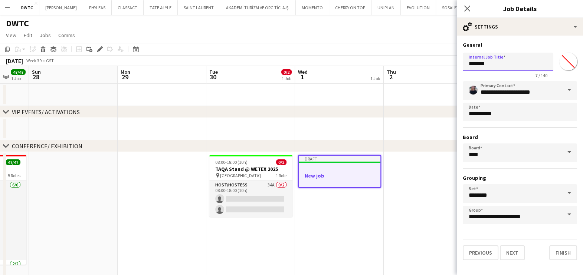
click at [479, 62] on input "*******" at bounding box center [508, 62] width 91 height 19
paste input "**********"
type input "**********"
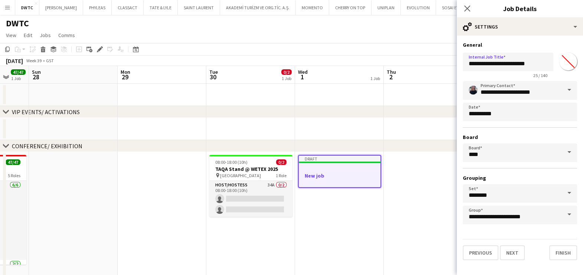
click at [573, 61] on input "*******" at bounding box center [568, 61] width 27 height 27
type input "*******"
click at [534, 39] on div "**********" at bounding box center [520, 151] width 126 height 231
click at [514, 256] on button "Next" at bounding box center [512, 253] width 25 height 15
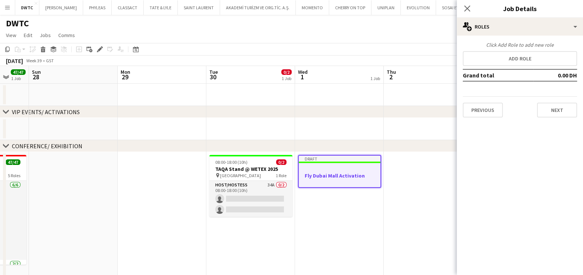
click at [509, 50] on div "Click Add Role to add new role Add role Grand total 0.00 DH Previous Next" at bounding box center [520, 80] width 126 height 76
click at [509, 59] on button "Add role" at bounding box center [520, 58] width 114 height 15
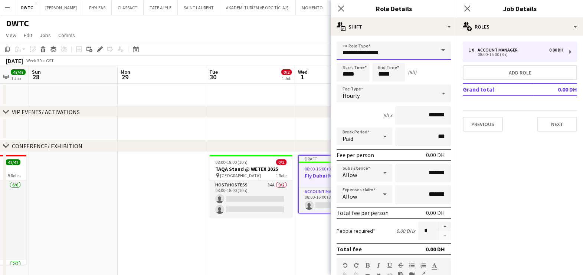
click at [373, 46] on input "**********" at bounding box center [394, 51] width 114 height 19
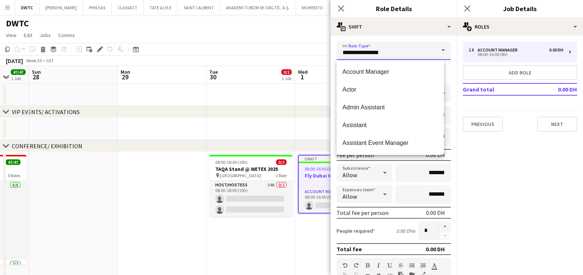
click at [373, 46] on input "**********" at bounding box center [394, 51] width 114 height 19
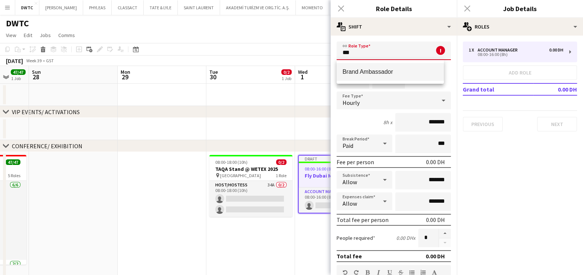
click at [376, 70] on span "Brand Ambassador" at bounding box center [389, 71] width 95 height 7
type input "**********"
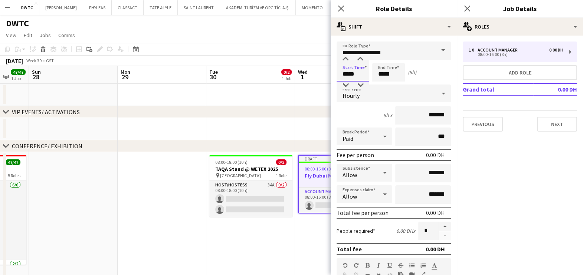
click at [357, 72] on input "*****" at bounding box center [353, 72] width 33 height 19
click at [345, 58] on div at bounding box center [345, 59] width 15 height 7
type input "*****"
click at [345, 58] on div at bounding box center [345, 59] width 15 height 7
click at [382, 79] on input "*****" at bounding box center [388, 72] width 33 height 19
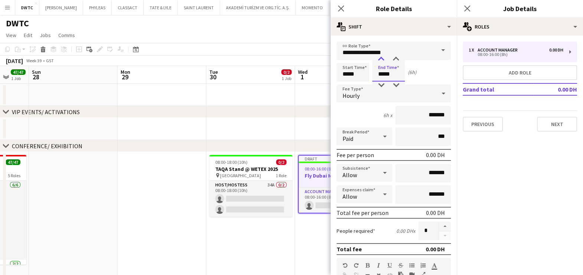
click at [381, 60] on div at bounding box center [381, 59] width 15 height 7
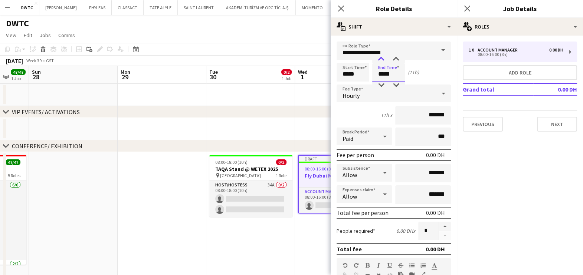
type input "*****"
click at [381, 60] on div at bounding box center [381, 59] width 15 height 7
click at [314, 128] on app-date-cell at bounding box center [339, 129] width 89 height 22
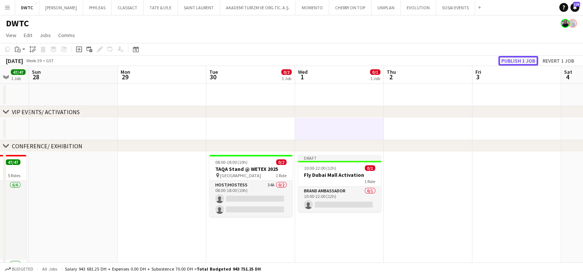
click at [529, 59] on button "Publish 1 job" at bounding box center [518, 61] width 40 height 10
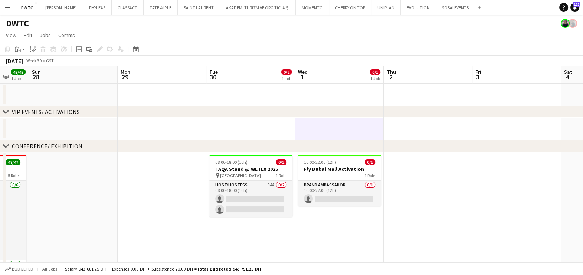
drag, startPoint x: 466, startPoint y: 192, endPoint x: 388, endPoint y: 193, distance: 77.2
click at [463, 192] on app-calendar-viewport "Thu 25 49/49 1 Job Fri 26 47/47 1 Job Sat 27 47/47 1 Job Sun 28 Mon 29 Tue 30 0…" at bounding box center [291, 275] width 583 height 418
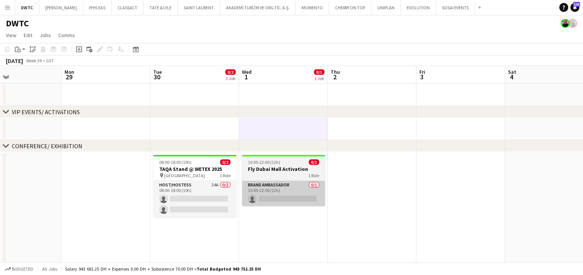
drag, startPoint x: 388, startPoint y: 193, endPoint x: 223, endPoint y: 184, distance: 165.3
click at [270, 191] on app-calendar-viewport "Thu 25 49/49 1 Job Fri 26 47/47 1 Job Sat 27 47/47 1 Job Sun 28 Mon 29 Tue 30 0…" at bounding box center [291, 275] width 583 height 418
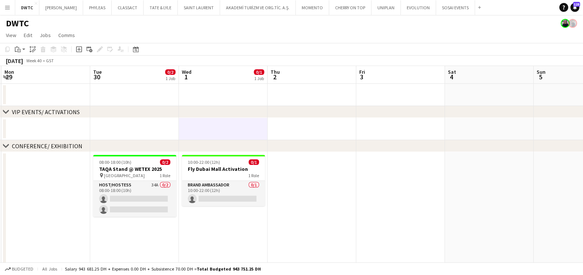
drag, startPoint x: 402, startPoint y: 188, endPoint x: 198, endPoint y: 180, distance: 203.5
click at [209, 183] on app-calendar-viewport "Fri 26 47/47 1 Job Sat 27 47/47 1 Job Sun 28 Mon 29 Tue 30 0/2 1 Job Wed 1 0/1 …" at bounding box center [291, 275] width 583 height 418
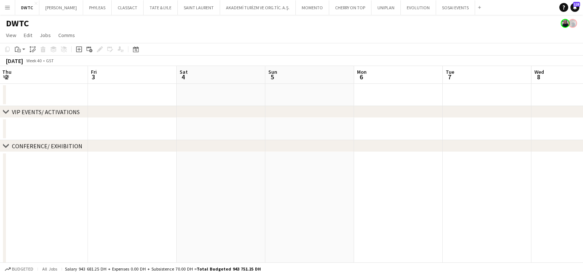
drag, startPoint x: 473, startPoint y: 193, endPoint x: 231, endPoint y: 178, distance: 242.4
click at [237, 178] on app-calendar-viewport "Mon 29 Tue 30 0/2 1 Job Wed 1 0/1 1 Job Thu 2 Fri 3 Sat 4 Sun 5 Mon 6 Tue 7 Wed…" at bounding box center [291, 275] width 583 height 418
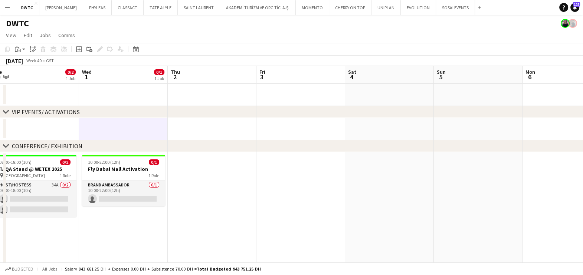
drag, startPoint x: 350, startPoint y: 212, endPoint x: 591, endPoint y: 284, distance: 251.7
click at [582, 275] on html "Menu Boards Boards Boards All jobs Status Workforce Workforce My Workforce Recr…" at bounding box center [291, 248] width 583 height 497
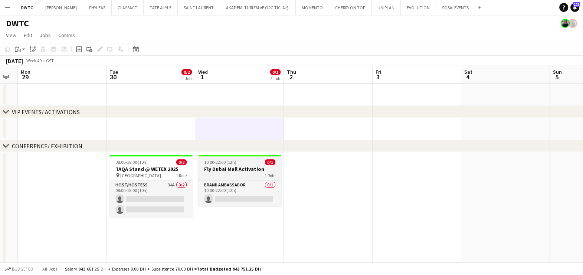
drag, startPoint x: 322, startPoint y: 196, endPoint x: 361, endPoint y: 159, distance: 53.8
click at [395, 209] on app-calendar-viewport "Sun 28 Mon 29 Tue 30 0/2 1 Job Wed 1 0/1 1 Job Thu 2 Fri 3 Sat 4 Sun 5 Mon 6 Tu…" at bounding box center [291, 275] width 583 height 418
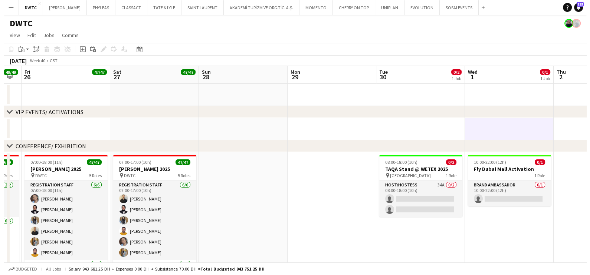
scroll to position [0, 175]
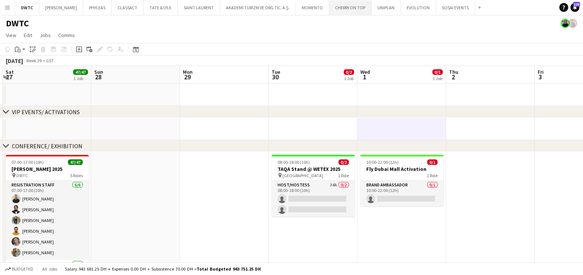
click at [347, 4] on button "CHERRY ON TOP Close" at bounding box center [350, 7] width 42 height 14
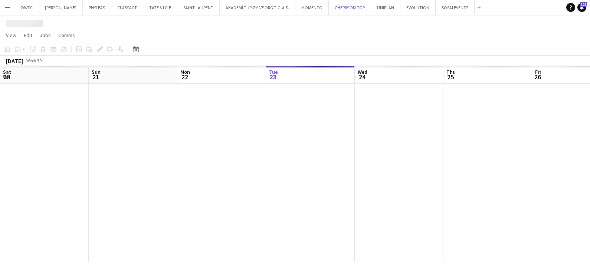
scroll to position [0, 177]
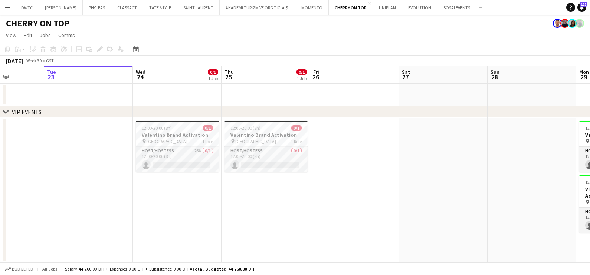
drag, startPoint x: 460, startPoint y: 158, endPoint x: 195, endPoint y: 136, distance: 266.2
click at [407, 160] on app-calendar-viewport "Sat 20 Sun 21 Mon 22 Tue 23 Wed 24 0/1 1 Job Thu 25 0/1 1 Job Fri 26 Sat 27 Sun…" at bounding box center [295, 164] width 590 height 197
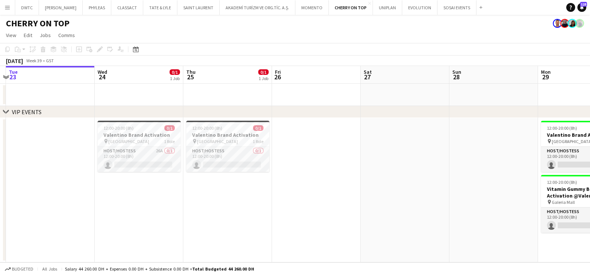
drag, startPoint x: 355, startPoint y: 152, endPoint x: 132, endPoint y: 154, distance: 223.0
click at [134, 154] on app-calendar-viewport "Sat 20 Sun 21 Mon 22 Tue 23 Wed 24 0/1 1 Job Thu 25 0/1 1 Job Fri 26 Sat 27 Sun…" at bounding box center [295, 164] width 590 height 197
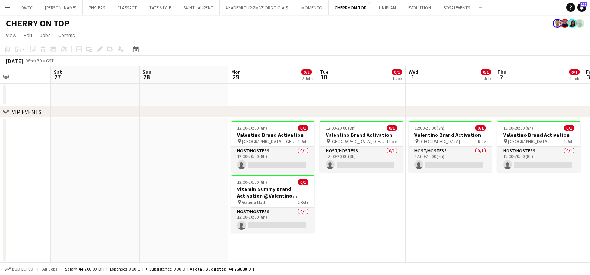
drag, startPoint x: 309, startPoint y: 168, endPoint x: 150, endPoint y: 168, distance: 158.8
click at [152, 168] on app-calendar-viewport "Tue 23 Wed 24 0/1 1 Job Thu 25 0/1 1 Job Fri 26 Sat 27 Sun 28 Mon 29 0/2 2 Jobs…" at bounding box center [295, 164] width 590 height 197
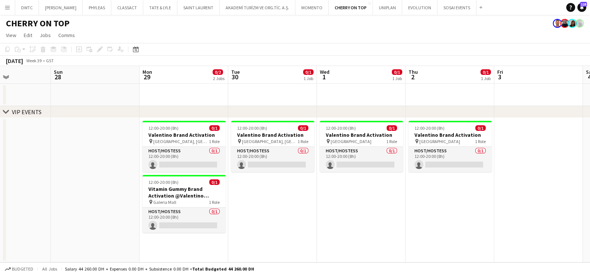
scroll to position [0, 253]
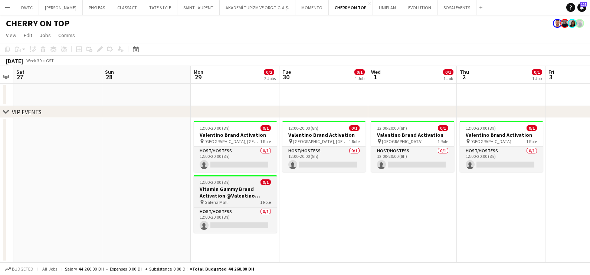
click at [232, 186] on h3 "Vitamin Gummy Brand Activation @Valentino Galleria Mall AD" at bounding box center [235, 192] width 83 height 13
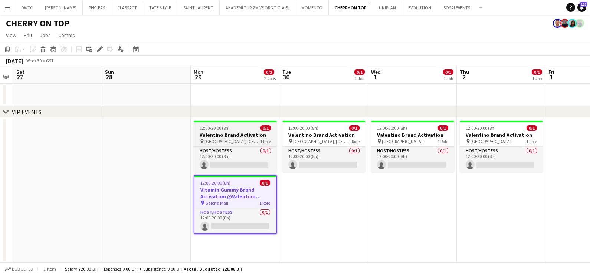
click at [245, 128] on div "12:00-20:00 (8h) 0/1" at bounding box center [235, 128] width 83 height 6
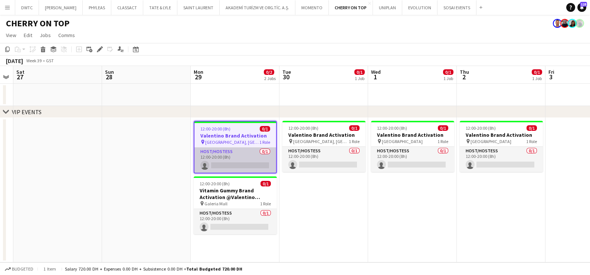
click at [230, 163] on app-card-role "Host/Hostess 0/1 12:00-20:00 (8h) single-neutral-actions" at bounding box center [235, 160] width 82 height 25
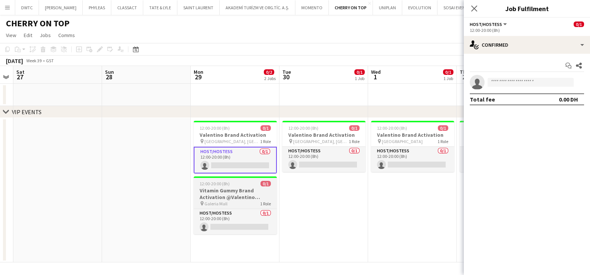
click at [210, 188] on h3 "Vitamin Gummy Brand Activation @Valentino Galleria Mall AD" at bounding box center [235, 193] width 83 height 13
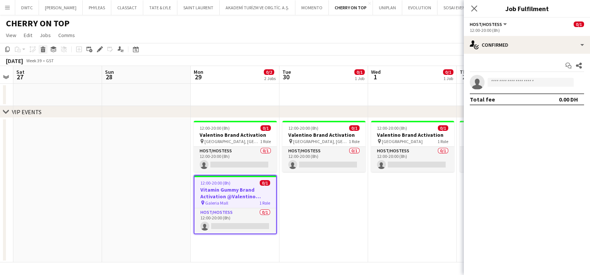
click at [45, 51] on icon "Delete" at bounding box center [43, 49] width 6 height 6
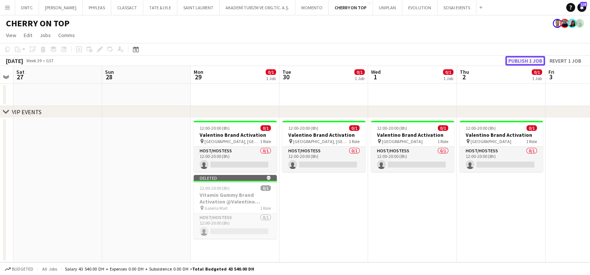
click at [522, 62] on button "Publish 1 job" at bounding box center [525, 61] width 40 height 10
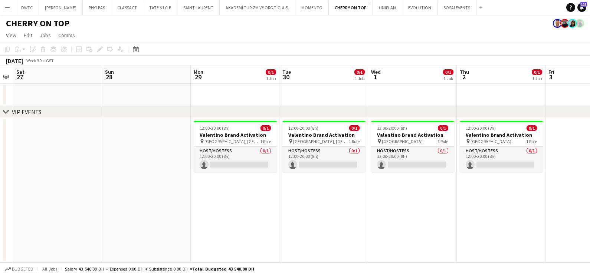
drag, startPoint x: 143, startPoint y: 169, endPoint x: 383, endPoint y: 147, distance: 240.3
click at [332, 145] on app-calendar-viewport "Wed 24 0/1 1 Job Thu 25 0/1 1 Job Fri 26 Sat 27 Sun 28 Mon 29 0/1 1 Job Tue 30 …" at bounding box center [295, 164] width 590 height 197
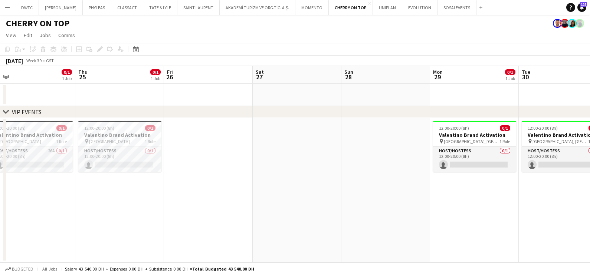
drag, startPoint x: 171, startPoint y: 145, endPoint x: 401, endPoint y: 157, distance: 230.3
click at [401, 157] on app-calendar-viewport "Mon 22 Tue 23 Wed 24 0/1 1 Job Thu 25 0/1 1 Job Fri 26 Sat 27 Sun 28 Mon 29 0/1…" at bounding box center [295, 164] width 590 height 197
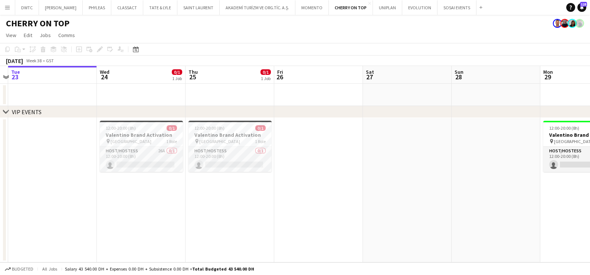
drag, startPoint x: 332, startPoint y: 172, endPoint x: 176, endPoint y: 171, distance: 155.5
click at [183, 171] on app-calendar-viewport "Sat 20 Sun 21 Mon 22 Tue 23 Wed 24 0/1 1 Job Thu 25 0/1 1 Job Fri 26 Sat 27 Sun…" at bounding box center [295, 164] width 590 height 197
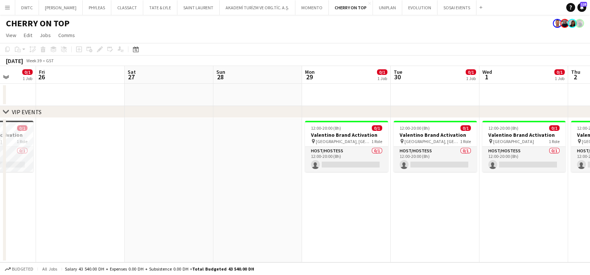
drag, startPoint x: 275, startPoint y: 172, endPoint x: 214, endPoint y: 170, distance: 60.5
click at [214, 170] on app-calendar-viewport "Tue 23 Wed 24 0/1 1 Job Thu 25 0/1 1 Job Fri 26 Sat 27 Sun 28 Mon 29 0/1 1 Job …" at bounding box center [295, 164] width 590 height 197
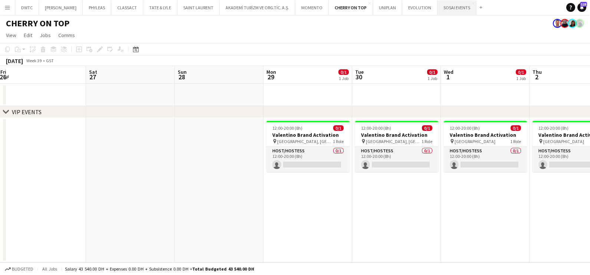
click at [444, 10] on button "SOSAI EVENTS Close" at bounding box center [456, 7] width 39 height 14
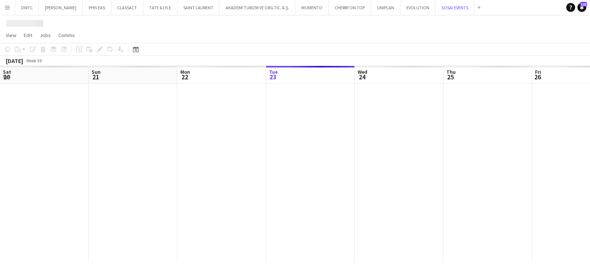
scroll to position [0, 177]
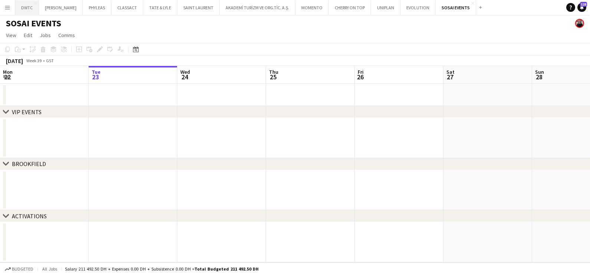
click at [20, 10] on button "DWTC Close" at bounding box center [27, 7] width 24 height 14
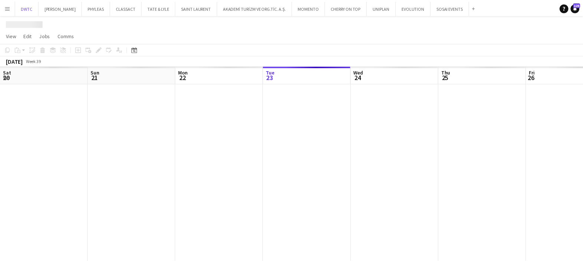
scroll to position [0, 177]
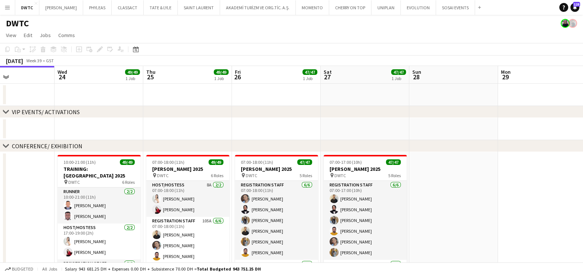
drag, startPoint x: 412, startPoint y: 121, endPoint x: 306, endPoint y: 120, distance: 105.7
click at [306, 120] on app-calendar-viewport "Sat 20 16/16 1 Job Sun 21 Mon 22 Tue 23 Wed 24 49/49 1 Job Thu 25 49/49 1 Job F…" at bounding box center [291, 275] width 583 height 418
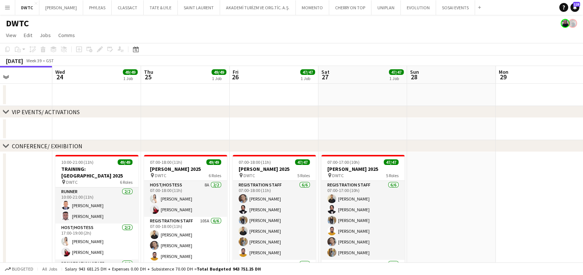
drag, startPoint x: 454, startPoint y: 128, endPoint x: 118, endPoint y: 125, distance: 336.1
click at [152, 125] on app-calendar-viewport "Sat 20 16/16 1 Job Sun 21 Mon 22 Tue 23 Wed 24 49/49 1 Job Thu 25 49/49 1 Job F…" at bounding box center [291, 275] width 583 height 418
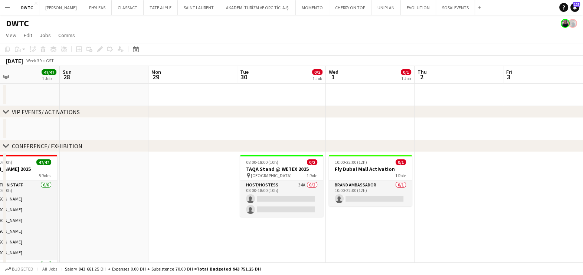
drag, startPoint x: 446, startPoint y: 130, endPoint x: 178, endPoint y: 126, distance: 268.6
click at [176, 126] on app-calendar-viewport "Wed 24 49/49 1 Job Thu 25 49/49 1 Job Fri 26 47/47 1 Job Sat 27 47/47 1 Job Sun…" at bounding box center [291, 275] width 583 height 418
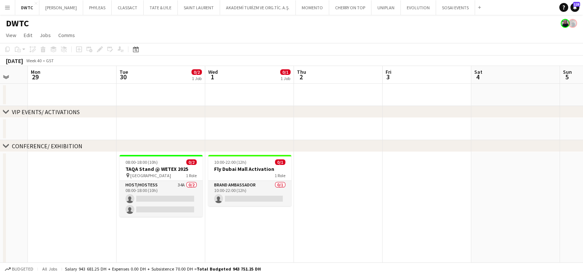
drag, startPoint x: 347, startPoint y: 128, endPoint x: 404, endPoint y: 135, distance: 57.5
click at [426, 132] on app-calendar-viewport "Sat 27 47/47 1 Job Sun 28 Mon 29 Tue 30 0/2 1 Job Wed 1 0/1 1 Job Thu 2 Fri 3 S…" at bounding box center [291, 275] width 583 height 418
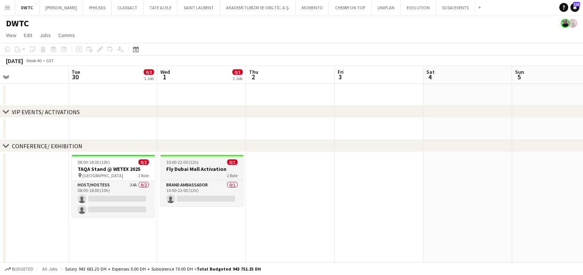
click at [200, 173] on div "1 Role" at bounding box center [201, 176] width 83 height 6
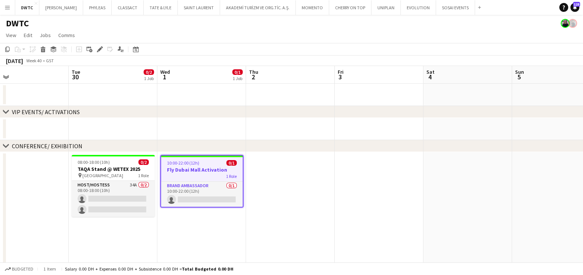
click at [99, 48] on icon "Edit" at bounding box center [100, 49] width 6 height 6
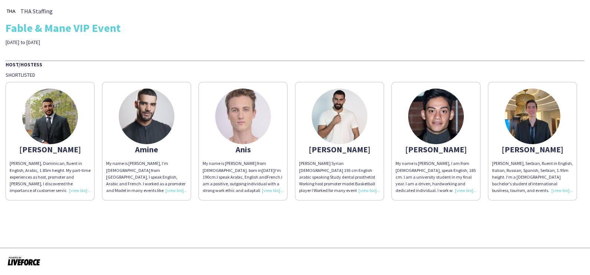
click at [46, 105] on img at bounding box center [50, 117] width 56 height 56
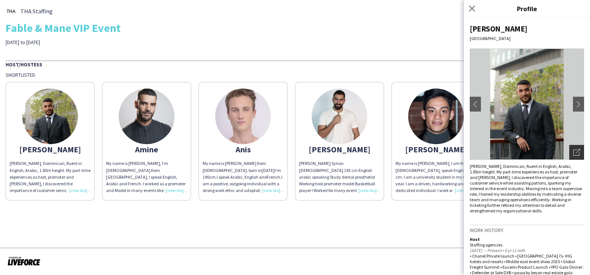
click at [573, 152] on div "Open photos pop-in" at bounding box center [576, 152] width 15 height 15
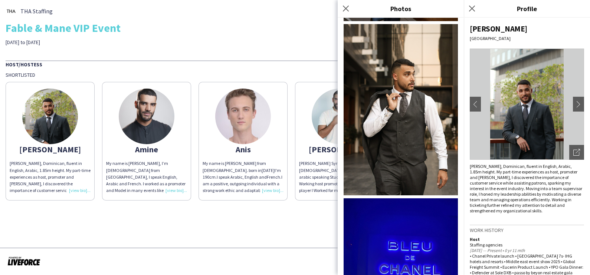
scroll to position [1252, 0]
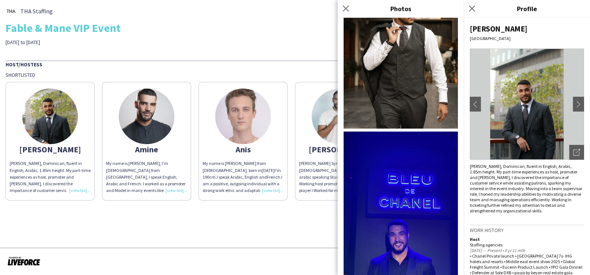
click at [156, 106] on img at bounding box center [147, 117] width 56 height 56
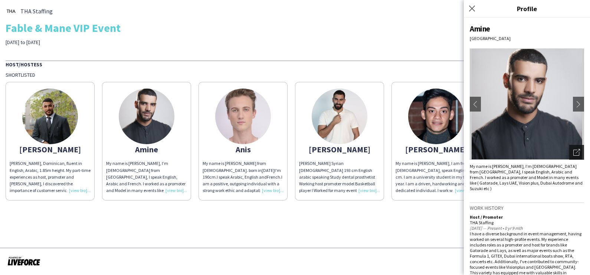
click at [569, 151] on div "Open photos pop-in" at bounding box center [576, 152] width 15 height 15
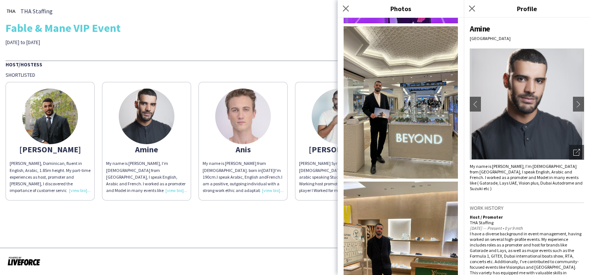
scroll to position [551, 0]
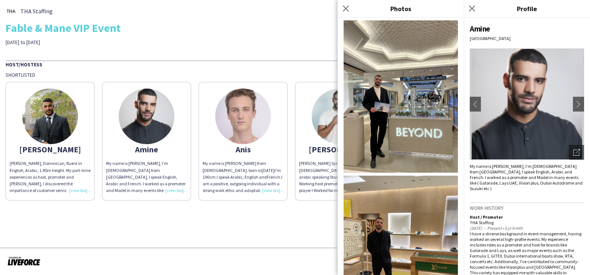
click at [236, 132] on img at bounding box center [243, 117] width 56 height 56
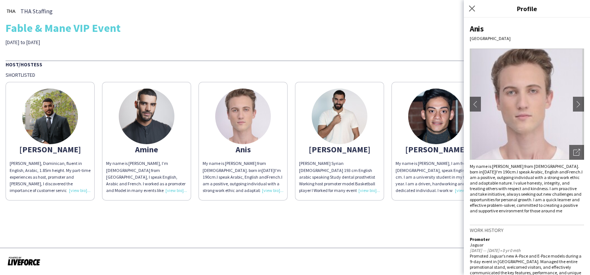
drag, startPoint x: 571, startPoint y: 149, endPoint x: 504, endPoint y: 145, distance: 67.3
click at [573, 149] on icon "Open photos pop-in" at bounding box center [576, 152] width 7 height 7
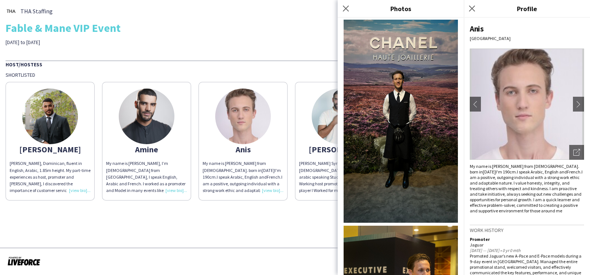
scroll to position [1391, 0]
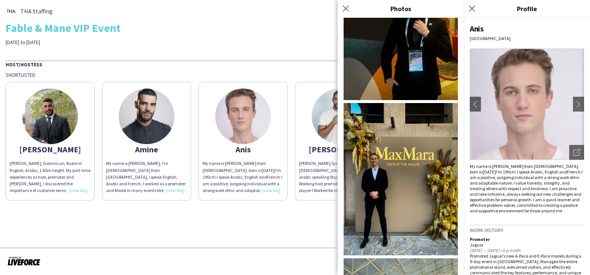
click at [326, 115] on img at bounding box center [340, 117] width 56 height 56
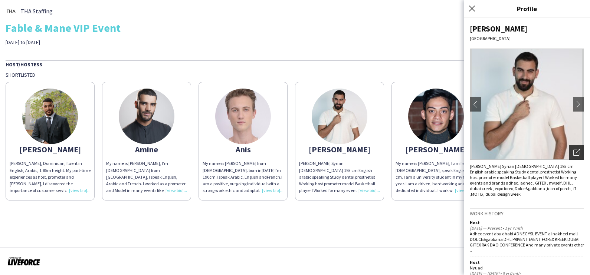
drag, startPoint x: 572, startPoint y: 152, endPoint x: 567, endPoint y: 152, distance: 4.8
click at [573, 152] on icon "Open photos pop-in" at bounding box center [576, 152] width 7 height 7
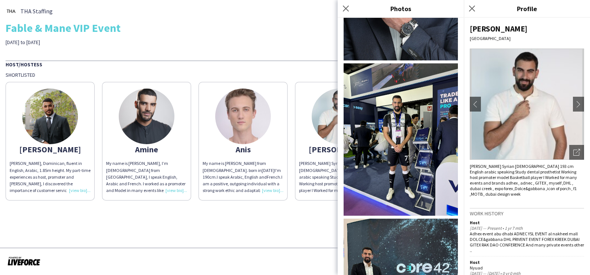
scroll to position [1064, 0]
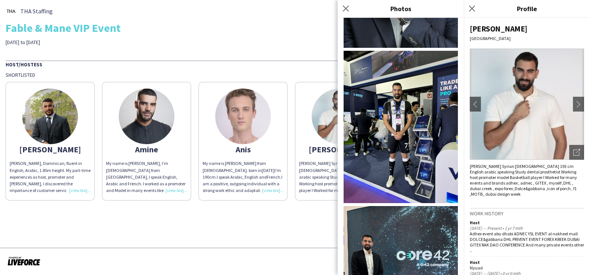
click at [275, 59] on div "THA Staffing Fable & Mane VIP Event 9 to 11th of October Host/Hostess Shortlist…" at bounding box center [295, 103] width 590 height 206
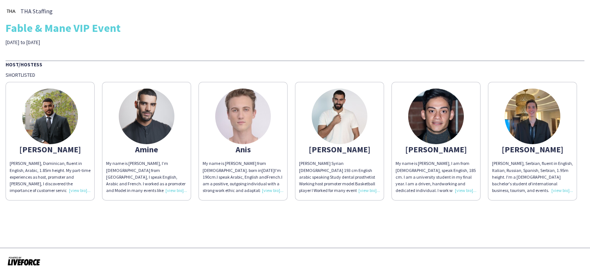
click at [438, 106] on img at bounding box center [436, 117] width 56 height 56
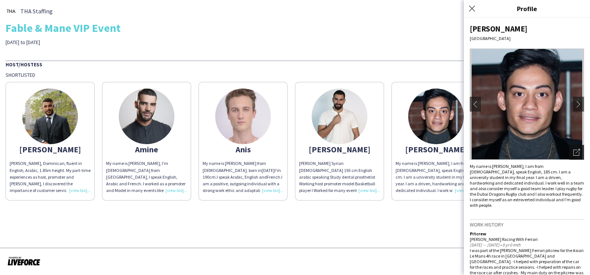
click at [573, 151] on icon "Open photos pop-in" at bounding box center [576, 152] width 7 height 7
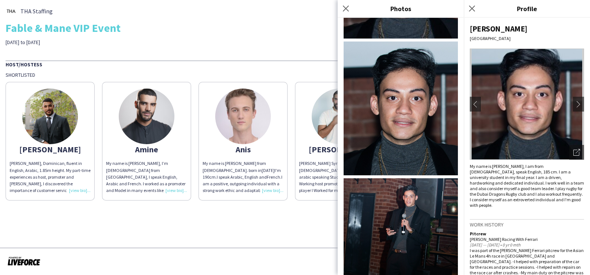
scroll to position [0, 0]
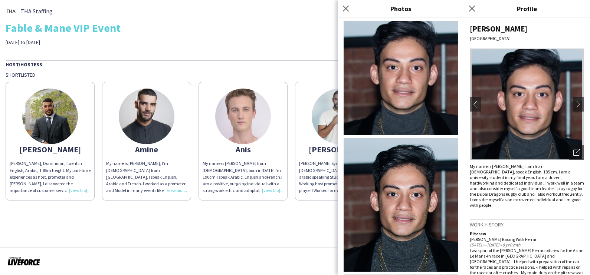
click at [289, 36] on div "THA Staffing Fable & Mane VIP Event 9 to 11th of October" at bounding box center [295, 26] width 579 height 40
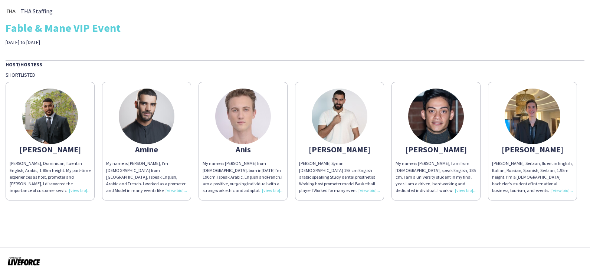
click at [531, 115] on img at bounding box center [533, 117] width 56 height 56
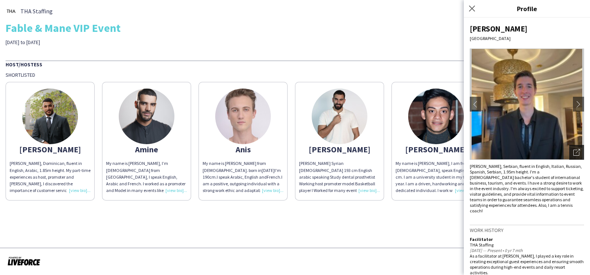
click at [569, 151] on div "Open photos pop-in" at bounding box center [576, 152] width 15 height 15
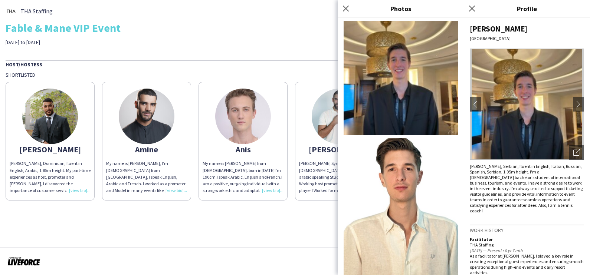
click at [282, 43] on div "THA Staffing Fable & Mane VIP Event 9 to 11th of October" at bounding box center [295, 26] width 579 height 40
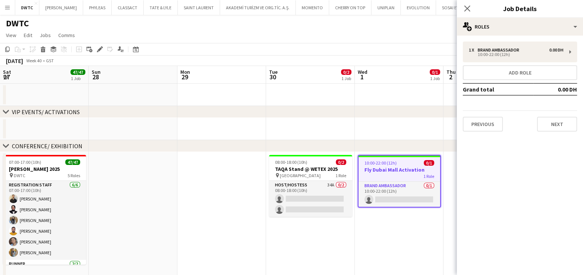
scroll to position [0, 197]
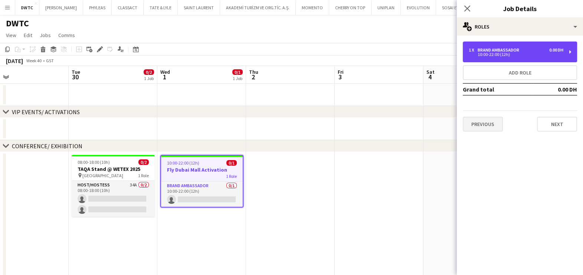
click at [540, 56] on div "10:00-22:00 (12h)" at bounding box center [516, 55] width 95 height 4
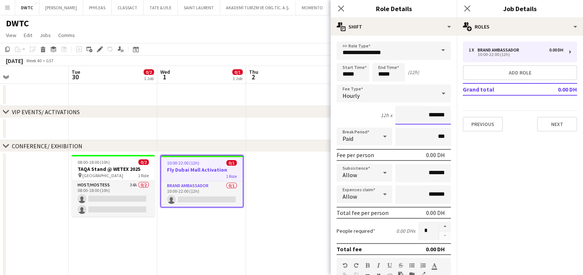
click at [408, 118] on input "*******" at bounding box center [423, 115] width 56 height 19
type input "********"
click at [440, 223] on button "button" at bounding box center [445, 227] width 12 height 10
type input "*"
click at [386, 70] on input "*****" at bounding box center [388, 72] width 33 height 19
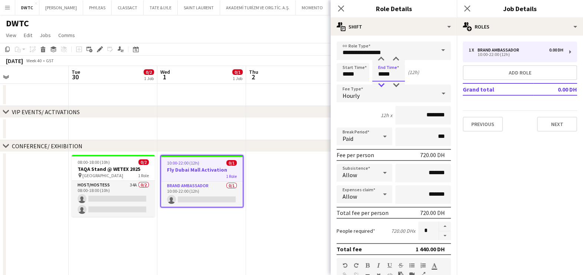
click at [383, 84] on div at bounding box center [381, 85] width 15 height 7
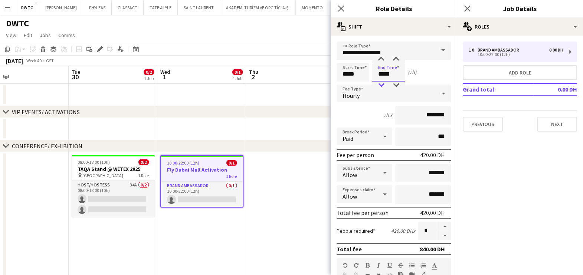
type input "*****"
click at [383, 84] on div at bounding box center [381, 85] width 15 height 7
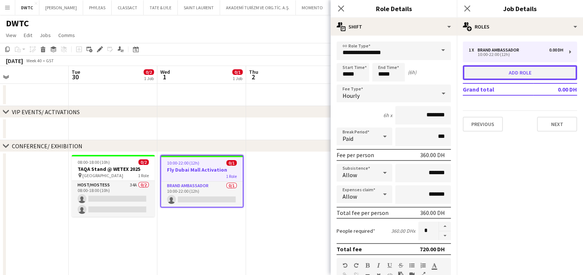
click at [504, 76] on button "Add role" at bounding box center [520, 72] width 114 height 15
type input "**********"
type input "*****"
type input "*******"
type input "*"
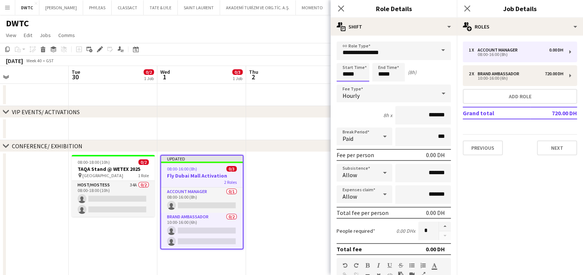
click at [351, 70] on input "*****" at bounding box center [353, 72] width 33 height 19
click at [344, 59] on div at bounding box center [345, 59] width 15 height 7
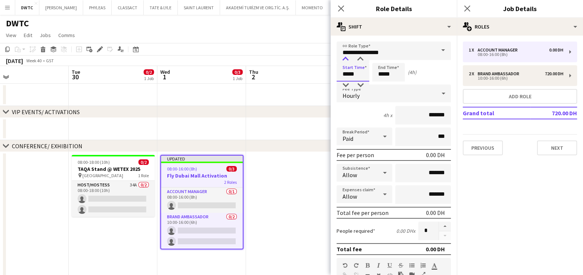
click at [344, 59] on div at bounding box center [345, 59] width 15 height 7
type input "*****"
click at [344, 59] on div at bounding box center [345, 59] width 15 height 7
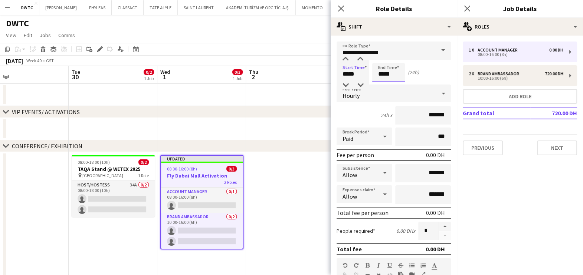
click at [386, 70] on input "*****" at bounding box center [388, 72] width 33 height 19
click at [381, 59] on div at bounding box center [381, 59] width 15 height 7
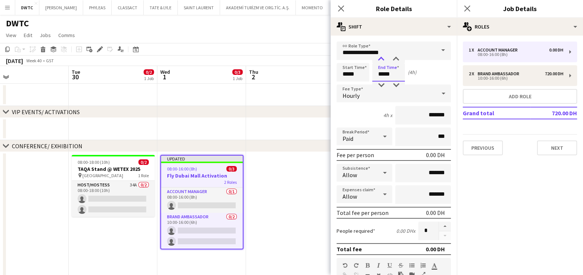
click at [381, 59] on div at bounding box center [381, 59] width 15 height 7
type input "*****"
click at [381, 59] on div at bounding box center [381, 59] width 15 height 7
click at [408, 118] on input "*******" at bounding box center [423, 115] width 56 height 19
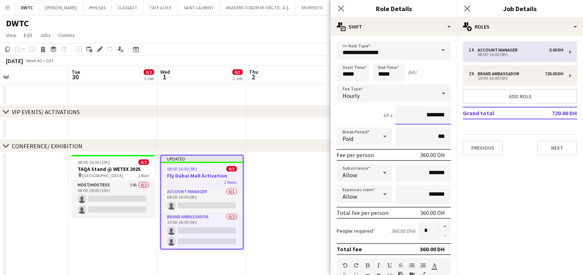
type input "********"
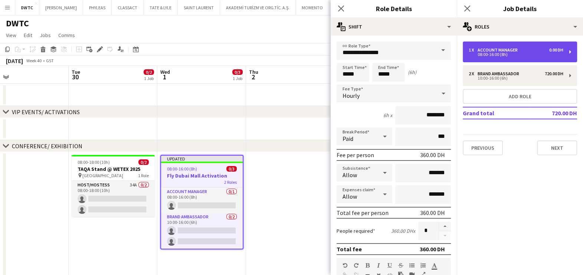
click at [528, 58] on div "1 x Account Manager 0.00 DH 08:00-16:00 (8h)" at bounding box center [520, 52] width 114 height 21
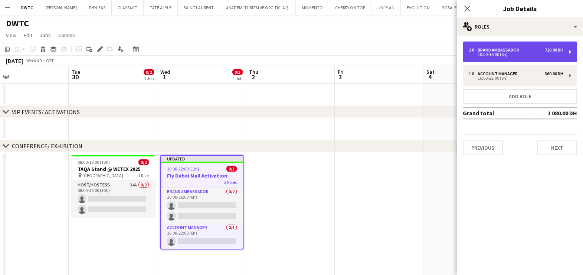
click at [503, 53] on div "10:00-16:00 (6h)" at bounding box center [516, 55] width 95 height 4
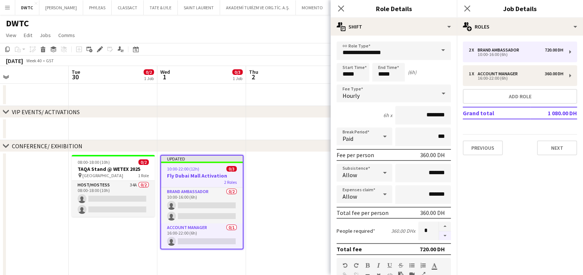
click at [439, 237] on button "button" at bounding box center [445, 236] width 12 height 9
type input "*"
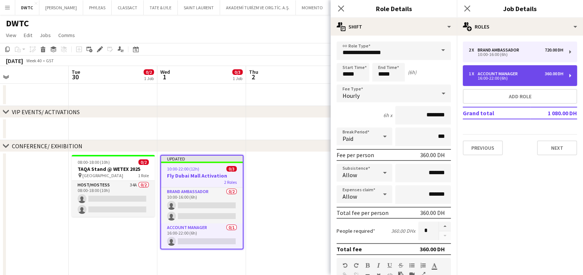
click at [500, 80] on div "16:00-22:00 (6h)" at bounding box center [516, 78] width 95 height 4
type input "**********"
type input "*****"
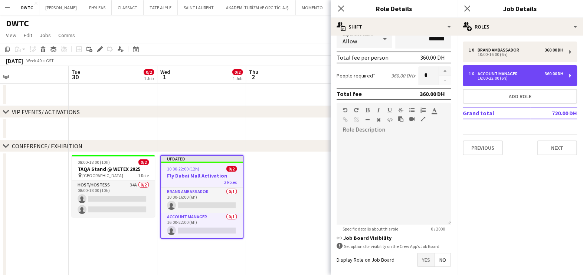
scroll to position [185, 0]
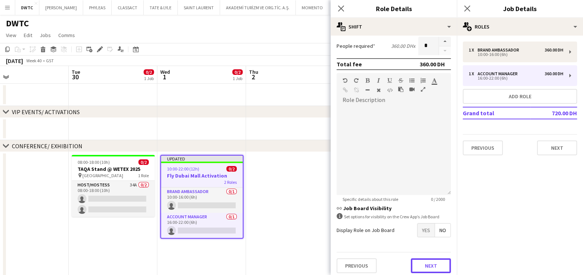
click at [427, 266] on button "Next" at bounding box center [431, 266] width 40 height 15
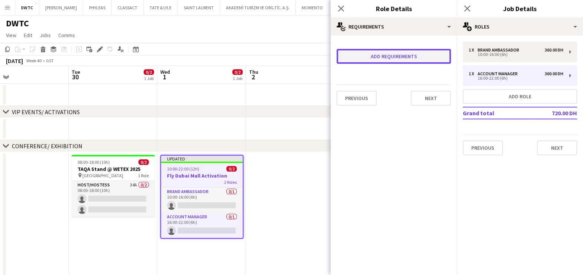
click at [401, 52] on button "Add requirements" at bounding box center [394, 56] width 114 height 15
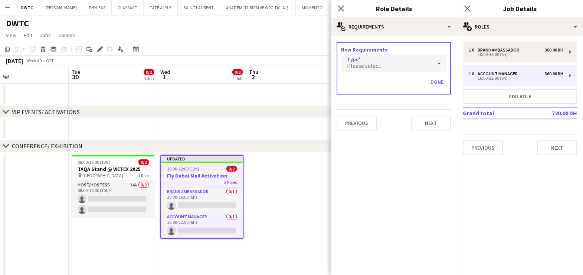
click at [401, 70] on div "Please select" at bounding box center [386, 64] width 91 height 18
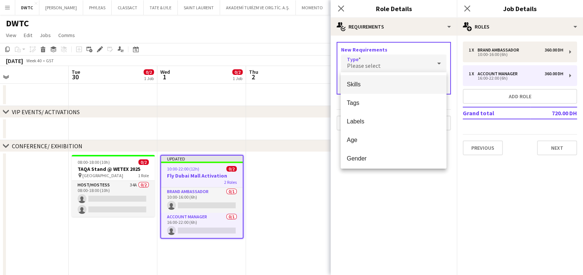
click at [397, 85] on span "Skills" at bounding box center [394, 84] width 94 height 7
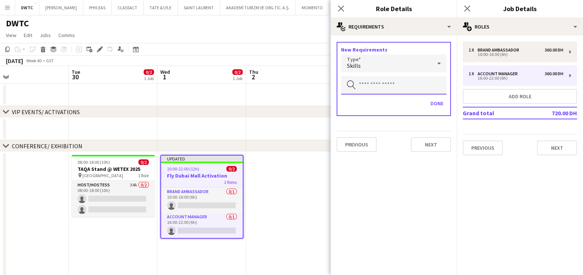
click at [397, 85] on input "text" at bounding box center [393, 85] width 105 height 19
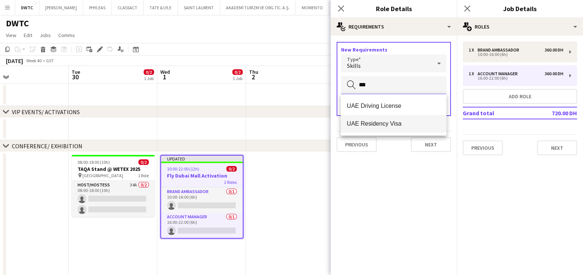
type input "***"
click at [392, 124] on span "UAE Residency Visa" at bounding box center [394, 123] width 94 height 7
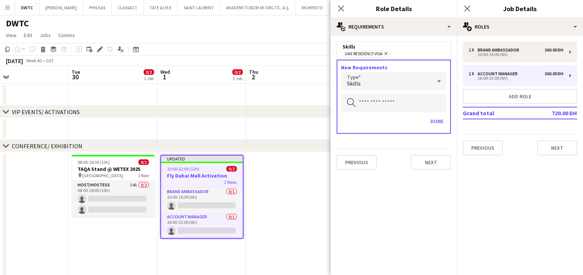
click at [383, 81] on div "Skills" at bounding box center [386, 81] width 91 height 18
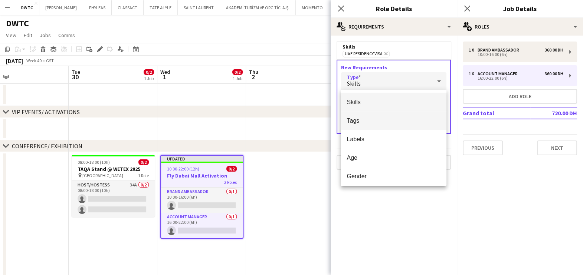
click at [382, 118] on span "Tags" at bounding box center [394, 120] width 94 height 7
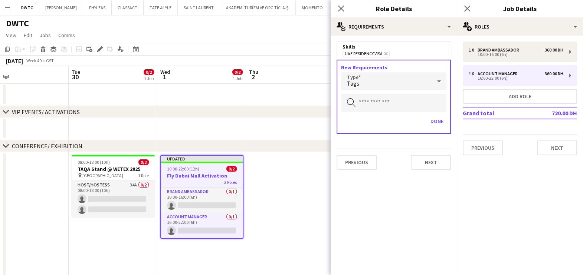
click at [381, 113] on div "New Requirements Type Tags Search by skill Done" at bounding box center [394, 97] width 114 height 74
click at [381, 104] on input "text" at bounding box center [393, 103] width 105 height 19
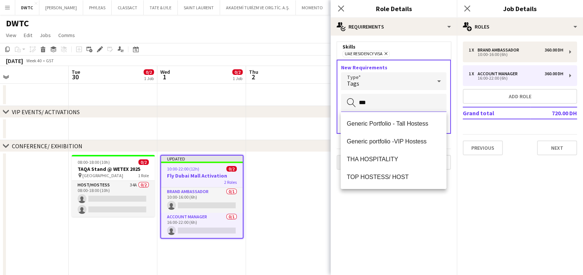
type input "***"
click at [357, 180] on span "TOP HOSTESS/ HOST" at bounding box center [394, 177] width 94 height 7
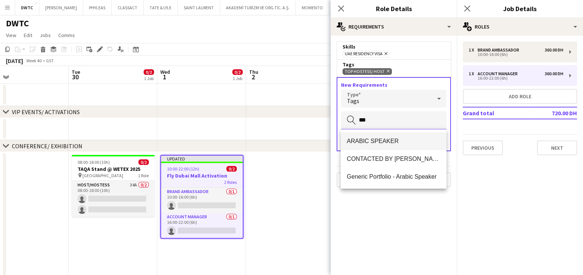
type input "***"
click at [365, 135] on mat-option "ARABIC SPEAKER" at bounding box center [394, 141] width 106 height 18
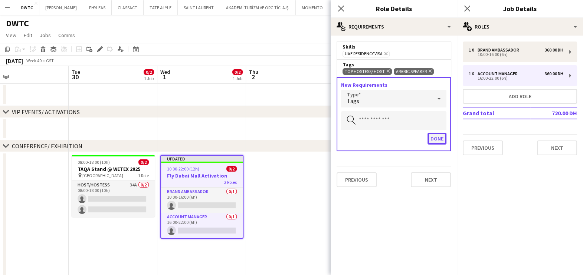
click at [436, 137] on button "Done" at bounding box center [436, 139] width 19 height 12
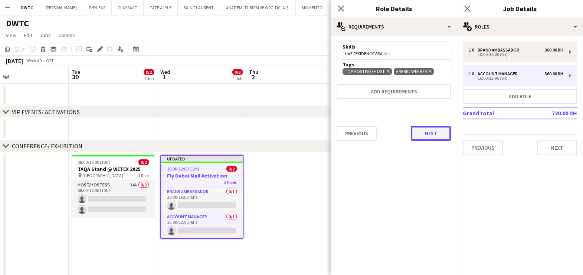
click at [434, 134] on button "Next" at bounding box center [431, 133] width 40 height 15
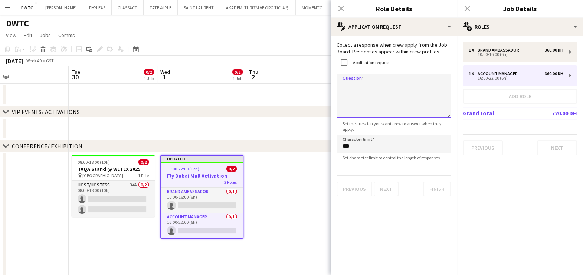
click at [357, 78] on textarea "Question" at bounding box center [394, 96] width 114 height 45
click at [436, 85] on textarea "**********" at bounding box center [394, 96] width 114 height 45
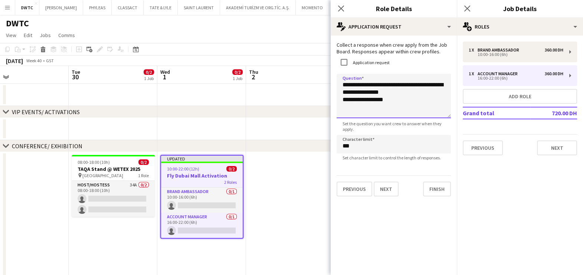
drag, startPoint x: 403, startPoint y: 104, endPoint x: 347, endPoint y: 104, distance: 55.3
click at [347, 104] on textarea "**********" at bounding box center [394, 96] width 114 height 45
click at [348, 85] on textarea "**********" at bounding box center [394, 96] width 114 height 45
type textarea "**********"
click at [434, 190] on button "Finish" at bounding box center [437, 189] width 28 height 15
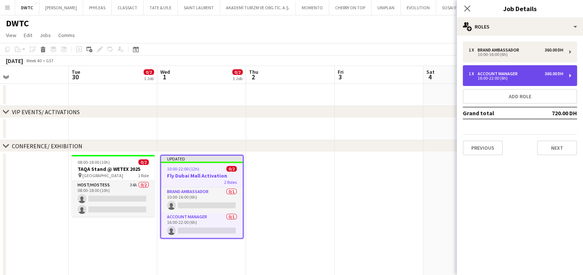
click at [478, 72] on div "Account Manager" at bounding box center [498, 73] width 43 height 5
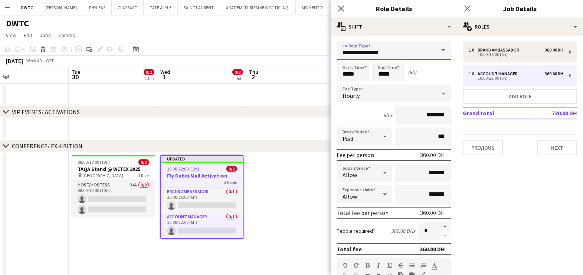
click at [360, 49] on input "**********" at bounding box center [394, 51] width 114 height 19
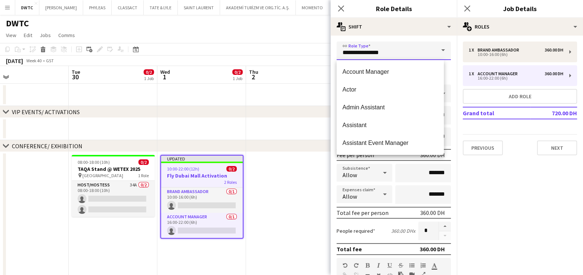
click at [360, 49] on input "**********" at bounding box center [394, 51] width 114 height 19
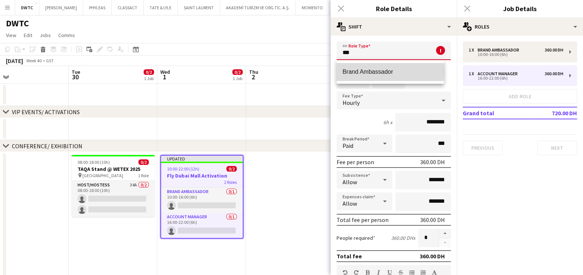
click at [361, 71] on span "Brand Ambassador" at bounding box center [389, 71] width 95 height 7
type input "**********"
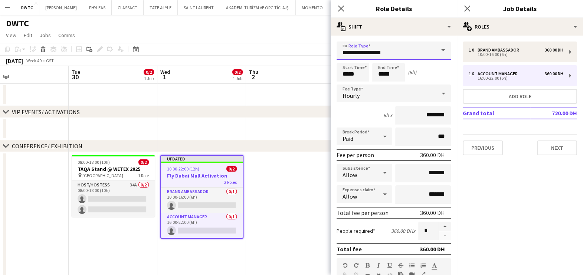
scroll to position [187, 0]
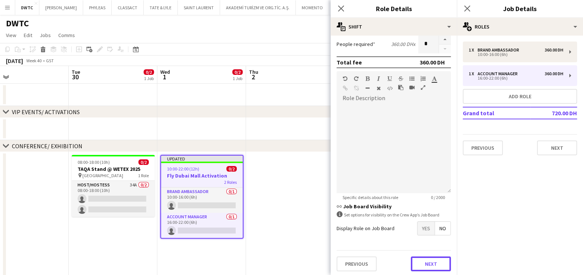
click at [419, 261] on button "Next" at bounding box center [431, 264] width 40 height 15
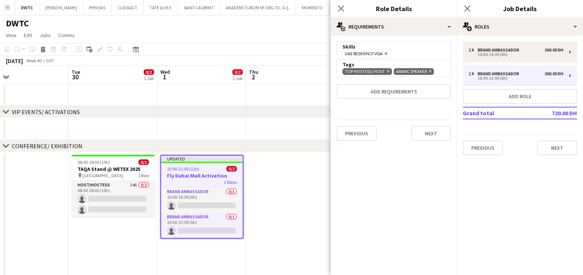
scroll to position [0, 0]
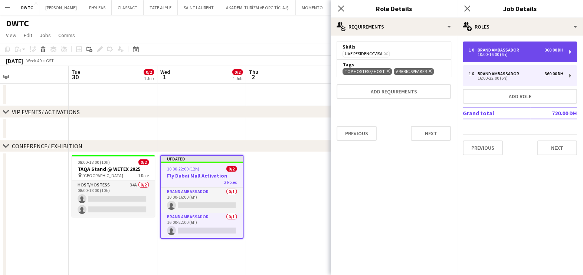
click at [501, 49] on div "Brand Ambassador" at bounding box center [499, 49] width 45 height 5
type input "*****"
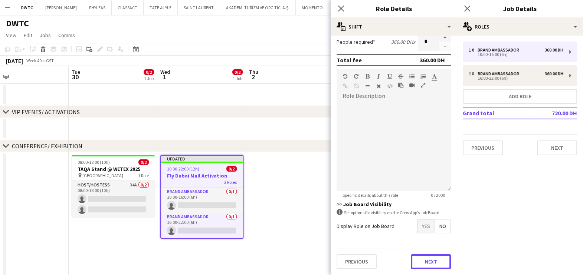
drag, startPoint x: 418, startPoint y: 252, endPoint x: 418, endPoint y: 248, distance: 4.1
click at [418, 252] on div "Previous Next" at bounding box center [394, 261] width 114 height 27
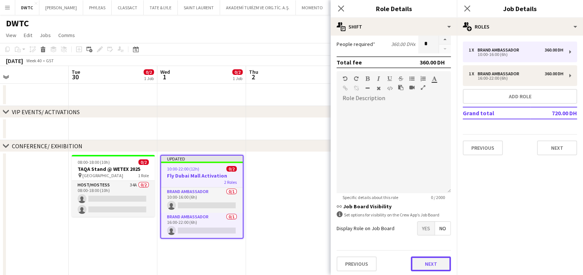
click at [420, 259] on button "Next" at bounding box center [431, 264] width 40 height 15
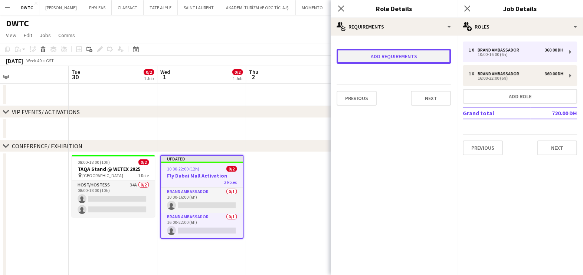
click at [385, 54] on button "Add requirements" at bounding box center [394, 56] width 114 height 15
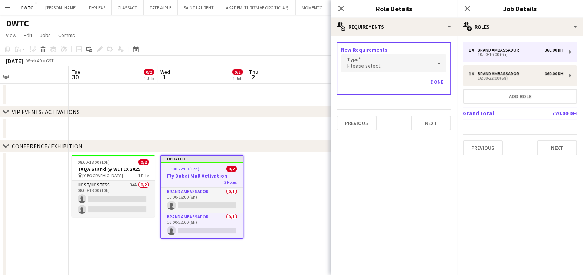
click at [386, 61] on div "Please select" at bounding box center [386, 64] width 91 height 18
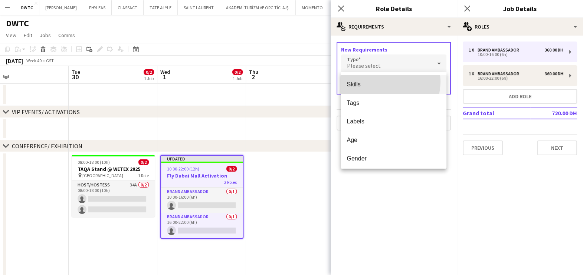
click at [383, 82] on span "Skills" at bounding box center [394, 84] width 94 height 7
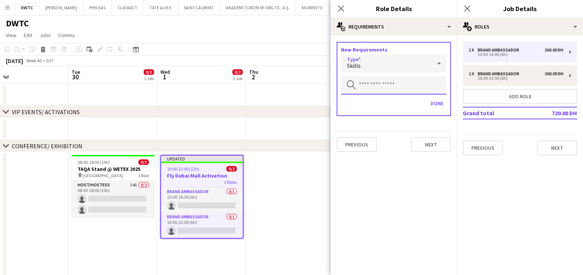
click at [382, 82] on input "text" at bounding box center [393, 85] width 105 height 19
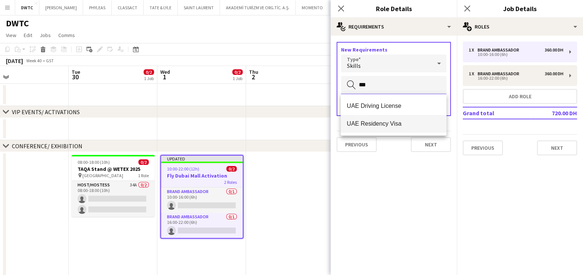
type input "***"
click at [374, 126] on span "UAE Residency Visa" at bounding box center [394, 123] width 94 height 7
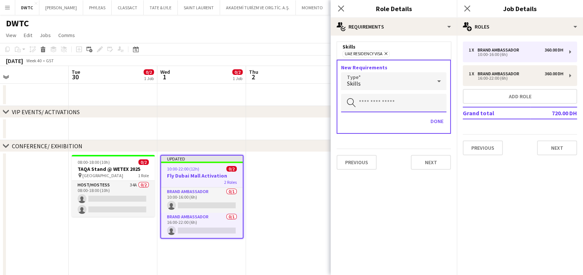
click at [393, 94] on input "text" at bounding box center [393, 103] width 105 height 19
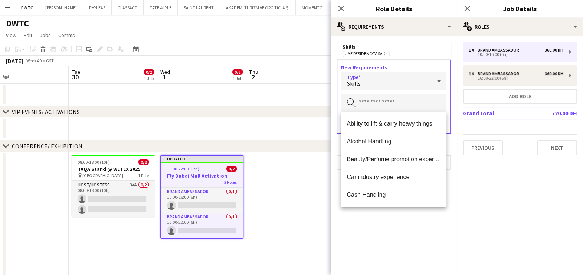
click at [393, 86] on div "Skills" at bounding box center [386, 81] width 91 height 18
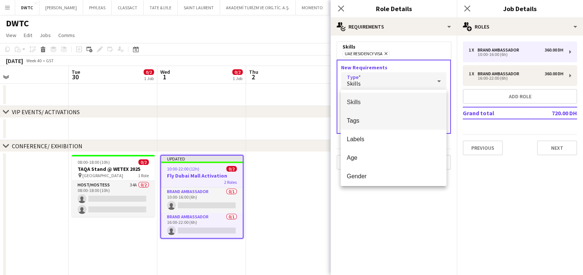
click at [388, 122] on span "Tags" at bounding box center [394, 120] width 94 height 7
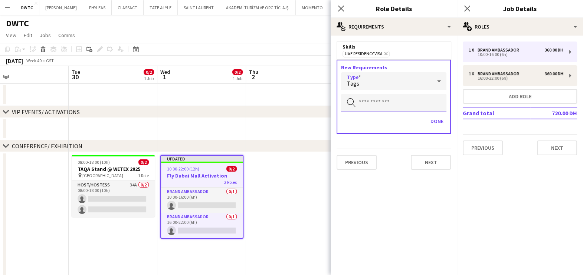
click at [381, 110] on input "text" at bounding box center [393, 103] width 105 height 19
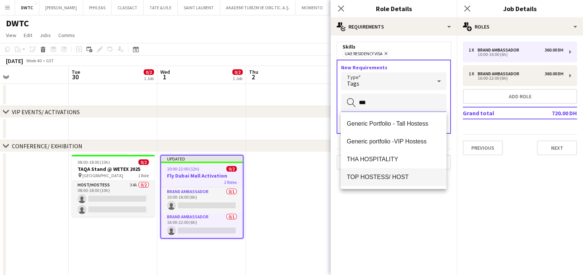
type input "***"
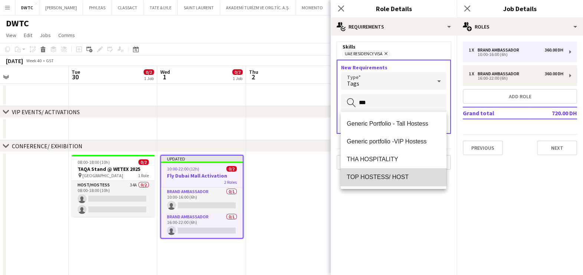
click at [390, 176] on span "TOP HOSTESS/ HOST" at bounding box center [394, 177] width 94 height 7
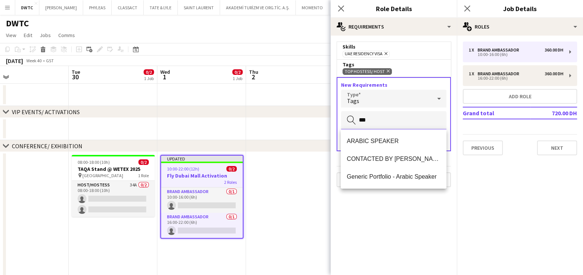
type input "***"
click at [374, 139] on span "ARABIC SPEAKER" at bounding box center [394, 141] width 94 height 7
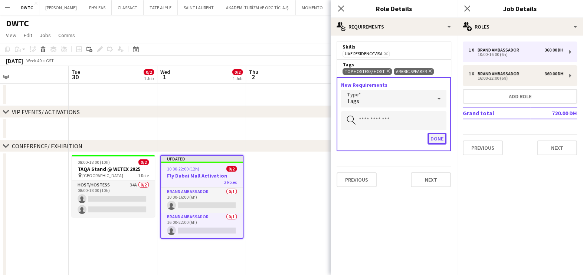
click at [440, 135] on button "Done" at bounding box center [436, 139] width 19 height 12
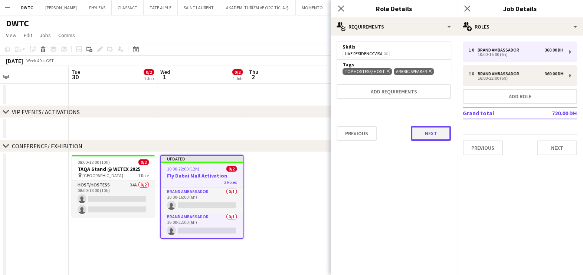
click at [432, 132] on button "Next" at bounding box center [431, 133] width 40 height 15
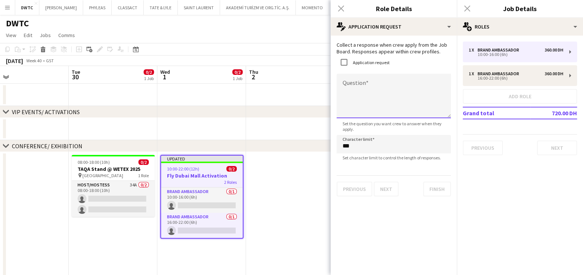
click at [362, 87] on textarea "Question" at bounding box center [394, 96] width 114 height 45
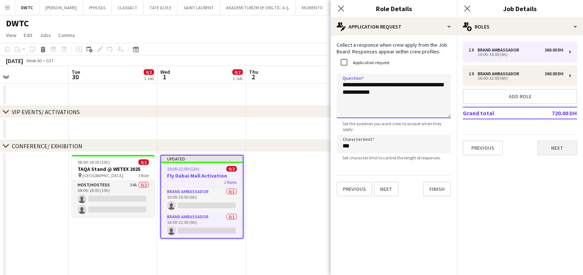
type textarea "**********"
click at [568, 148] on button "Next" at bounding box center [557, 148] width 40 height 15
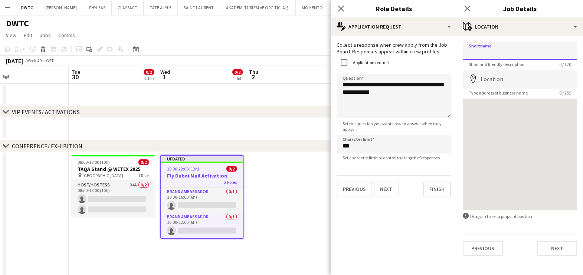
click at [506, 52] on input "Shortname" at bounding box center [520, 51] width 114 height 19
paste input "**********"
type input "**********"
click at [498, 82] on input "Location" at bounding box center [520, 79] width 114 height 19
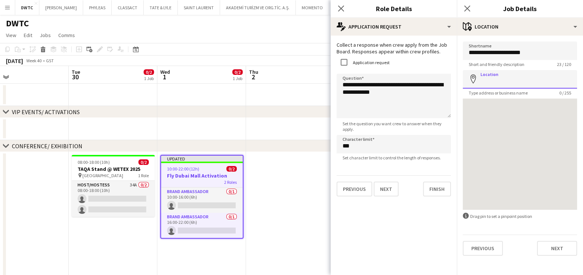
paste input "**********"
type input "**********"
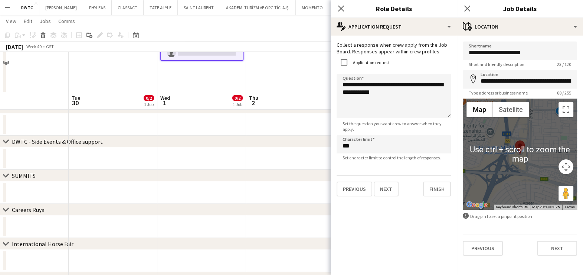
scroll to position [221, 0]
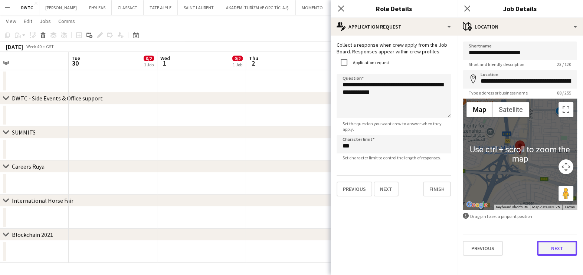
click at [546, 247] on button "Next" at bounding box center [557, 248] width 40 height 15
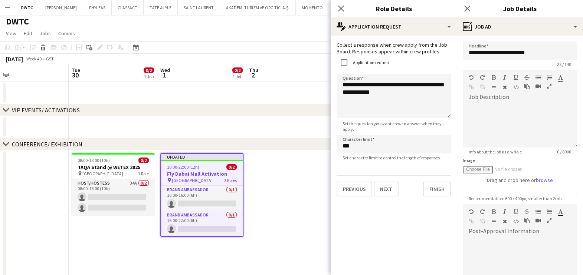
scroll to position [0, 0]
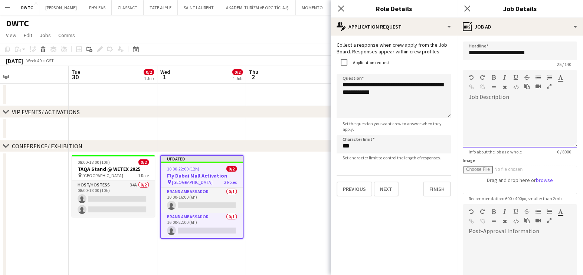
drag, startPoint x: 525, startPoint y: 115, endPoint x: 464, endPoint y: 150, distance: 70.6
click at [525, 115] on div at bounding box center [520, 125] width 114 height 45
paste div
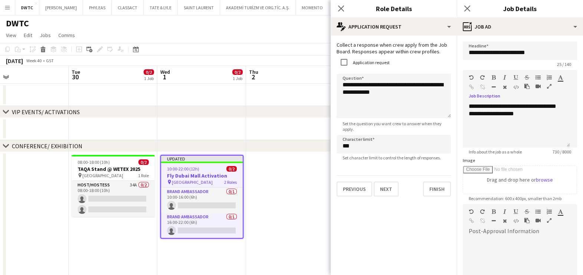
click at [547, 85] on icon "button" at bounding box center [549, 86] width 4 height 5
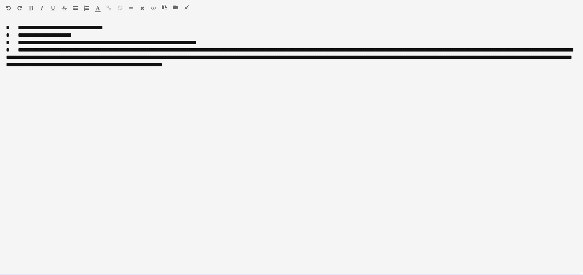
click at [16, 27] on div "**********" at bounding box center [291, 27] width 571 height 7
click at [23, 28] on div "**********" at bounding box center [291, 27] width 571 height 7
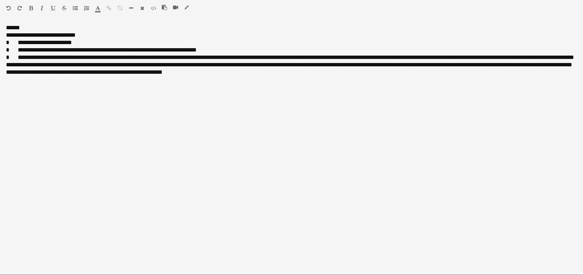
click at [19, 30] on div "******" at bounding box center [291, 27] width 571 height 7
click at [90, 36] on div "**********" at bounding box center [291, 35] width 571 height 7
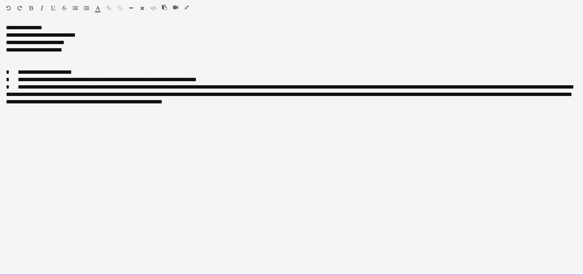
click at [92, 35] on div "**********" at bounding box center [291, 35] width 571 height 7
click at [61, 28] on div "**********" at bounding box center [291, 27] width 571 height 7
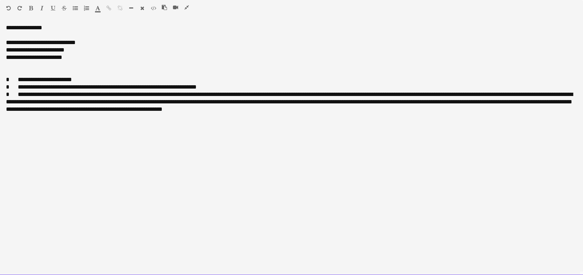
click at [80, 59] on div "**********" at bounding box center [291, 57] width 571 height 7
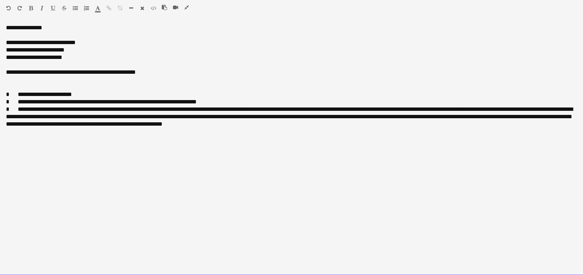
click at [80, 59] on div "**********" at bounding box center [291, 57] width 571 height 7
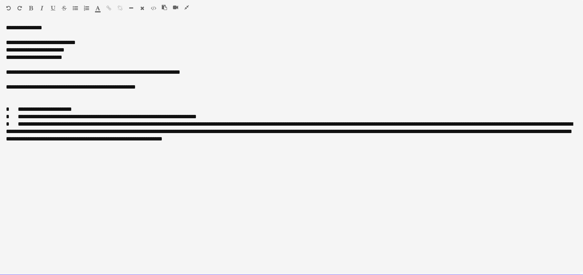
click at [30, 73] on div "**********" at bounding box center [291, 72] width 571 height 7
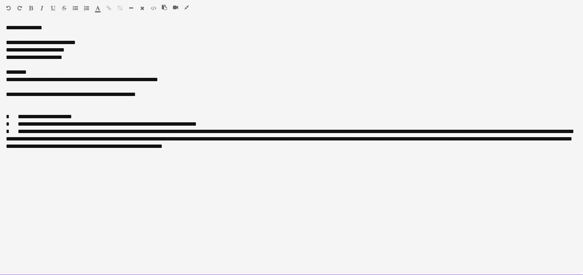
click at [20, 70] on div "*********" at bounding box center [291, 72] width 571 height 7
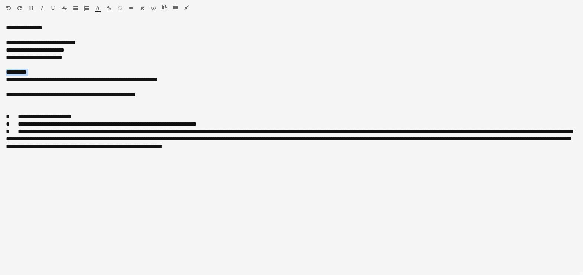
click at [29, 6] on icon "button" at bounding box center [31, 8] width 4 height 5
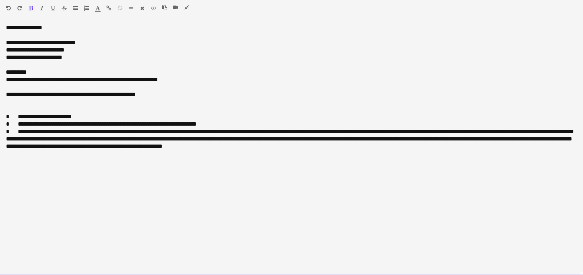
click at [30, 29] on div "**********" at bounding box center [291, 27] width 571 height 7
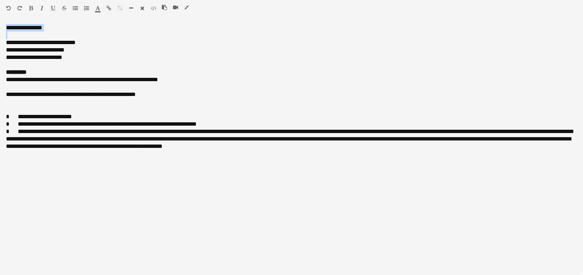
click at [32, 6] on icon "button" at bounding box center [31, 8] width 4 height 5
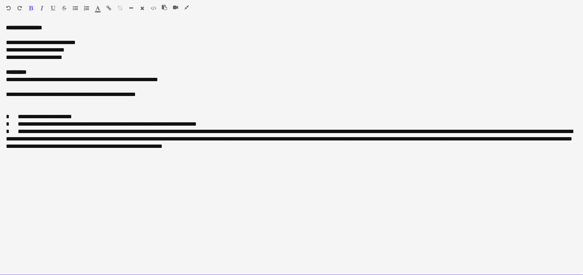
click at [48, 94] on div "**********" at bounding box center [291, 94] width 571 height 7
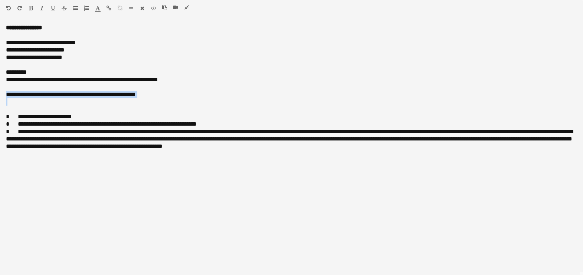
click at [41, 6] on icon "button" at bounding box center [41, 8] width 3 height 5
click at [53, 6] on icon "button" at bounding box center [53, 8] width 4 height 5
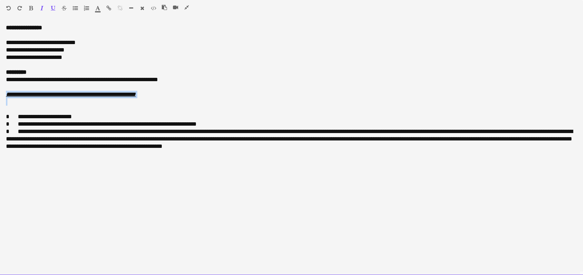
click at [170, 93] on div "**********" at bounding box center [291, 94] width 571 height 7
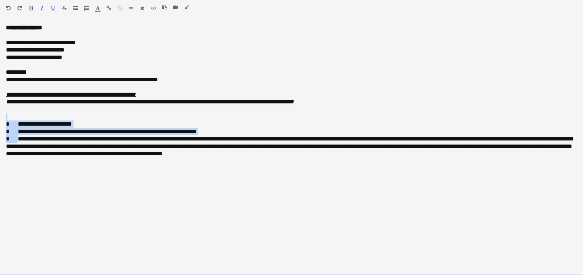
drag, startPoint x: 13, startPoint y: 137, endPoint x: -2, endPoint y: 119, distance: 22.7
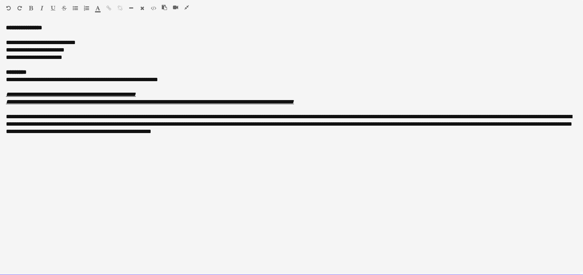
click at [49, 115] on span "**********" at bounding box center [289, 124] width 566 height 20
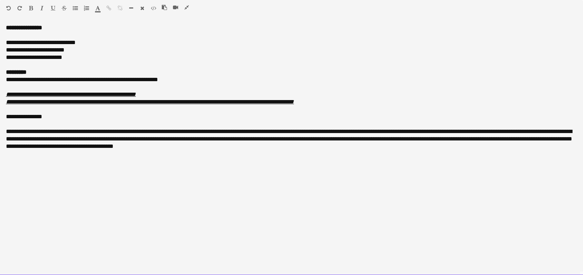
click at [39, 114] on span "**********" at bounding box center [24, 117] width 36 height 6
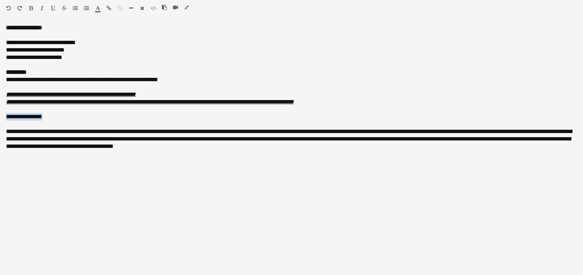
click at [32, 6] on icon "button" at bounding box center [31, 8] width 4 height 5
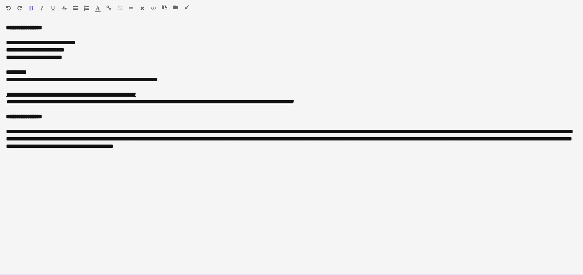
click at [6, 129] on span "**********" at bounding box center [289, 139] width 566 height 20
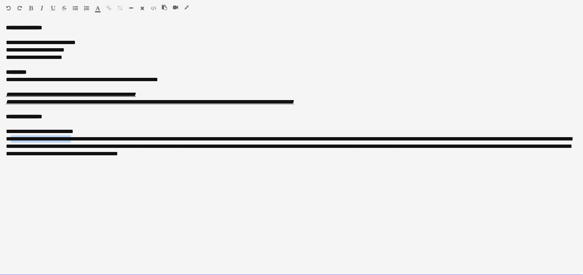
drag, startPoint x: 9, startPoint y: 139, endPoint x: 72, endPoint y: 141, distance: 63.1
click at [72, 141] on span "**********" at bounding box center [289, 146] width 566 height 20
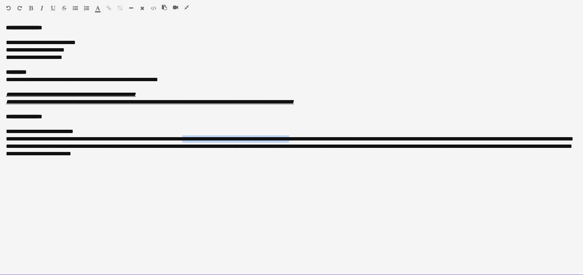
drag, startPoint x: 310, startPoint y: 140, endPoint x: 194, endPoint y: 141, distance: 115.8
click at [194, 141] on span "**********" at bounding box center [289, 146] width 566 height 20
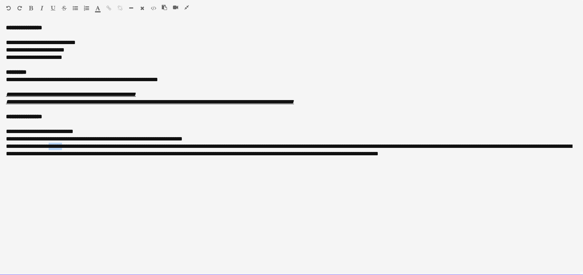
drag, startPoint x: 63, startPoint y: 146, endPoint x: 49, endPoint y: 146, distance: 14.5
click at [49, 146] on span "**********" at bounding box center [289, 150] width 566 height 13
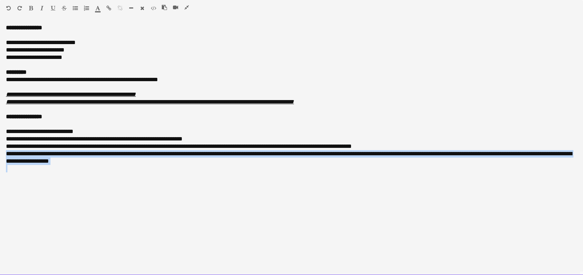
drag, startPoint x: 135, startPoint y: 165, endPoint x: -1, endPoint y: 156, distance: 136.1
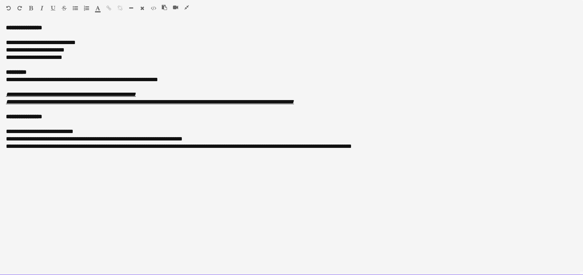
drag, startPoint x: 401, startPoint y: 151, endPoint x: 345, endPoint y: 148, distance: 55.4
click at [335, 150] on div at bounding box center [291, 153] width 571 height 7
drag, startPoint x: 392, startPoint y: 146, endPoint x: 341, endPoint y: 149, distance: 50.9
click at [341, 149] on span "**********" at bounding box center [179, 147] width 346 height 6
click at [175, 188] on div "**********" at bounding box center [291, 150] width 583 height 252
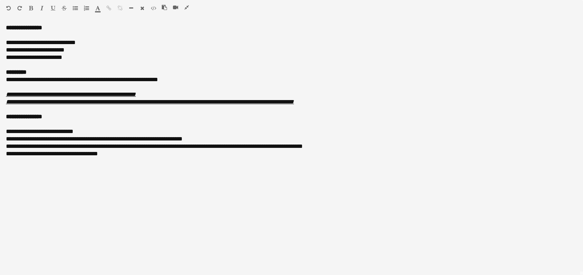
click at [186, 5] on icon "button" at bounding box center [186, 7] width 4 height 5
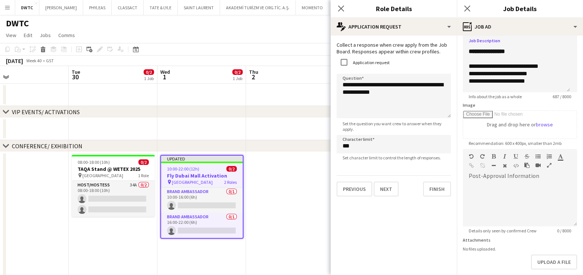
scroll to position [91, 0]
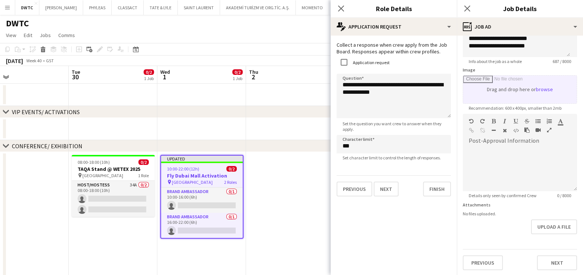
click at [544, 86] on input "Image" at bounding box center [520, 90] width 114 height 28
type input "**********"
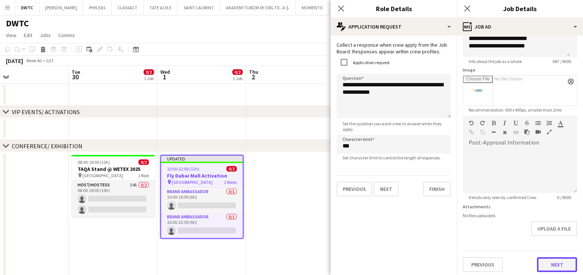
click at [548, 262] on button "Next" at bounding box center [557, 264] width 40 height 15
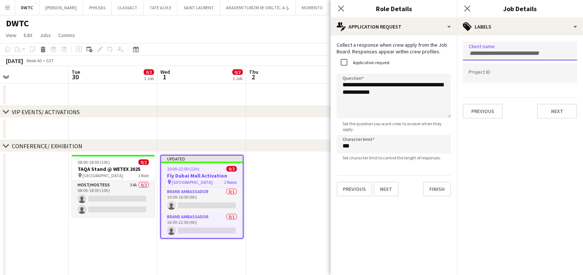
click at [506, 48] on div at bounding box center [520, 51] width 114 height 19
type input "****"
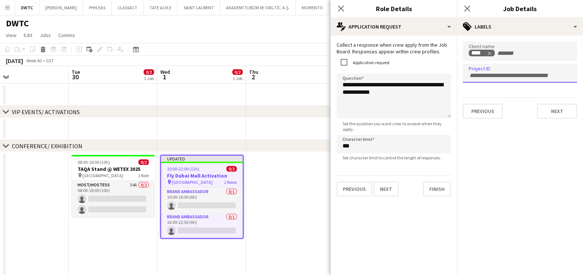
click at [518, 76] on input "Type to search project ID labels..." at bounding box center [520, 75] width 102 height 7
paste input "**********"
type input "**********"
click at [554, 106] on button "Next" at bounding box center [557, 111] width 40 height 15
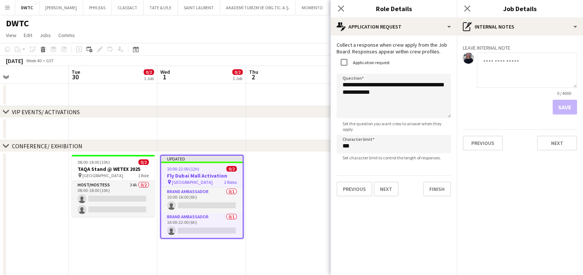
click at [298, 168] on app-date-cell at bounding box center [290, 216] width 89 height 128
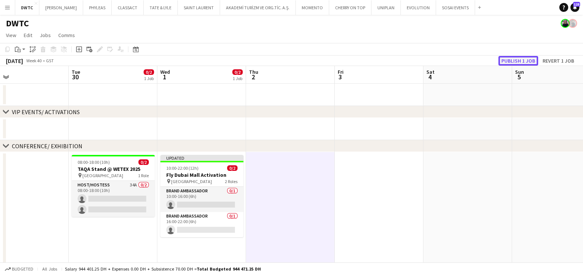
click at [512, 57] on button "Publish 1 job" at bounding box center [518, 61] width 40 height 10
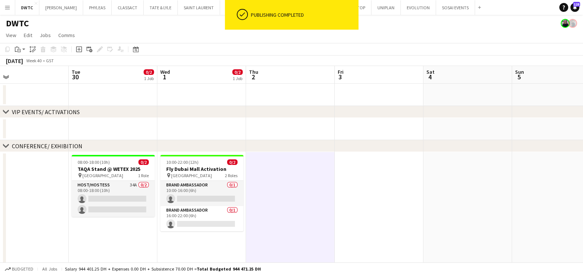
drag, startPoint x: 211, startPoint y: 165, endPoint x: 207, endPoint y: 165, distance: 4.8
click at [207, 165] on app-calendar-viewport "Sat 27 47/47 1 Job Sun 28 Mon 29 Tue 30 0/2 1 Job Wed 1 0/2 1 Job Thu 2 Fri 3 S…" at bounding box center [291, 275] width 583 height 418
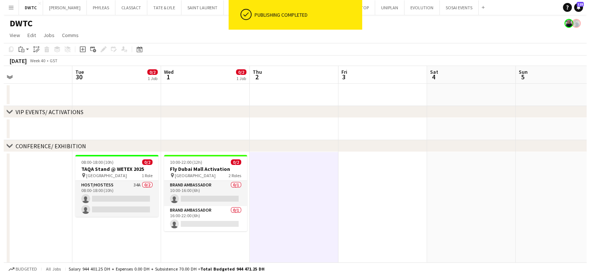
scroll to position [0, 202]
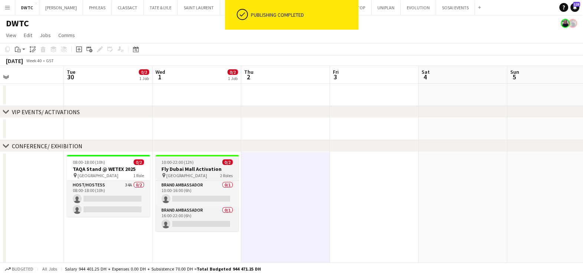
click at [207, 166] on h3 "Fly Dubai Mall Activation" at bounding box center [196, 169] width 83 height 7
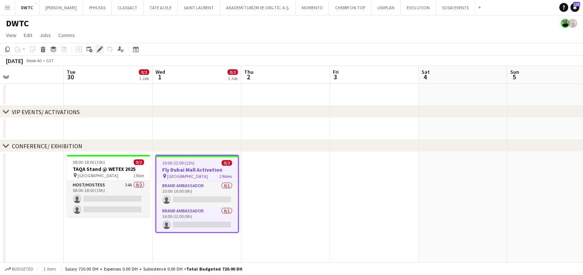
click at [99, 50] on icon at bounding box center [100, 49] width 4 height 4
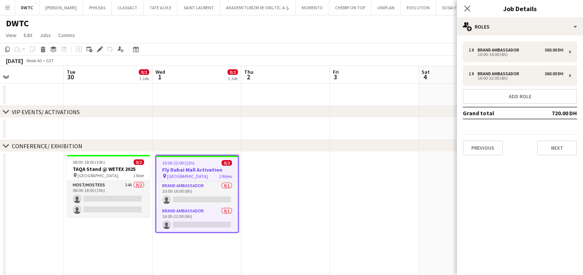
click at [283, 184] on app-date-cell at bounding box center [285, 216] width 89 height 128
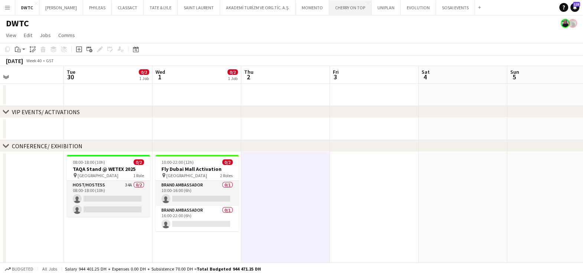
click at [342, 7] on button "CHERRY ON TOP Close" at bounding box center [350, 7] width 42 height 14
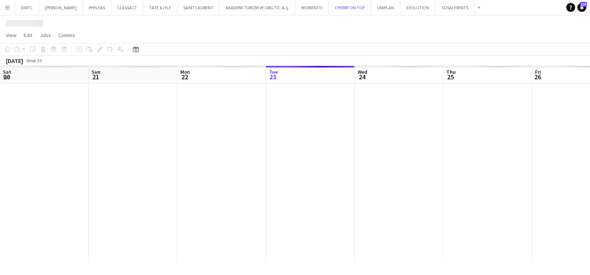
scroll to position [0, 177]
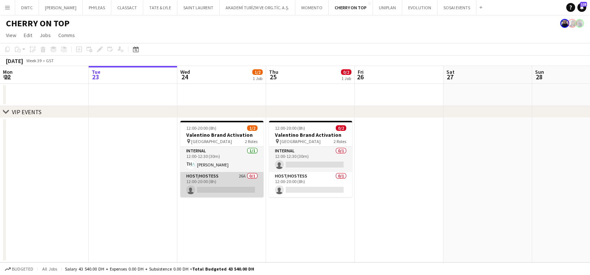
click at [227, 181] on app-card-role "Host/Hostess 26A 0/1 12:00-20:00 (8h) single-neutral-actions" at bounding box center [221, 184] width 83 height 25
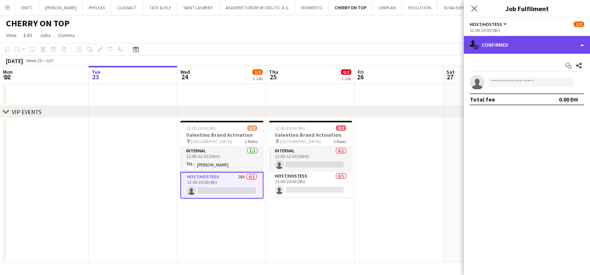
click at [525, 45] on div "single-neutral-actions-check-2 Confirmed" at bounding box center [527, 45] width 126 height 18
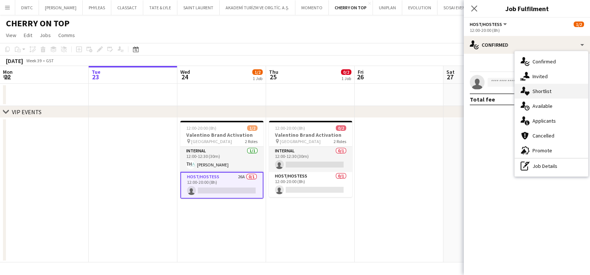
click at [533, 93] on span "Shortlist" at bounding box center [541, 91] width 19 height 7
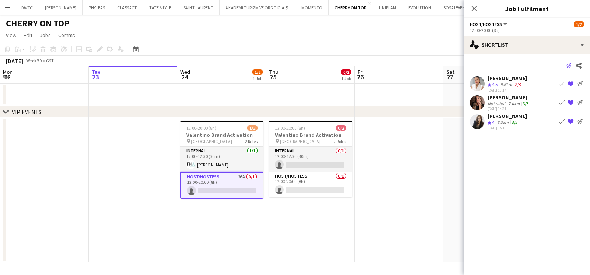
click at [568, 65] on icon at bounding box center [568, 65] width 6 height 5
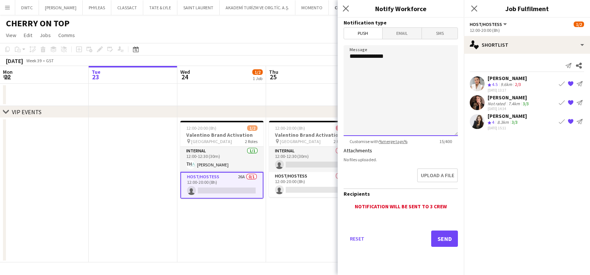
click at [411, 59] on textarea "**********" at bounding box center [401, 90] width 114 height 91
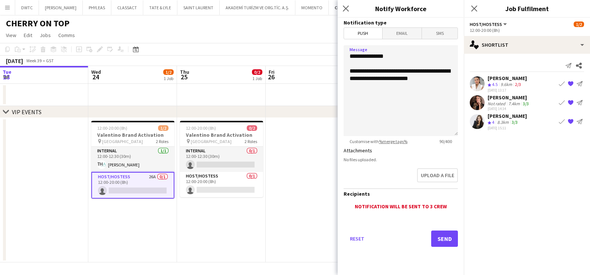
drag, startPoint x: 195, startPoint y: 236, endPoint x: 129, endPoint y: 232, distance: 65.4
click at [130, 232] on app-calendar-viewport "Sat 20 Sun 21 Mon 22 Tue 23 Wed 24 1/2 1 Job Thu 25 0/2 1 Job Fri 26 Sat 27 Sun…" at bounding box center [295, 164] width 590 height 197
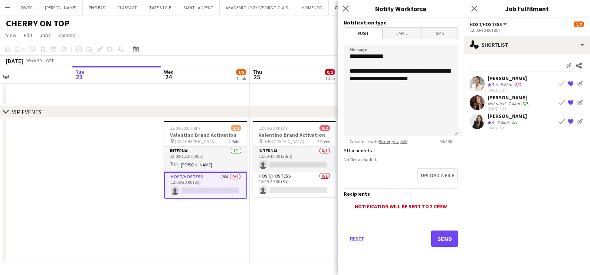
drag, startPoint x: 147, startPoint y: 223, endPoint x: 124, endPoint y: 224, distance: 23.8
click at [115, 223] on app-calendar-viewport "Sat 20 Sun 21 Mon 22 Tue 23 Wed 24 1/2 1 Job Thu 25 0/2 1 Job Fri 26 Sat 27 Sun…" at bounding box center [295, 164] width 590 height 197
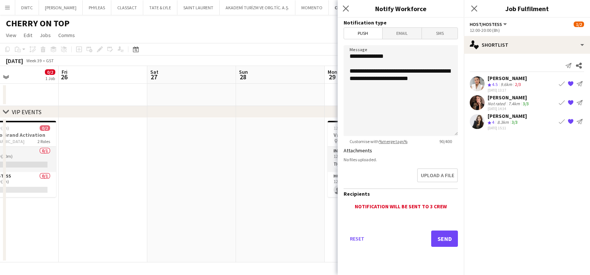
drag, startPoint x: 196, startPoint y: 203, endPoint x: 26, endPoint y: 206, distance: 169.9
click at [26, 206] on app-calendar-viewport "Tue 23 Wed 24 1/2 1 Job Thu 25 0/2 1 Job Fri 26 Sat 27 Sun 28 Mon 29 1/2 1 Job …" at bounding box center [295, 164] width 590 height 197
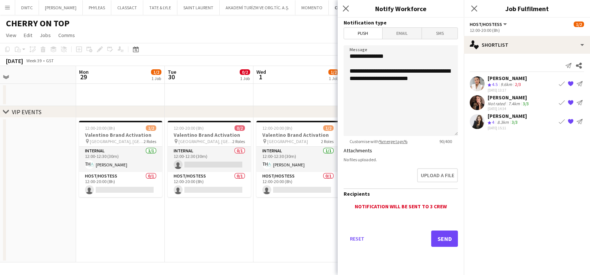
drag, startPoint x: 197, startPoint y: 207, endPoint x: 13, endPoint y: 210, distance: 183.3
click at [13, 210] on app-calendar-viewport "Fri 26 Sat 27 Sun 28 Mon 29 1/2 1 Job Tue 30 0/2 1 Job Wed 1 1/2 1 Job Thu 2 1/…" at bounding box center [295, 164] width 590 height 197
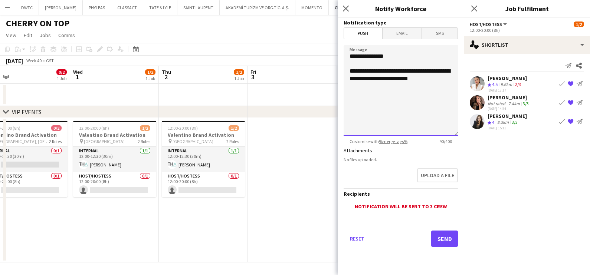
click at [452, 75] on textarea "**********" at bounding box center [401, 90] width 114 height 91
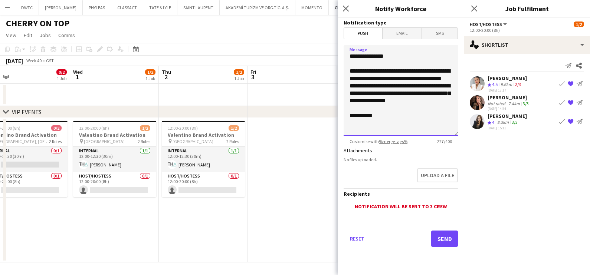
click at [416, 101] on textarea "**********" at bounding box center [401, 90] width 114 height 91
click at [386, 85] on textarea "**********" at bounding box center [401, 90] width 114 height 91
type textarea "**********"
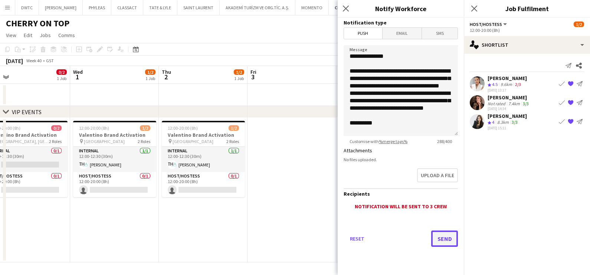
click at [450, 239] on button "Send" at bounding box center [444, 239] width 27 height 16
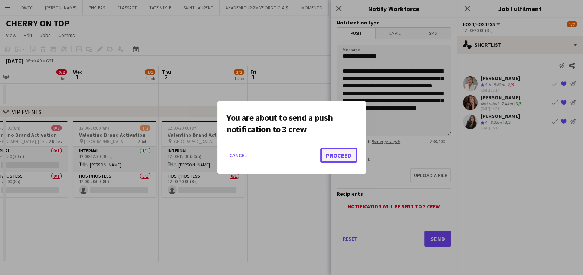
click at [335, 154] on button "Proceed" at bounding box center [338, 155] width 37 height 15
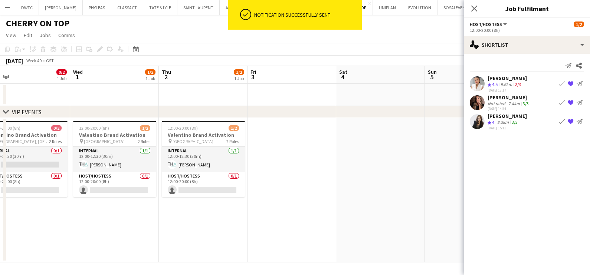
scroll to position [0, 209]
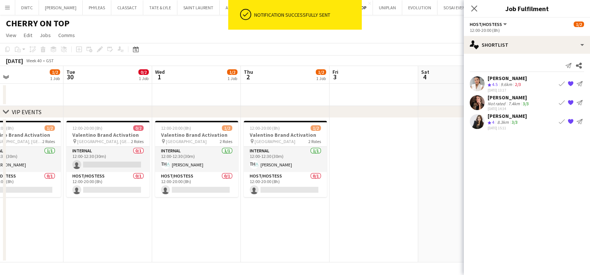
drag, startPoint x: 129, startPoint y: 219, endPoint x: 371, endPoint y: 228, distance: 241.3
click at [362, 228] on app-calendar-viewport "Sat 27 Sun 28 Mon 29 1/2 1 Job Tue 30 0/2 1 Job Wed 1 1/2 1 Job Thu 2 1/2 1 Job…" at bounding box center [295, 164] width 590 height 197
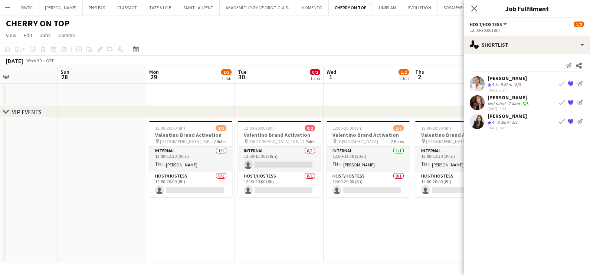
click at [352, 60] on div "September 2025 Week 39 • GST" at bounding box center [295, 61] width 590 height 10
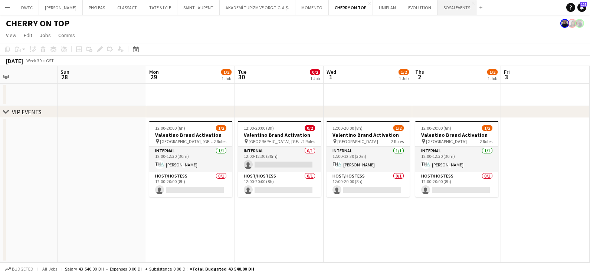
click at [444, 8] on button "SOSAI EVENTS Close" at bounding box center [456, 7] width 39 height 14
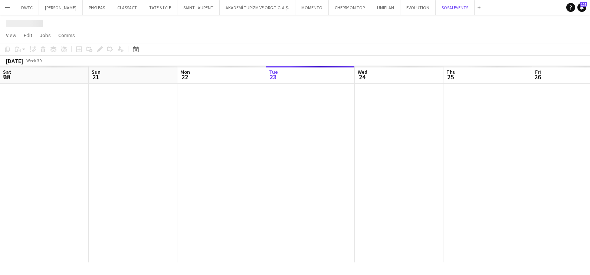
scroll to position [0, 177]
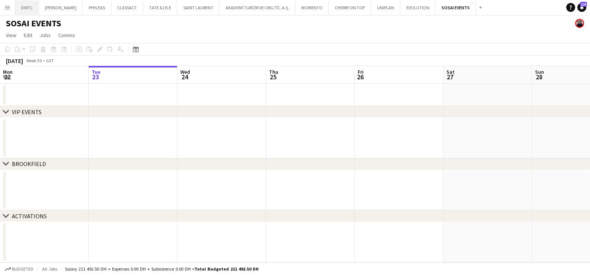
click at [28, 6] on button "DWTC Close" at bounding box center [27, 7] width 24 height 14
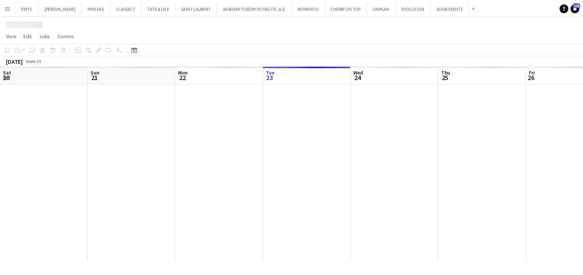
scroll to position [0, 177]
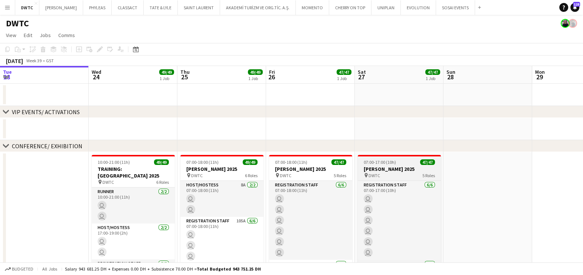
drag, startPoint x: 304, startPoint y: 166, endPoint x: 132, endPoint y: 167, distance: 172.2
click at [148, 166] on app-calendar-viewport "Sun 21 Mon 22 Tue 23 Wed 24 49/49 1 Job Thu 25 49/49 1 Job Fri 26 47/47 1 Job S…" at bounding box center [291, 275] width 583 height 418
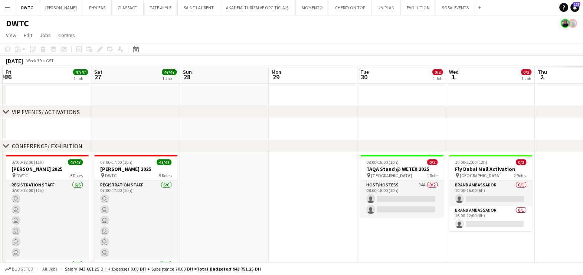
click at [41, 187] on app-calendar-viewport "Tue 23 Wed 24 49/49 1 Job Thu 25 49/49 1 Job Fri 26 47/47 1 Job Sat 27 47/47 1 …" at bounding box center [291, 275] width 583 height 418
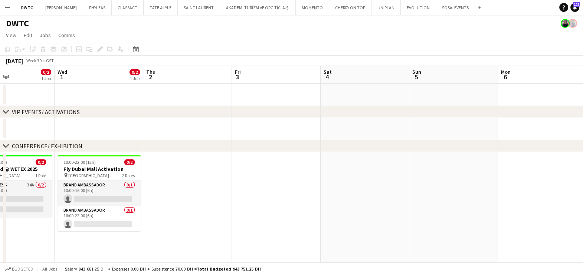
drag, startPoint x: 469, startPoint y: 193, endPoint x: 591, endPoint y: 192, distance: 122.1
click at [582, 192] on html "Menu Boards Boards Boards All jobs Status Workforce Workforce My Workforce Recr…" at bounding box center [291, 248] width 583 height 497
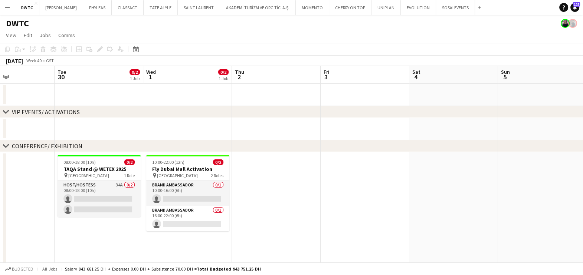
drag, startPoint x: 316, startPoint y: 179, endPoint x: 442, endPoint y: 194, distance: 127.0
click at [424, 194] on app-calendar-viewport "Sat 27 47/47 1 Job Sun 28 Mon 29 Tue 30 0/2 1 Job Wed 1 0/2 1 Job Thu 2 Fri 3 S…" at bounding box center [291, 275] width 583 height 418
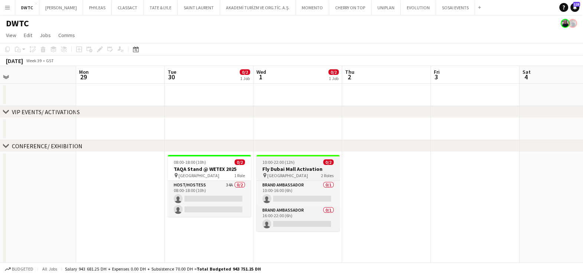
click at [294, 165] on app-job-card "10:00-22:00 (12h) 0/2 Fly Dubai Mall Activation pin Mirdif City Center Mall 2 R…" at bounding box center [297, 193] width 83 height 76
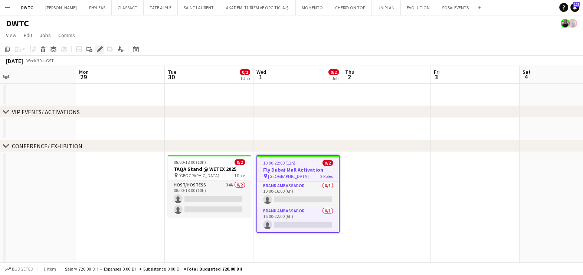
click at [98, 50] on icon at bounding box center [100, 49] width 4 height 4
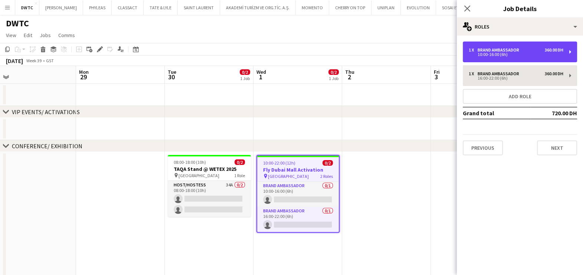
click at [497, 53] on div "10:00-16:00 (6h)" at bounding box center [516, 55] width 95 height 4
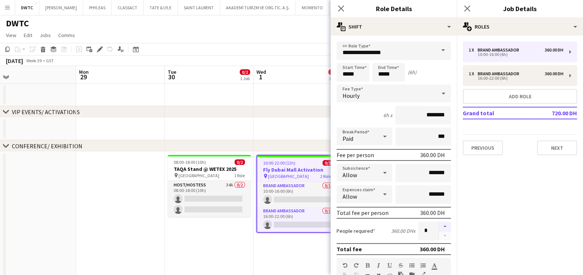
click at [439, 226] on button "button" at bounding box center [445, 227] width 12 height 10
type input "*"
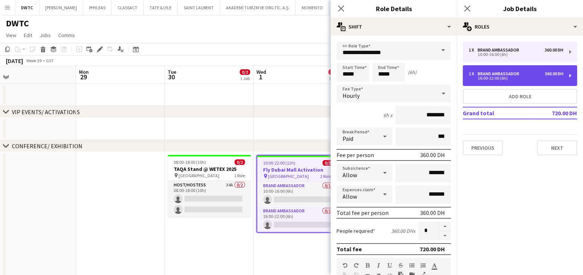
click at [500, 74] on div "Brand Ambassador" at bounding box center [499, 73] width 45 height 5
type input "*****"
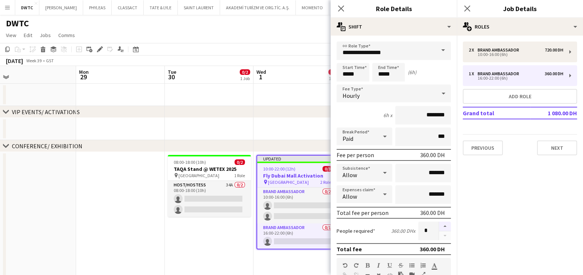
click at [439, 224] on button "button" at bounding box center [445, 227] width 12 height 10
type input "*"
click at [289, 171] on span "10:00-22:00 (12h)" at bounding box center [279, 169] width 32 height 6
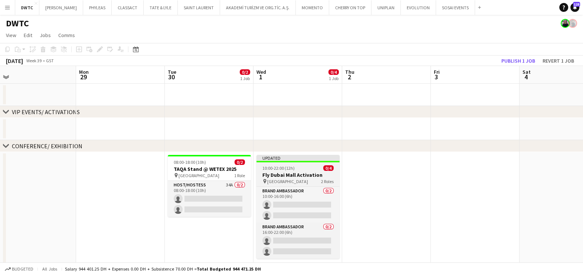
click at [302, 170] on div "10:00-22:00 (12h) 0/4" at bounding box center [297, 168] width 83 height 6
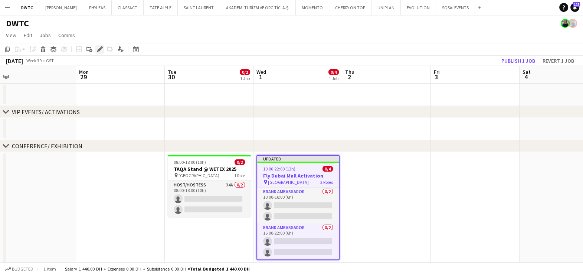
click at [100, 50] on icon "Edit" at bounding box center [100, 49] width 6 height 6
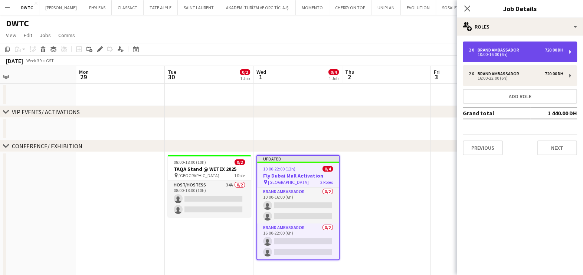
click at [518, 50] on div "Brand Ambassador" at bounding box center [499, 49] width 45 height 5
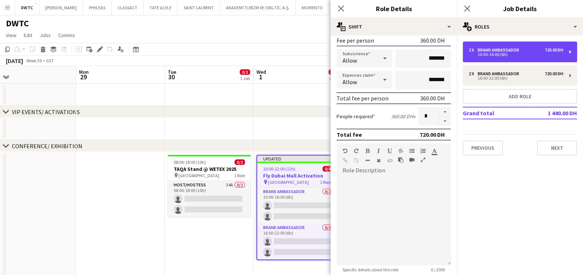
scroll to position [187, 0]
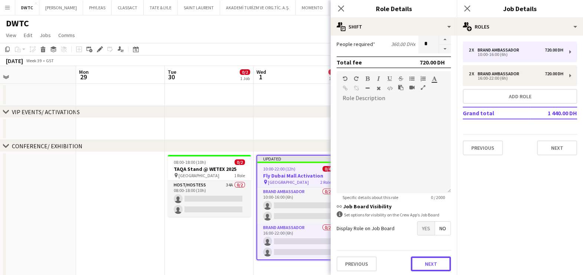
click at [425, 263] on button "Next" at bounding box center [431, 264] width 40 height 15
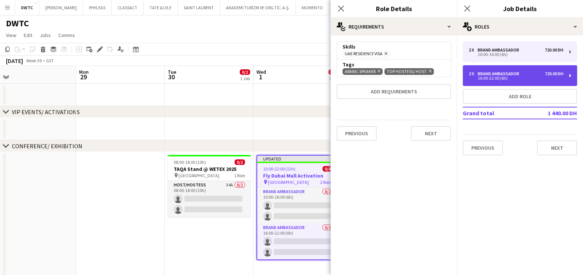
click at [493, 76] on div "16:00-22:00 (6h)" at bounding box center [516, 78] width 95 height 4
type input "*****"
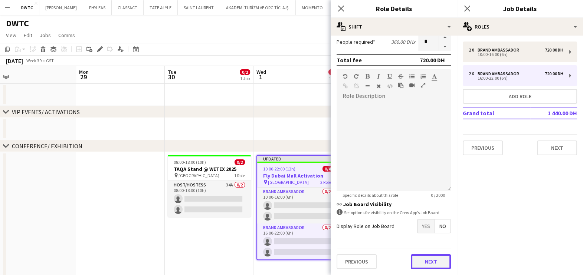
click at [427, 245] on form "**********" at bounding box center [394, 63] width 126 height 423
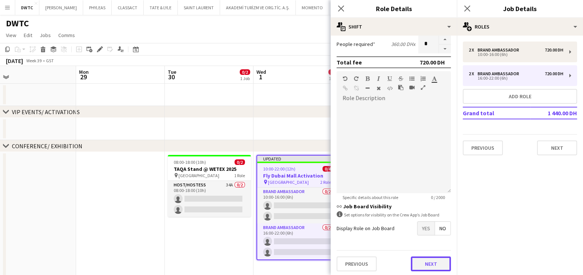
click at [414, 262] on button "Next" at bounding box center [431, 264] width 40 height 15
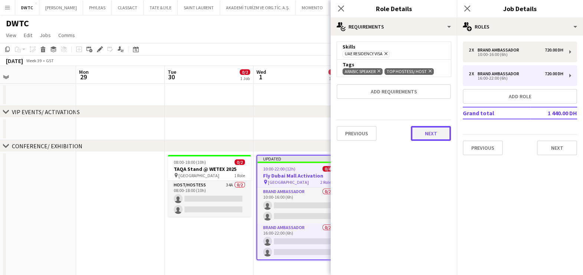
click at [423, 131] on button "Next" at bounding box center [431, 133] width 40 height 15
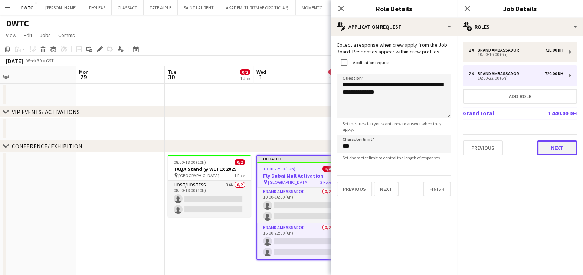
click at [559, 141] on button "Next" at bounding box center [557, 148] width 40 height 15
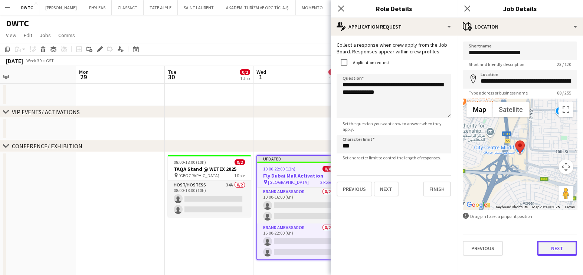
click at [564, 248] on button "Next" at bounding box center [557, 248] width 40 height 15
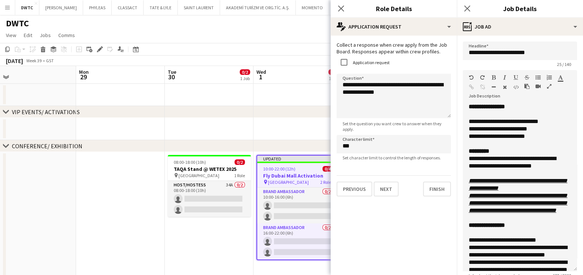
drag, startPoint x: 567, startPoint y: 145, endPoint x: 568, endPoint y: 271, distance: 126.1
click at [568, 271] on div "**********" at bounding box center [520, 187] width 114 height 168
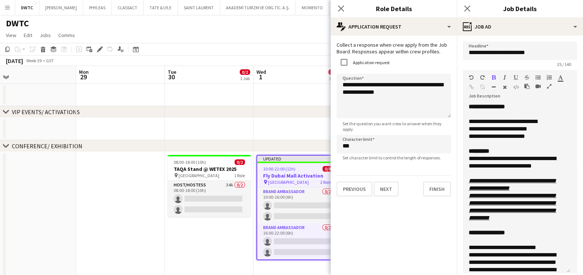
click at [549, 84] on icon "button" at bounding box center [549, 86] width 4 height 5
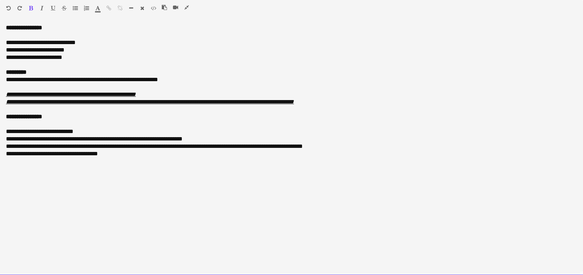
click at [188, 81] on div "**********" at bounding box center [291, 79] width 571 height 7
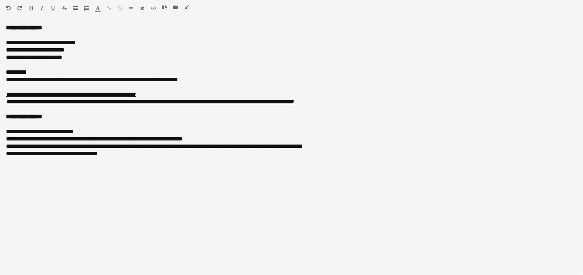
click at [187, 7] on icon "button" at bounding box center [186, 7] width 4 height 5
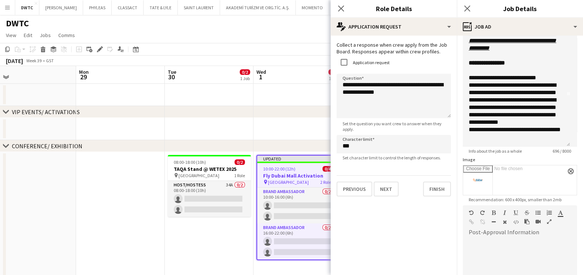
scroll to position [218, 0]
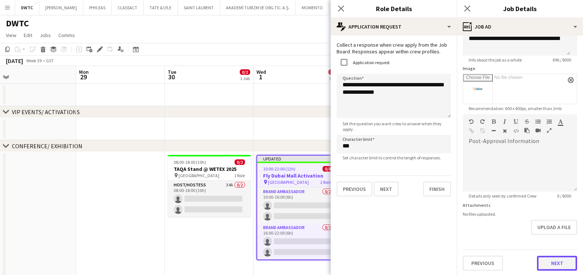
click at [548, 263] on button "Next" at bounding box center [557, 263] width 40 height 15
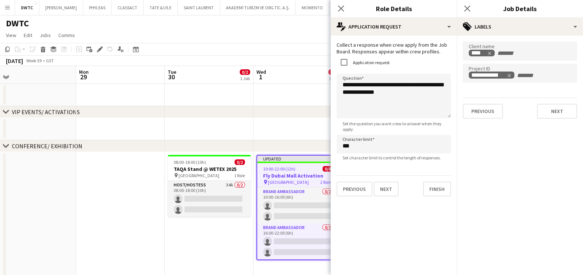
click at [254, 128] on app-date-cell at bounding box center [297, 129] width 89 height 22
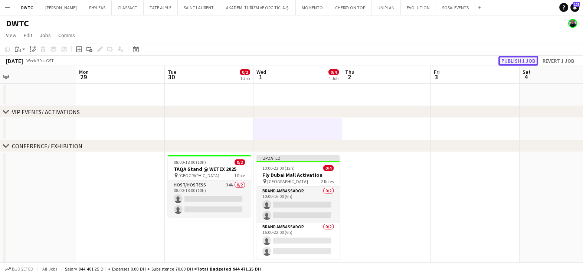
click at [517, 60] on button "Publish 1 job" at bounding box center [518, 61] width 40 height 10
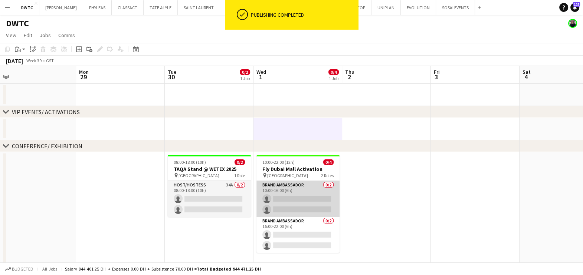
click at [309, 186] on app-card-role "Brand Ambassador 0/2 10:00-16:00 (6h) single-neutral-actions single-neutral-act…" at bounding box center [297, 199] width 83 height 36
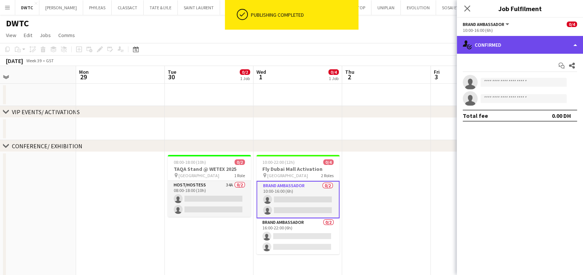
click at [524, 38] on div "single-neutral-actions-check-2 Confirmed" at bounding box center [520, 45] width 126 height 18
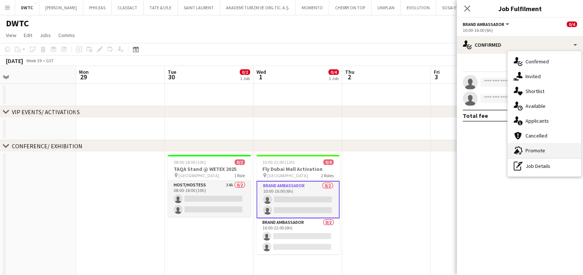
click at [538, 149] on span "Promote" at bounding box center [535, 150] width 20 height 7
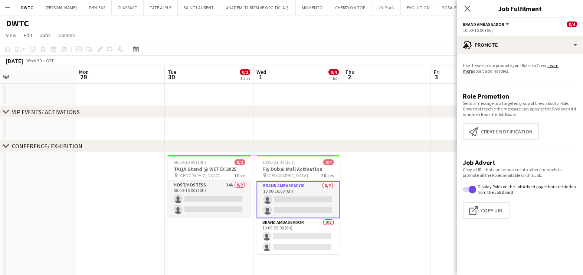
click at [494, 122] on app-promote-tab "Use these tools to promote your Roles to Crew. Learn more about adding roles. R…" at bounding box center [520, 142] width 126 height 165
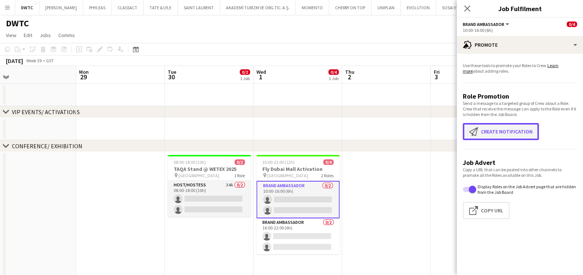
click at [492, 131] on button "Create notification Create notification" at bounding box center [501, 131] width 76 height 17
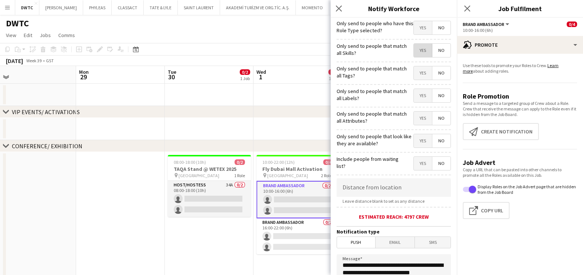
click at [416, 47] on span "Yes" at bounding box center [423, 50] width 18 height 13
click at [417, 75] on span "Yes" at bounding box center [423, 72] width 18 height 13
click at [414, 97] on span "Yes" at bounding box center [423, 95] width 18 height 13
drag, startPoint x: 413, startPoint y: 117, endPoint x: 416, endPoint y: 125, distance: 9.0
click at [414, 116] on span "Yes" at bounding box center [423, 118] width 18 height 13
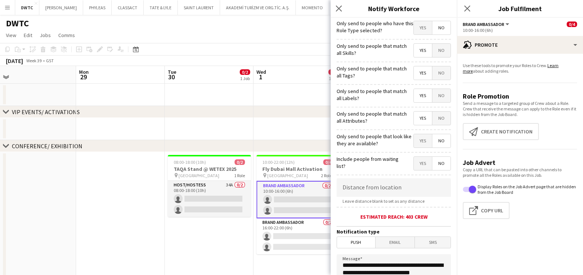
click at [416, 137] on span "Yes" at bounding box center [423, 140] width 18 height 13
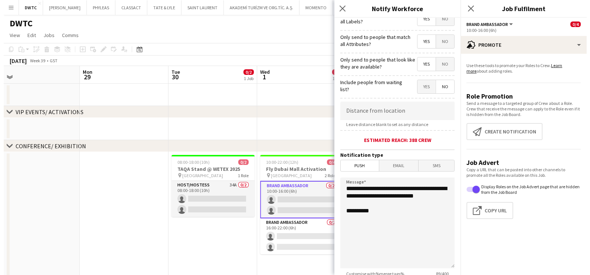
scroll to position [131, 0]
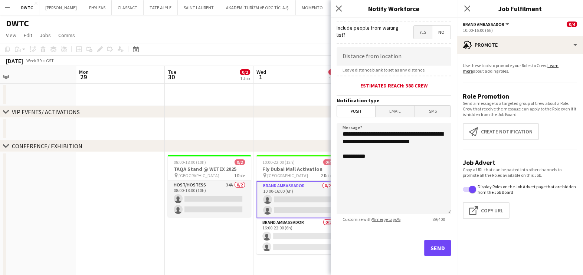
click at [444, 247] on form "**********" at bounding box center [394, 81] width 126 height 391
click at [436, 246] on button "Send" at bounding box center [437, 248] width 27 height 16
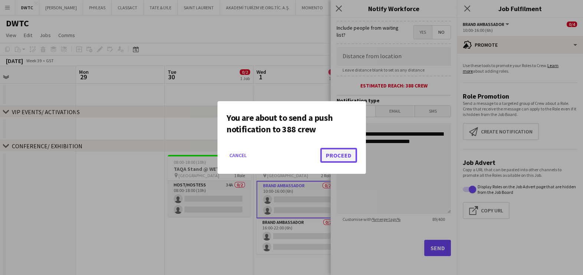
click at [334, 158] on button "Proceed" at bounding box center [338, 155] width 37 height 15
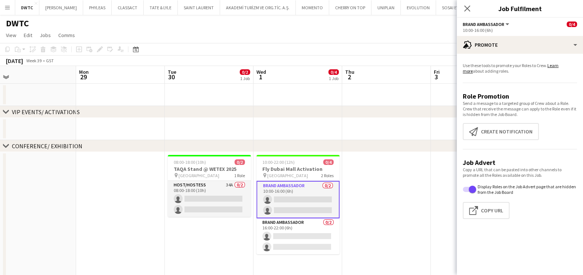
drag, startPoint x: 302, startPoint y: 36, endPoint x: 343, endPoint y: 30, distance: 40.9
click at [303, 36] on app-page-menu "View Day view expanded Day view collapsed Month view Date picker Jump to today …" at bounding box center [291, 36] width 583 height 14
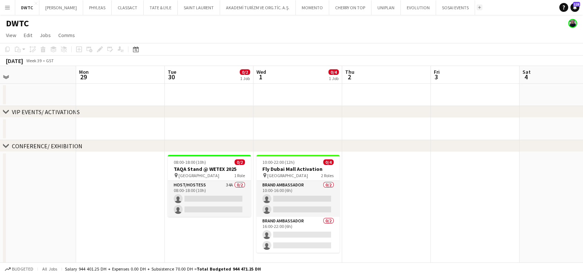
click at [478, 6] on app-icon "Add" at bounding box center [479, 7] width 3 height 3
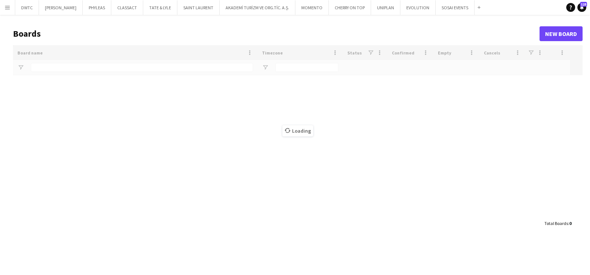
click at [92, 61] on div "Loading" at bounding box center [297, 130] width 569 height 171
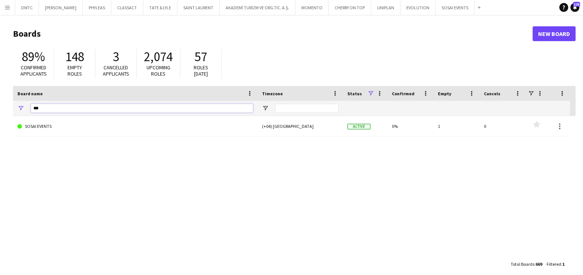
click at [69, 109] on input "***" at bounding box center [142, 108] width 222 height 9
click at [111, 104] on div "***" at bounding box center [142, 108] width 222 height 15
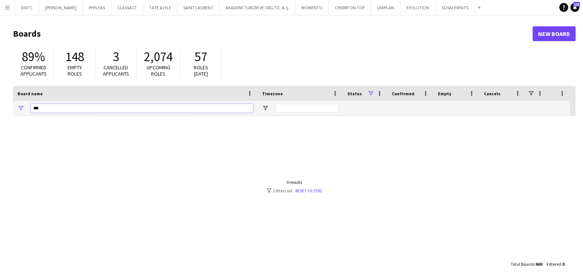
click at [109, 110] on input "***" at bounding box center [142, 108] width 222 height 9
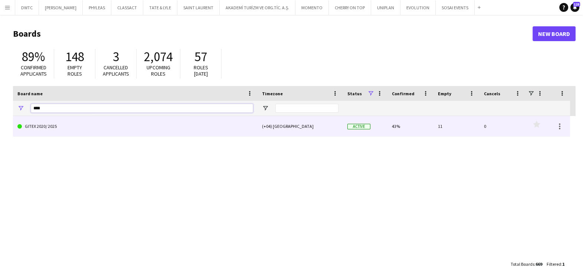
type input "****"
click at [89, 133] on link "GITEX 2020/ 2025" at bounding box center [135, 126] width 236 height 21
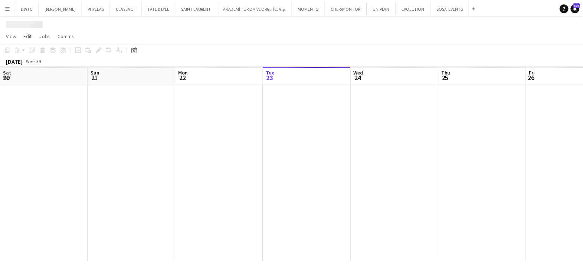
scroll to position [0, 177]
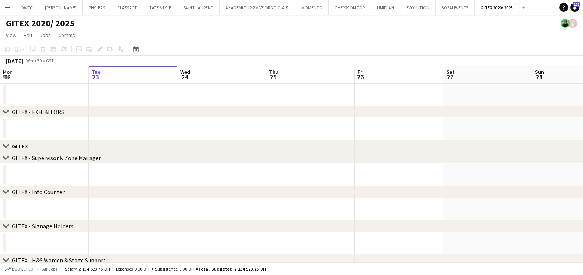
drag, startPoint x: 447, startPoint y: 122, endPoint x: 65, endPoint y: 168, distance: 385.2
click at [50, 163] on div "chevron-right GITEX - Supervisor & Zone Manager" at bounding box center [291, 158] width 583 height 12
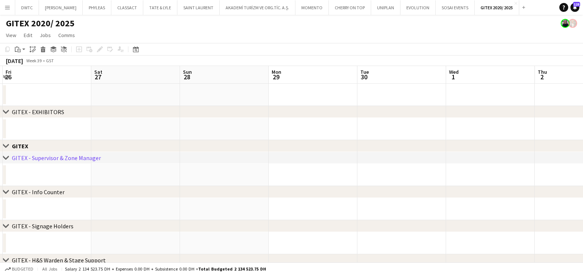
drag, startPoint x: 145, startPoint y: 149, endPoint x: 379, endPoint y: 151, distance: 234.5
drag, startPoint x: 372, startPoint y: 123, endPoint x: 83, endPoint y: 126, distance: 289.4
drag, startPoint x: 476, startPoint y: 127, endPoint x: 304, endPoint y: 132, distance: 172.2
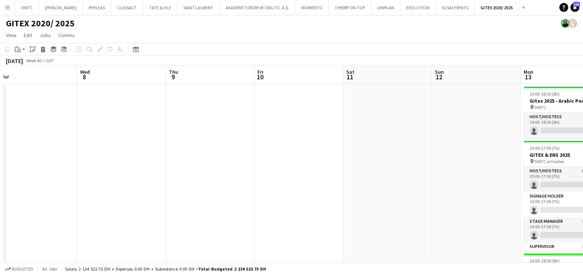
scroll to position [0, 251]
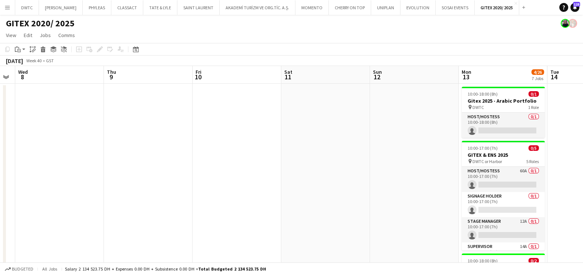
drag, startPoint x: 357, startPoint y: 125, endPoint x: 73, endPoint y: 127, distance: 283.5
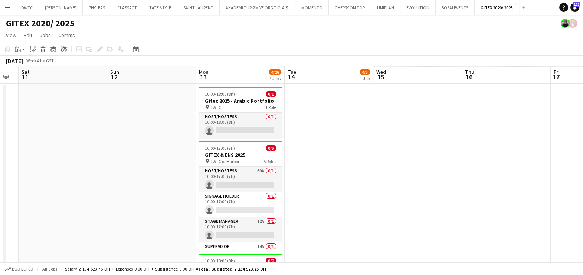
drag, startPoint x: 492, startPoint y: 137, endPoint x: 374, endPoint y: 141, distance: 118.4
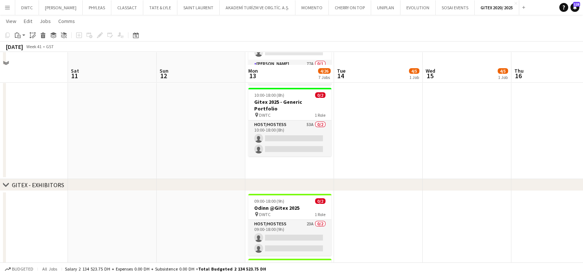
scroll to position [185, 0]
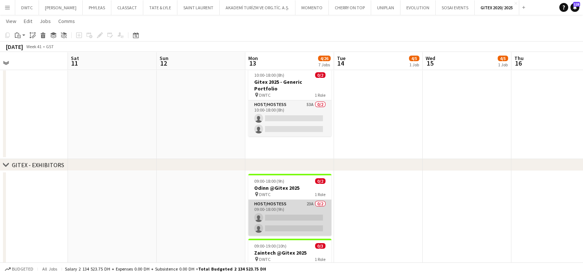
click at [274, 213] on app-card-role "Host/Hostess 23A 0/2 09:00-18:00 (9h) single-neutral-actions single-neutral-act…" at bounding box center [289, 218] width 83 height 36
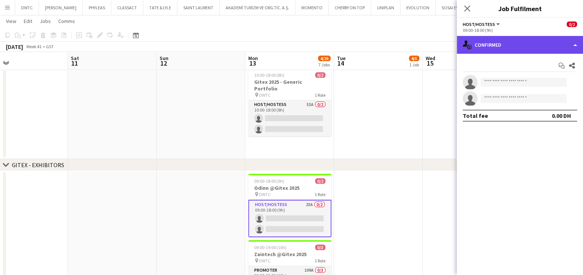
click at [523, 46] on div "single-neutral-actions-check-2 Confirmed" at bounding box center [520, 45] width 126 height 18
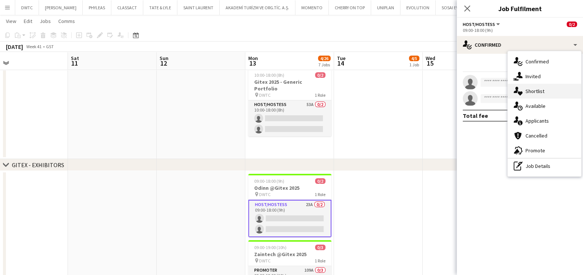
click at [533, 92] on span "Shortlist" at bounding box center [534, 91] width 19 height 7
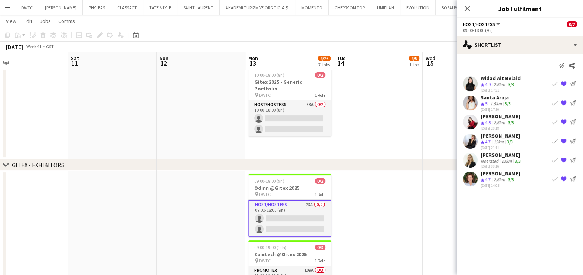
click at [491, 81] on div "Widad Ait Belaid" at bounding box center [500, 78] width 40 height 7
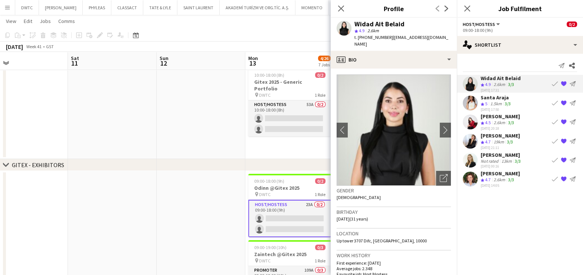
click at [230, 148] on app-date-cell at bounding box center [201, 28] width 89 height 261
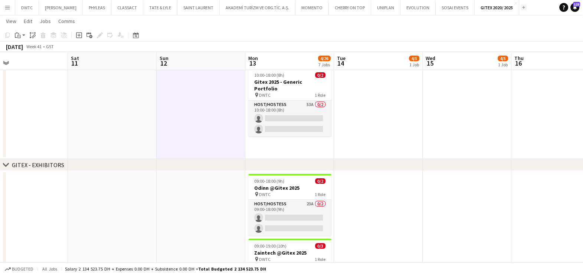
click at [521, 9] on button "Add" at bounding box center [524, 7] width 6 height 6
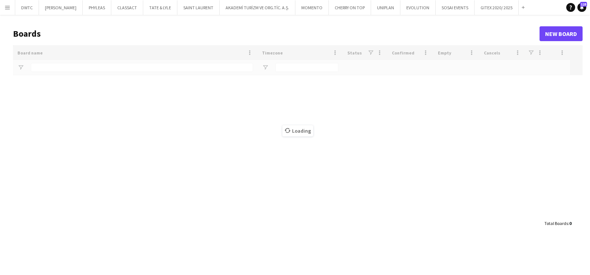
click at [84, 63] on div "Loading" at bounding box center [297, 130] width 569 height 171
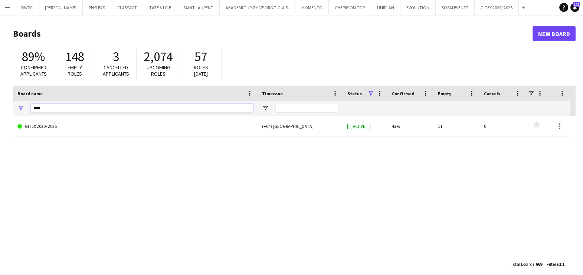
click at [76, 106] on input "****" at bounding box center [142, 108] width 222 height 9
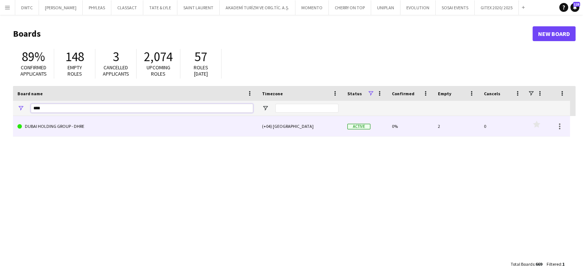
type input "****"
click at [80, 125] on link "DUBAI HOLDING GROUP - DHRE" at bounding box center [135, 126] width 236 height 21
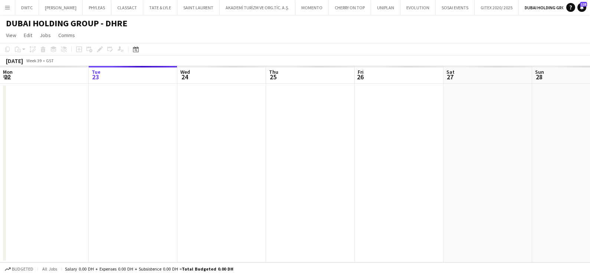
scroll to position [0, 27]
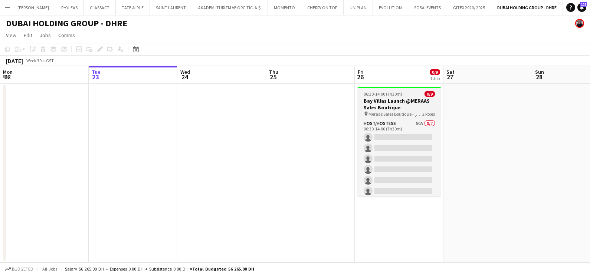
click at [392, 99] on h3 "Bay Villas Launch @MERAAS Sales Boutique" at bounding box center [399, 104] width 83 height 13
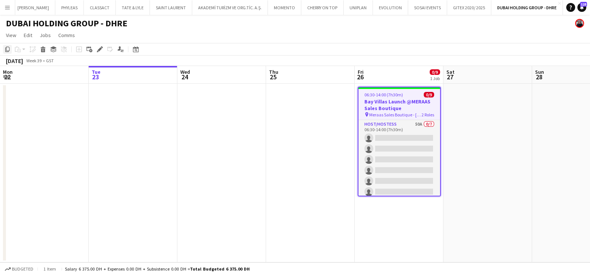
click at [6, 49] on icon at bounding box center [7, 49] width 4 height 5
drag, startPoint x: 507, startPoint y: 125, endPoint x: 109, endPoint y: 117, distance: 398.2
click at [124, 115] on app-calendar-viewport "Sat 20 Sun 21 Mon 22 Tue 23 Wed 24 Thu 25 Fri 26 0/9 1 Job Sat 27 Sun 28 Mon 29…" at bounding box center [295, 164] width 590 height 197
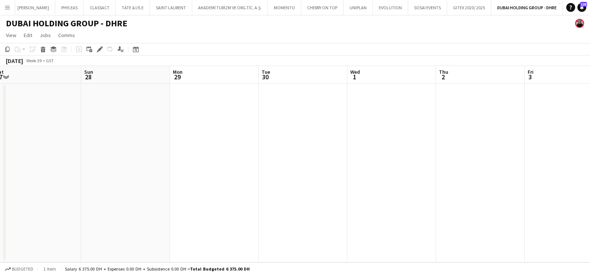
drag, startPoint x: 412, startPoint y: 142, endPoint x: 73, endPoint y: 142, distance: 339.1
click at [73, 142] on app-calendar-viewport "Wed 24 Thu 25 Fri 26 0/9 1 Job Sat 27 Sun 28 Mon 29 Tue 30 Wed 1 Thu 2 Fri 3 Sa…" at bounding box center [295, 164] width 590 height 197
drag, startPoint x: 64, startPoint y: 148, endPoint x: 4, endPoint y: 150, distance: 59.8
click at [0, 148] on html "Menu Boards Boards Boards All jobs Status Workforce Workforce My Workforce Recr…" at bounding box center [295, 137] width 590 height 275
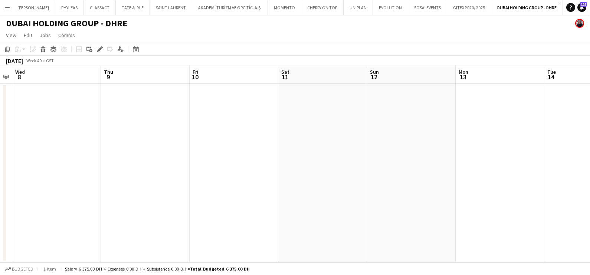
drag, startPoint x: 223, startPoint y: 151, endPoint x: 10, endPoint y: 154, distance: 212.2
click at [0, 151] on html "Menu Boards Boards Boards All jobs Status Workforce Workforce My Workforce Recr…" at bounding box center [295, 137] width 590 height 275
drag, startPoint x: 286, startPoint y: 145, endPoint x: 223, endPoint y: 145, distance: 62.3
click at [223, 145] on app-calendar-viewport "Wed 8 Thu 9 Fri 10 Sat 11 Sun 12 Mon 13 Tue 14 Wed 15 Thu 16 Fri 17 Sat 18 Sun …" at bounding box center [295, 164] width 590 height 197
click at [317, 122] on app-date-cell at bounding box center [317, 173] width 89 height 179
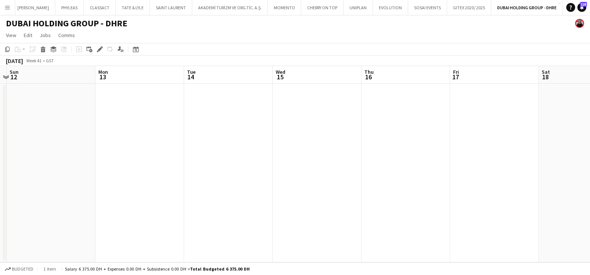
scroll to position [0, 259]
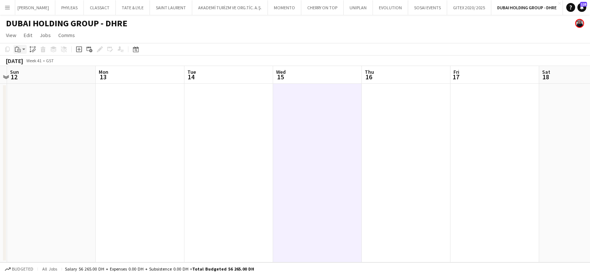
click at [23, 47] on app-action-btn "Paste" at bounding box center [19, 49] width 13 height 9
click at [22, 63] on link "Paste Ctrl+V" at bounding box center [55, 63] width 70 height 7
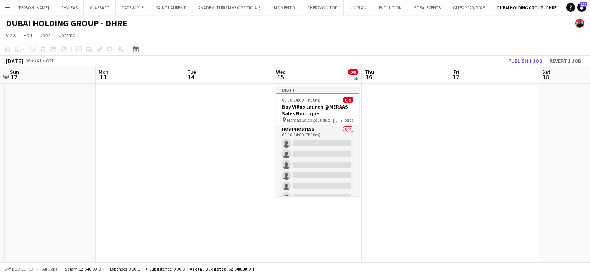
drag, startPoint x: 159, startPoint y: 175, endPoint x: 455, endPoint y: 182, distance: 296.5
click at [449, 182] on app-calendar-viewport "Thu 9 Fri 10 Sat 11 Sun 12 Mon 13 Tue 14 Wed 15 0/9 1 Job Thu 16 Fri 17 Sat 18 …" at bounding box center [295, 164] width 590 height 197
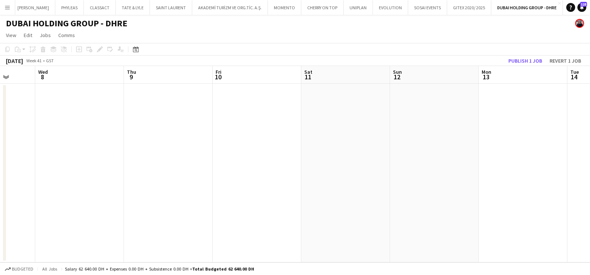
drag, startPoint x: 415, startPoint y: 210, endPoint x: 422, endPoint y: 210, distance: 6.7
click at [525, 210] on app-calendar-viewport "Mon 6 Tue 7 Wed 8 Thu 9 Fri 10 Sat 11 Sun 12 Mon 13 Tue 14 Wed 15 0/9 1 Job Thu…" at bounding box center [295, 164] width 590 height 197
drag, startPoint x: 265, startPoint y: 218, endPoint x: 556, endPoint y: 219, distance: 291.2
click at [558, 219] on app-calendar-viewport "Mon 29 Tue 30 Wed 1 Thu 2 Fri 3 Sat 4 Sun 5 Mon 6 Tue 7 Wed 8 Thu 9 Fri 10" at bounding box center [295, 164] width 590 height 197
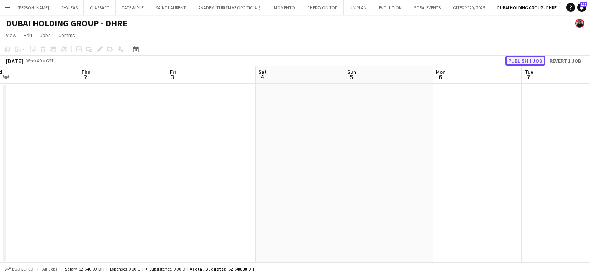
click at [513, 61] on button "Publish 1 job" at bounding box center [525, 61] width 40 height 10
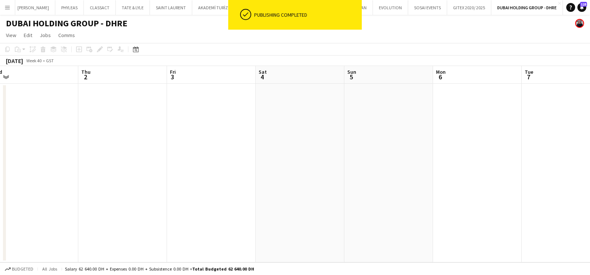
drag, startPoint x: 233, startPoint y: 161, endPoint x: 393, endPoint y: 168, distance: 160.4
click at [393, 168] on app-calendar-viewport "Mon 29 Tue 30 Wed 1 Thu 2 Fri 3 Sat 4 Sun 5 Mon 6 Tue 7 Wed 8 Thu 9 Fri 10" at bounding box center [295, 164] width 590 height 197
drag, startPoint x: 339, startPoint y: 182, endPoint x: 391, endPoint y: 182, distance: 51.9
click at [411, 182] on app-calendar-viewport "Sat 27 Sun 28 Mon 29 Tue 30 Wed 1 Thu 2 Fri 3 Sat 4 Sun 5 Mon 6 Tue 7 Wed 8" at bounding box center [295, 164] width 590 height 197
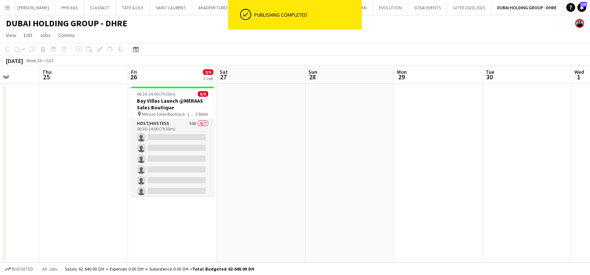
drag, startPoint x: 228, startPoint y: 189, endPoint x: 539, endPoint y: 202, distance: 311.2
click at [540, 202] on app-calendar-viewport "Mon 22 Tue 23 Wed 24 Thu 25 Fri 26 0/9 1 Job Sat 27 Sun 28 Mon 29 Tue 30 Wed 1 …" at bounding box center [295, 164] width 590 height 197
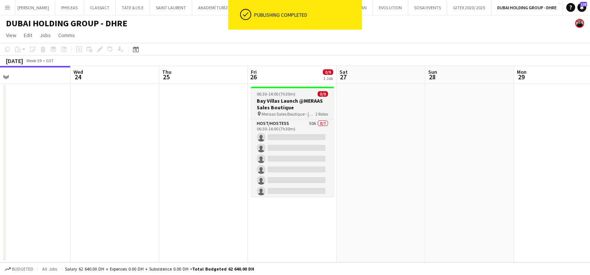
click at [301, 99] on h3 "Bay Villas Launch @MERAAS Sales Boutique" at bounding box center [292, 104] width 83 height 13
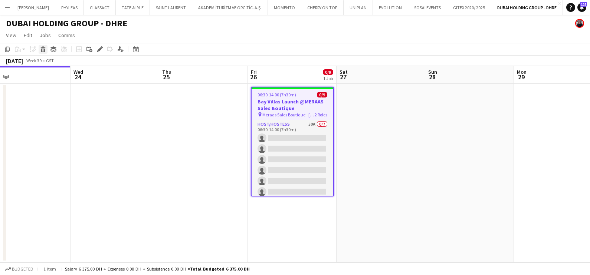
click at [45, 50] on icon "Delete" at bounding box center [43, 49] width 6 height 6
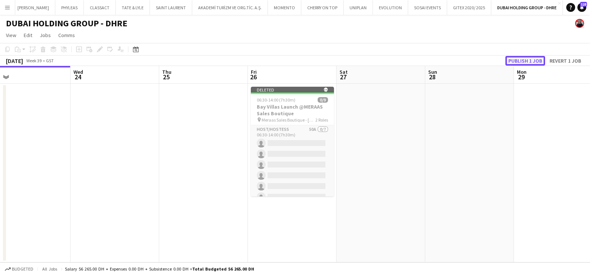
click at [515, 60] on button "Publish 1 job" at bounding box center [525, 61] width 40 height 10
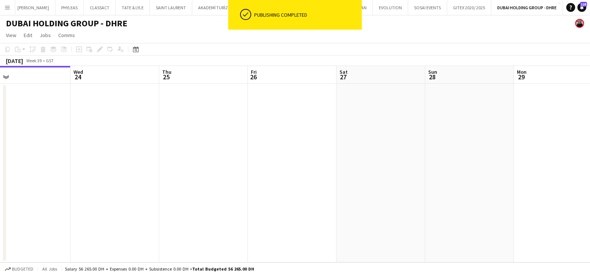
drag, startPoint x: 334, startPoint y: 124, endPoint x: 213, endPoint y: 132, distance: 120.5
click at [272, 124] on app-calendar-viewport "Sun 21 Mon 22 Tue 23 Wed 24 Thu 25 Fri 26 Sat 27 Sun 28 Mon 29 Tue 30 Wed 1 Thu…" at bounding box center [295, 164] width 590 height 197
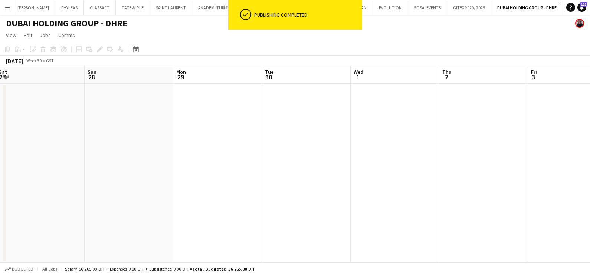
drag, startPoint x: 516, startPoint y: 160, endPoint x: 191, endPoint y: 164, distance: 324.3
click at [196, 163] on app-calendar-viewport "Tue 23 Wed 24 Thu 25 Fri 26 Sat 27 Sun 28 Mon 29 Tue 30 Wed 1 Thu 2 Fri 3 Sat 4" at bounding box center [295, 164] width 590 height 197
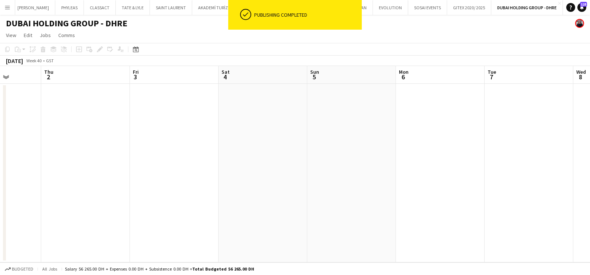
drag, startPoint x: 281, startPoint y: 171, endPoint x: 102, endPoint y: 174, distance: 179.2
click at [96, 171] on app-calendar-viewport "Mon 29 Tue 30 Wed 1 Thu 2 Fri 3 Sat 4 Sun 5 Mon 6 Tue 7 Wed 8 Thu 9 Fri 10" at bounding box center [295, 164] width 590 height 197
drag, startPoint x: 88, startPoint y: 173, endPoint x: 29, endPoint y: 173, distance: 59.4
click at [53, 173] on app-calendar-viewport "Wed 1 Thu 2 Fri 3 Sat 4 Sun 5 Mon 6 Tue 7 Wed 8 Thu 9 Fri 10 Sat 11 Sun 12" at bounding box center [295, 164] width 590 height 197
drag, startPoint x: 85, startPoint y: 170, endPoint x: 31, endPoint y: 170, distance: 53.4
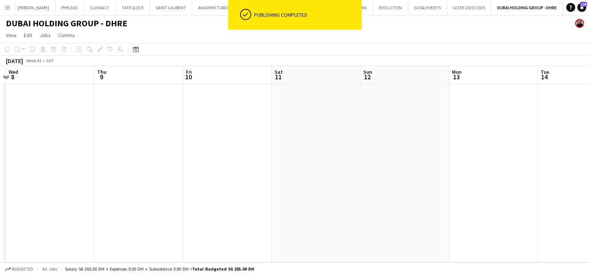
click at [39, 170] on app-calendar-viewport "Sun 5 Mon 6 Tue 7 Wed 8 Thu 9 Fri 10 Sat 11 Sun 12 Mon 13 Tue 14 Wed 15 0/9 1 J…" at bounding box center [295, 164] width 590 height 197
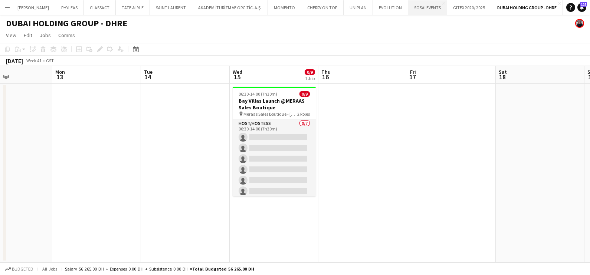
click at [422, 12] on button "SOSAI EVENTS Close" at bounding box center [427, 7] width 39 height 14
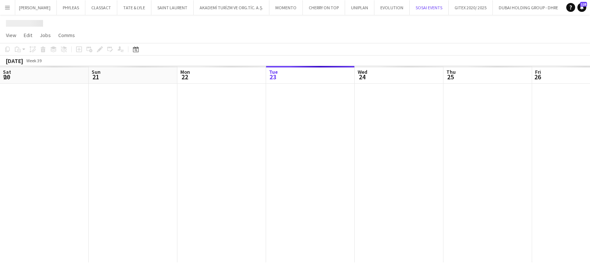
scroll to position [0, 177]
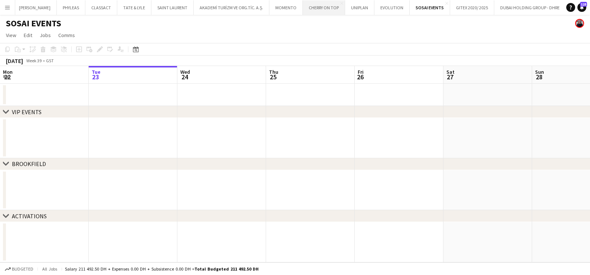
click at [309, 6] on button "CHERRY ON TOP Close" at bounding box center [324, 7] width 42 height 14
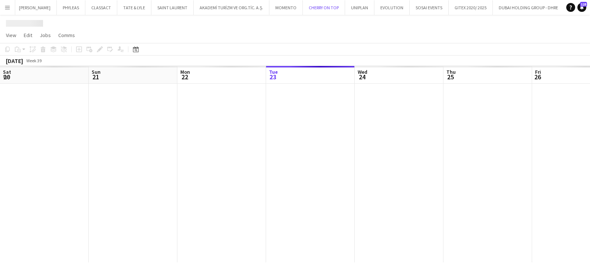
scroll to position [0, 177]
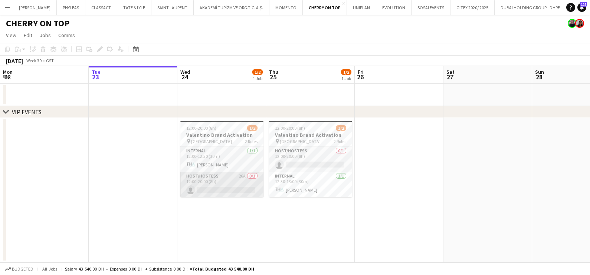
click at [218, 182] on app-card-role "Host/Hostess 26A 0/1 12:00-20:00 (8h) single-neutral-actions" at bounding box center [221, 184] width 83 height 25
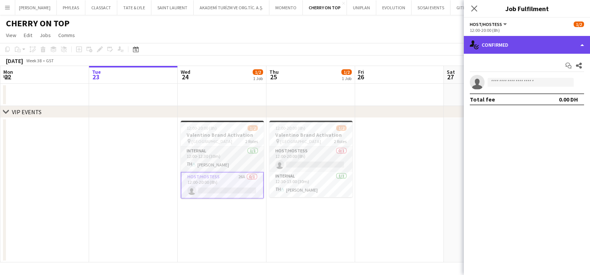
click at [526, 41] on div "single-neutral-actions-check-2 Confirmed" at bounding box center [527, 45] width 126 height 18
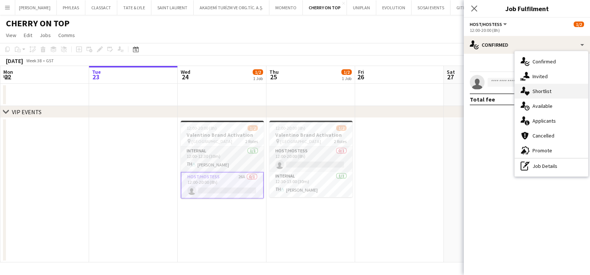
click at [542, 91] on span "Shortlist" at bounding box center [541, 91] width 19 height 7
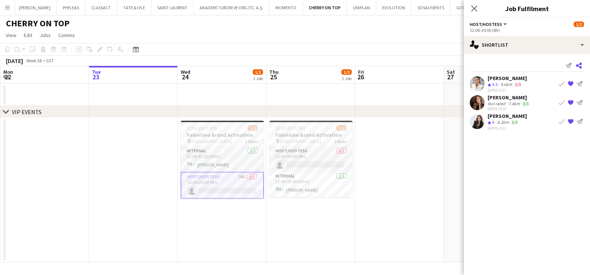
click at [579, 63] on icon "Share" at bounding box center [579, 66] width 6 height 6
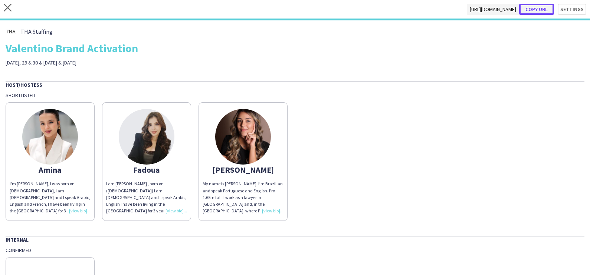
click at [537, 9] on button "Copy url" at bounding box center [536, 9] width 35 height 11
type textarea "**********"
